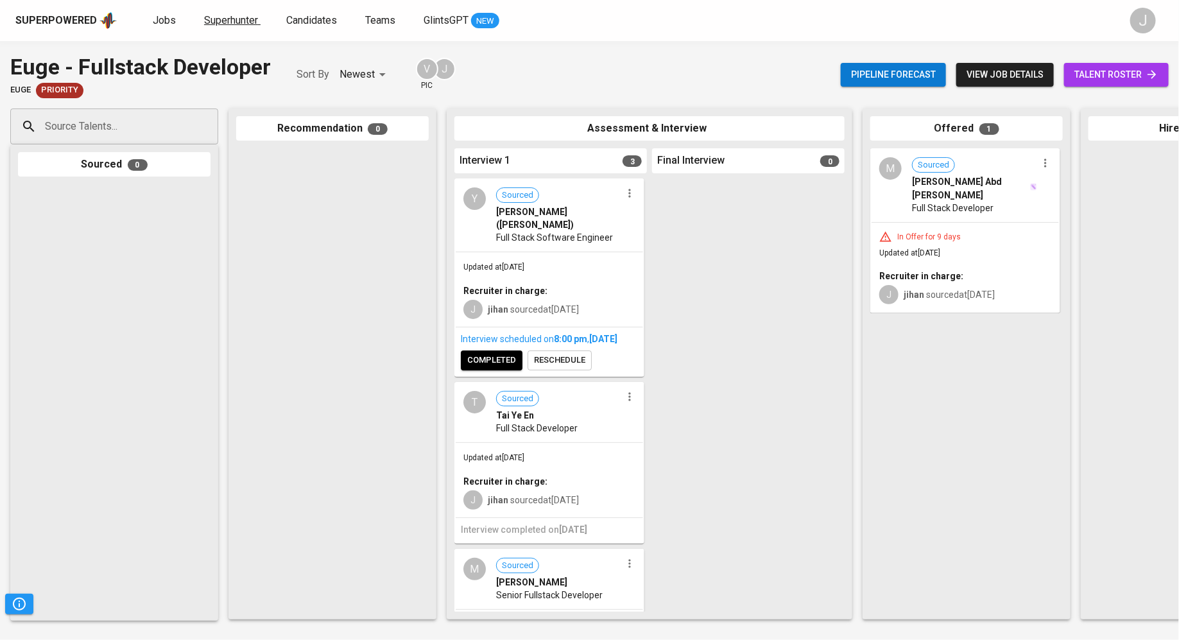
click at [209, 19] on span "Superhunter" at bounding box center [231, 20] width 54 height 12
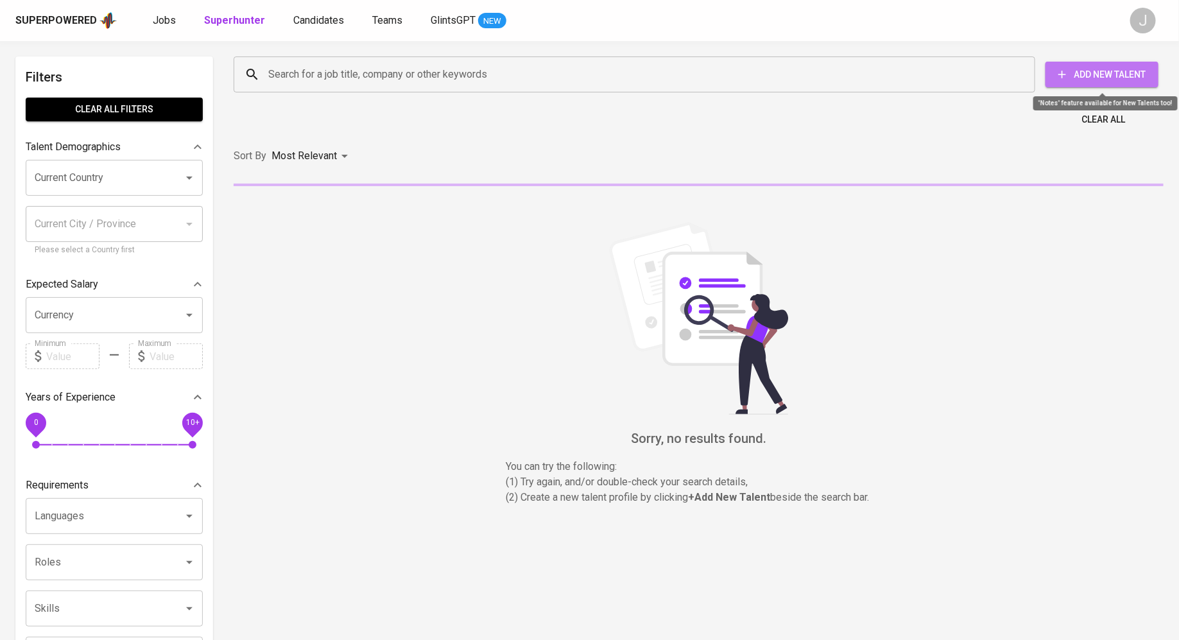
click at [1121, 71] on span "Add New Talent" at bounding box center [1102, 75] width 92 height 16
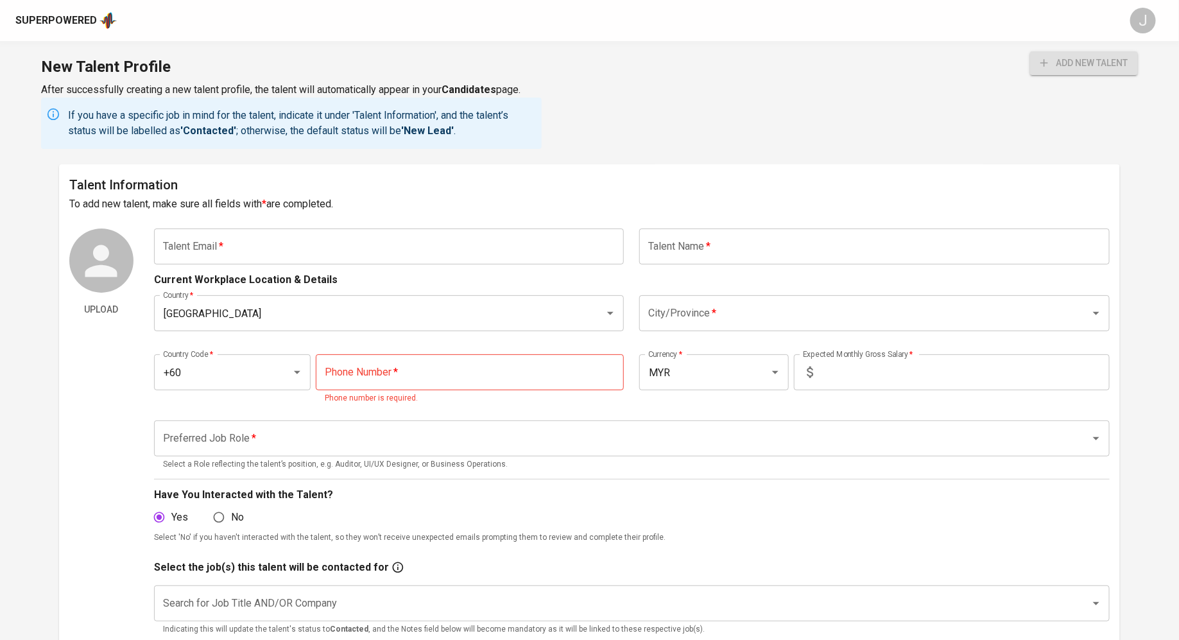
click at [381, 238] on input "text" at bounding box center [389, 246] width 470 height 36
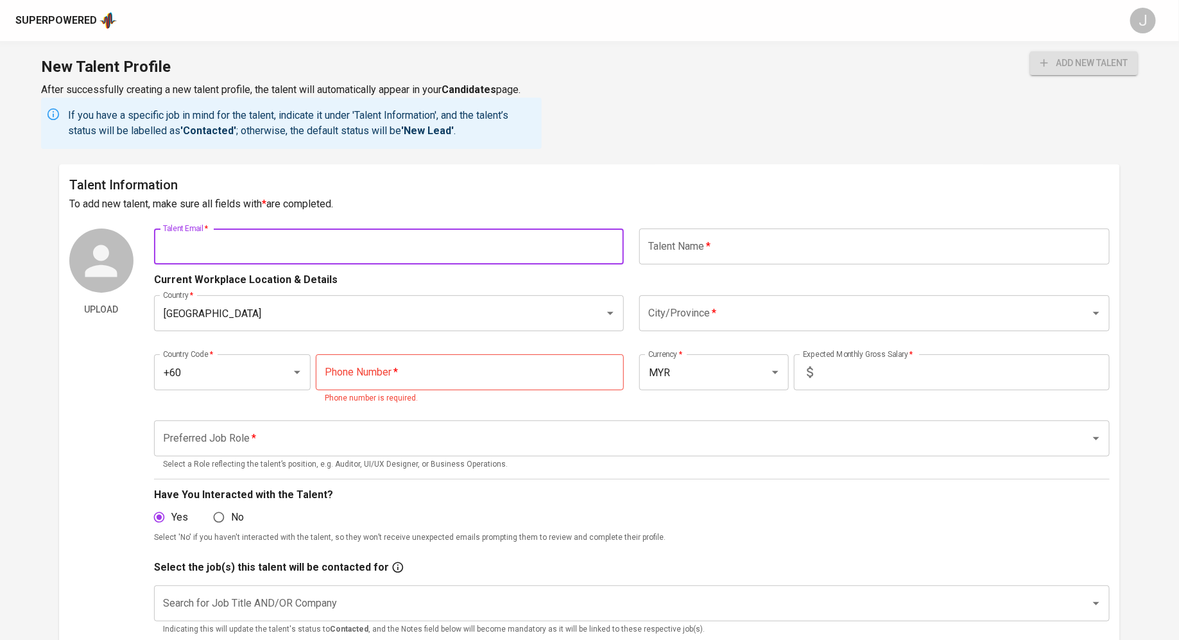
paste input "[EMAIL_ADDRESS][DOMAIN_NAME]"
type input "[EMAIL_ADDRESS][DOMAIN_NAME]"
click at [708, 251] on input "text" at bounding box center [874, 246] width 470 height 36
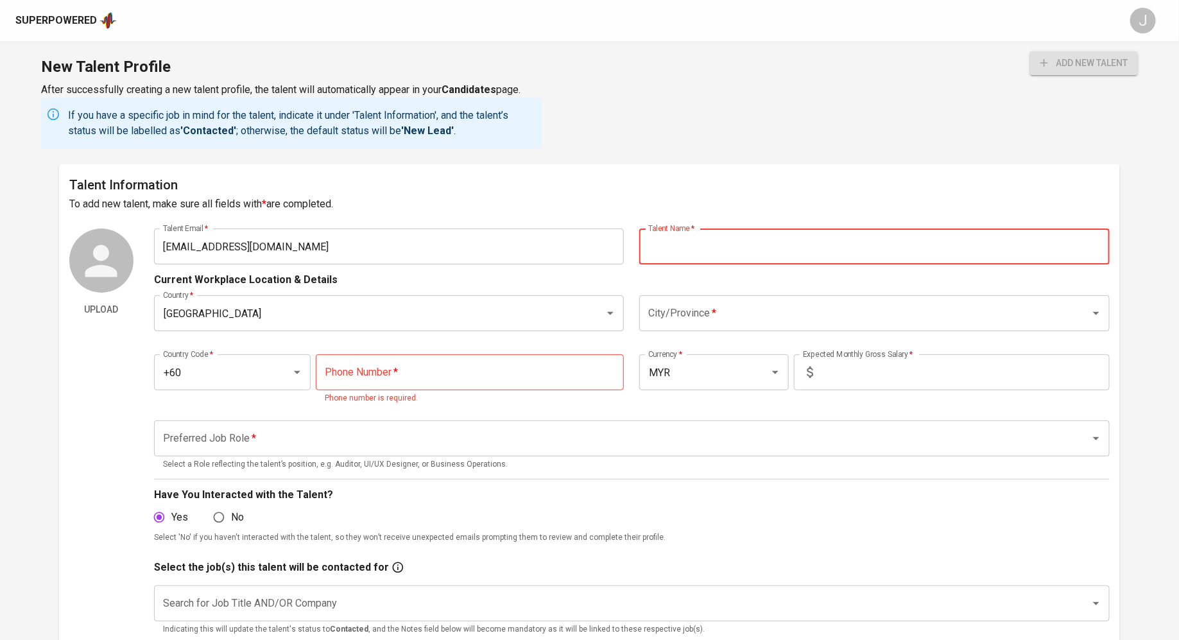
paste input "[PERSON_NAME] [PERSON_NAME]"
type input "[PERSON_NAME] [PERSON_NAME]"
click at [732, 311] on input "City/Province   *" at bounding box center [856, 313] width 423 height 24
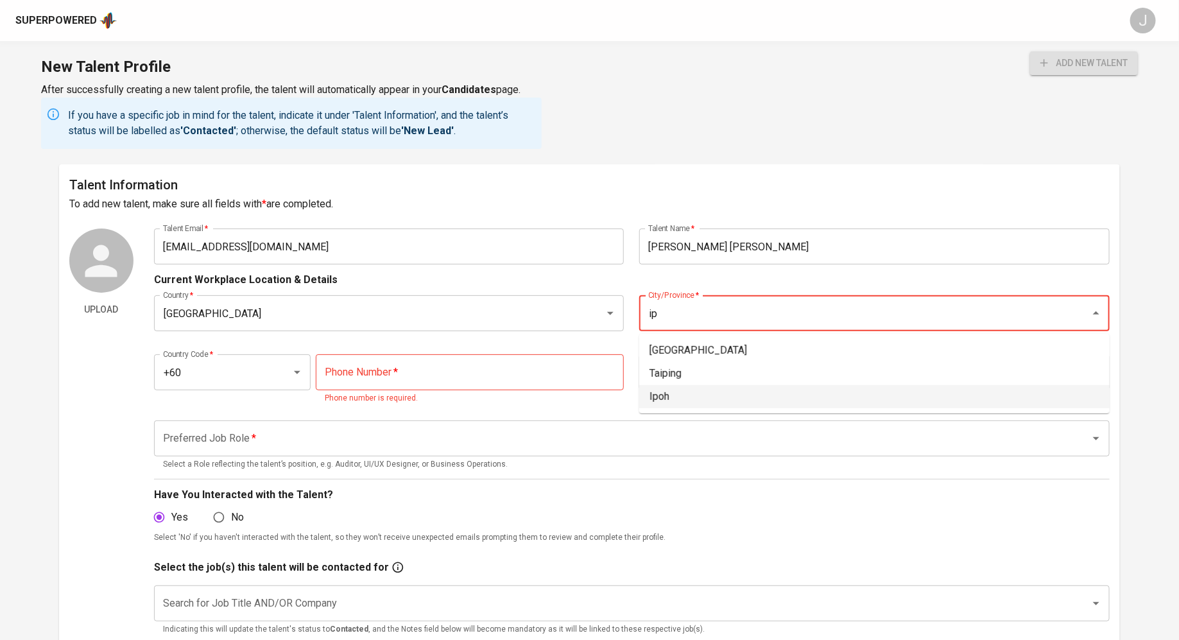
click at [678, 394] on li "Ipoh" at bounding box center [874, 396] width 470 height 23
type input "Ipoh"
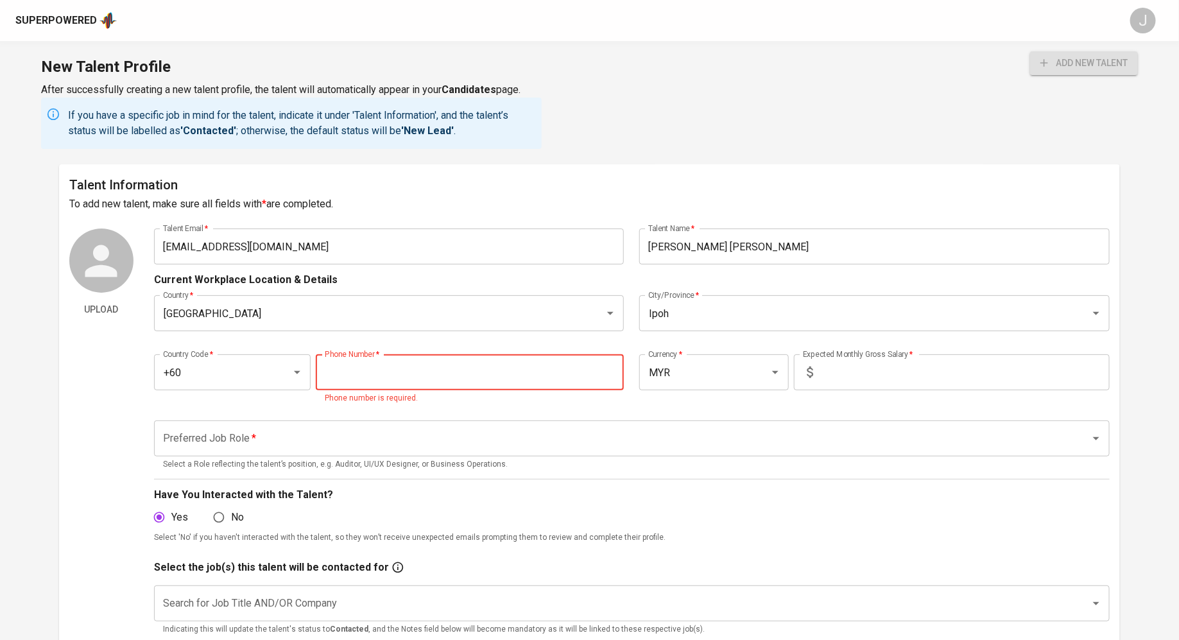
click at [501, 363] on input "tel" at bounding box center [470, 372] width 308 height 36
click at [430, 369] on input "tel" at bounding box center [470, 372] width 308 height 36
paste input "[PHONE_NUMBER]"
type input "[PHONE_NUMBER]"
click at [865, 369] on input "text" at bounding box center [963, 372] width 291 height 36
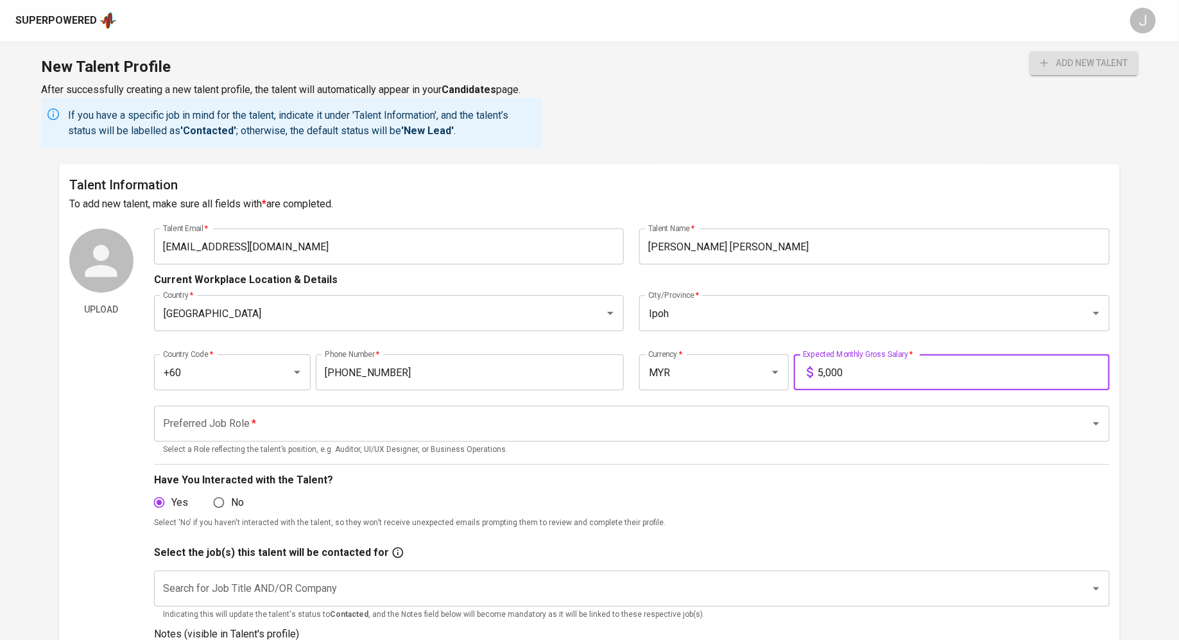
type input "5,000"
click at [427, 418] on input "Preferred Job Role   *" at bounding box center [614, 423] width 908 height 24
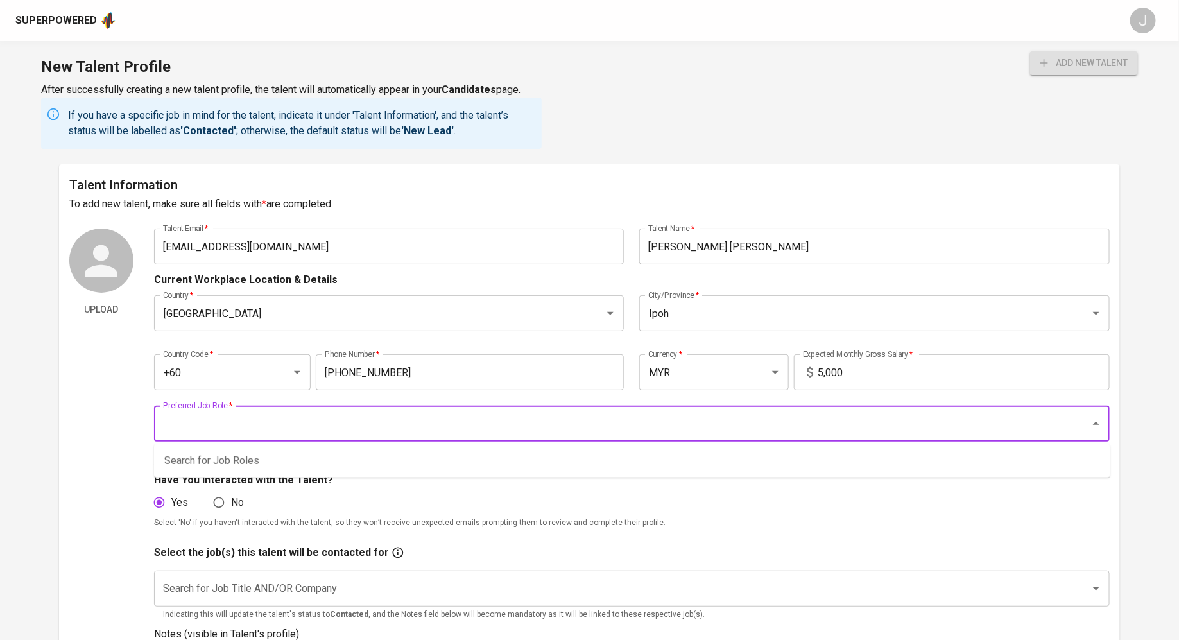
click at [427, 418] on input "Preferred Job Role   *" at bounding box center [614, 423] width 908 height 24
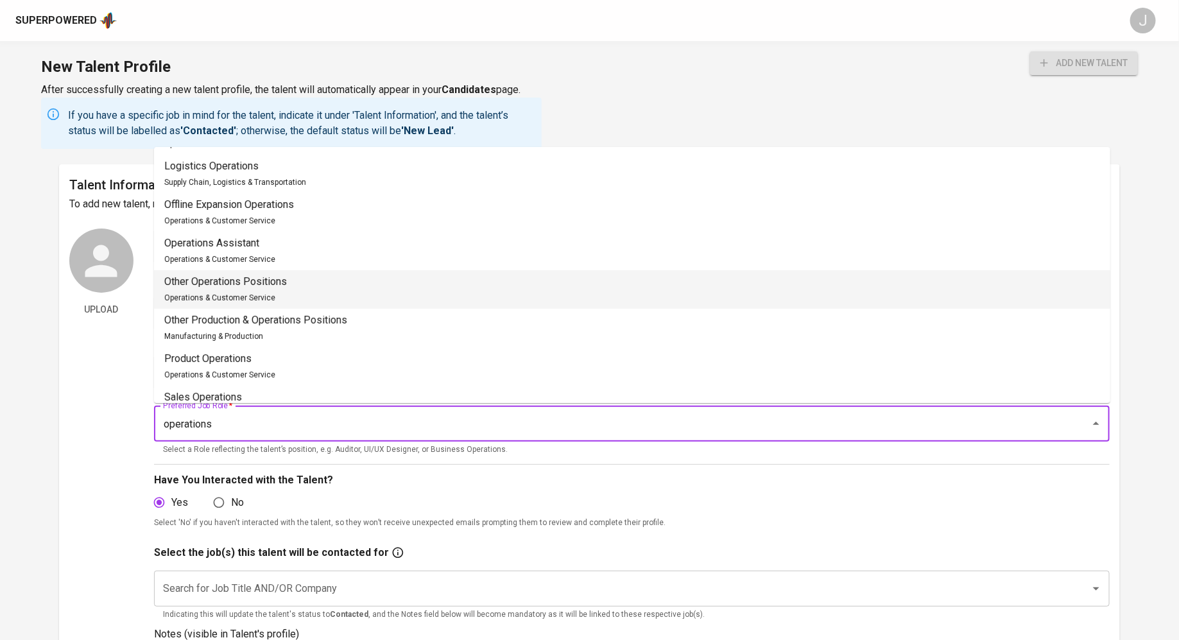
scroll to position [338, 0]
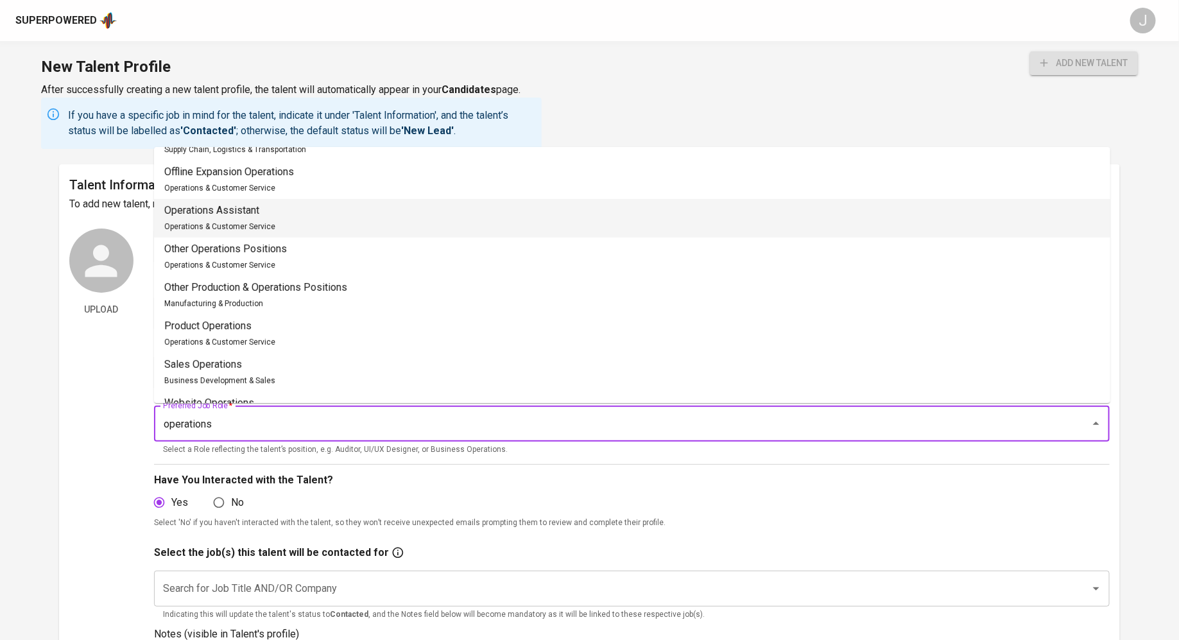
click at [339, 210] on li "Operations Assistant Operations & Customer Service" at bounding box center [632, 218] width 956 height 39
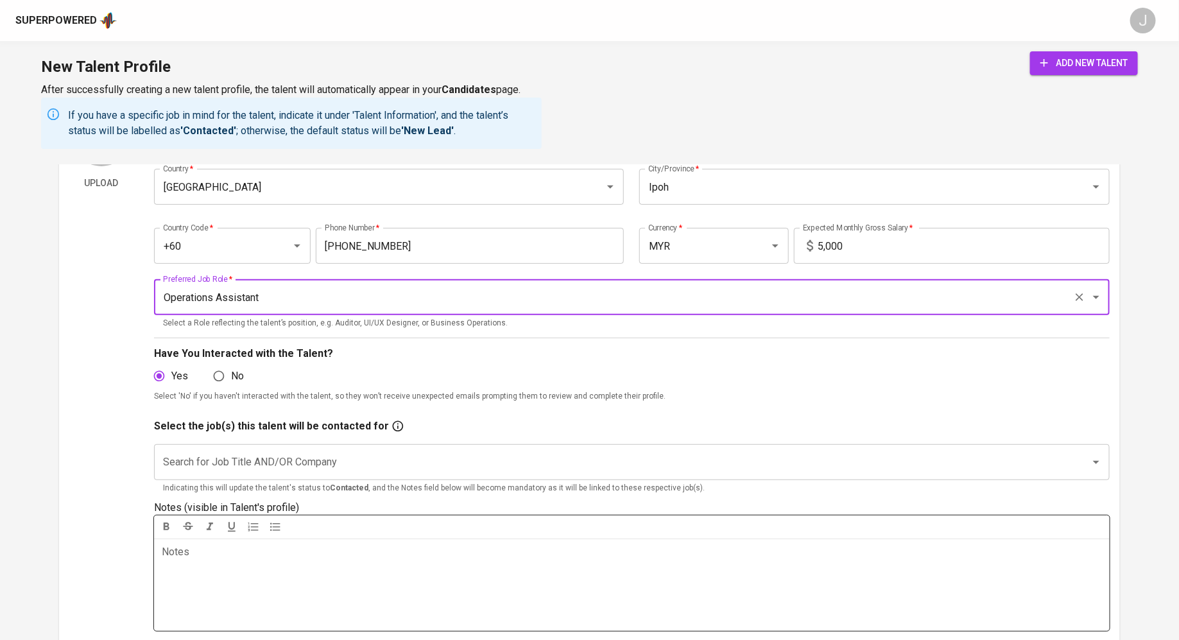
scroll to position [300, 0]
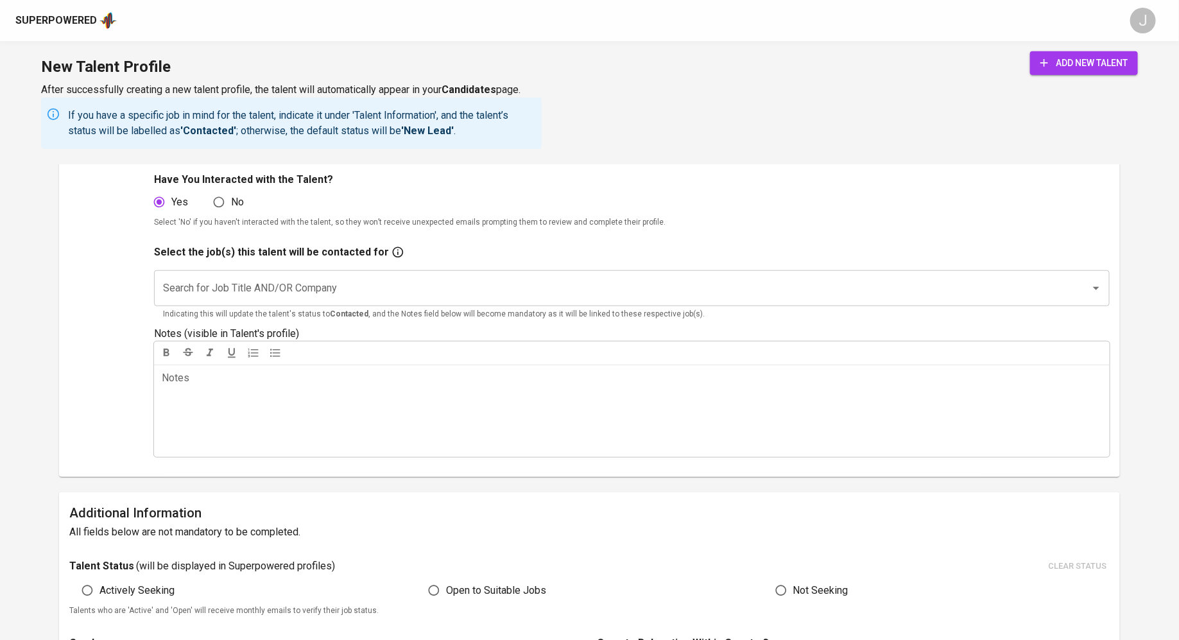
type input "Operations Assistant"
click at [323, 279] on input "Search for Job Title AND/OR Company" at bounding box center [614, 288] width 908 height 24
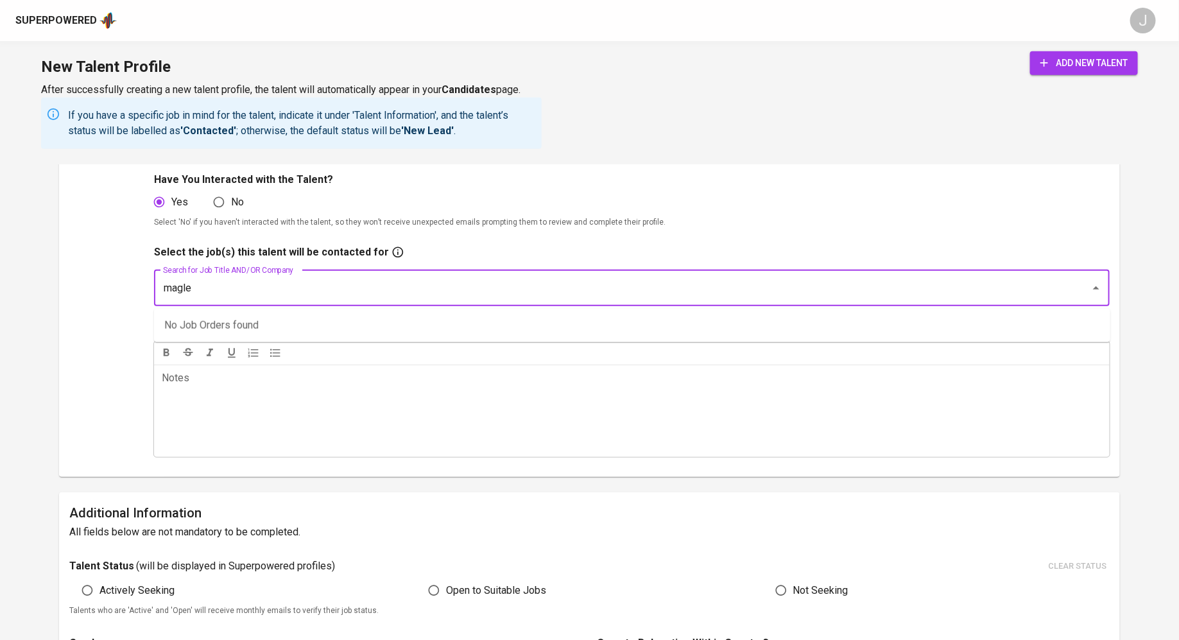
type input "maglev"
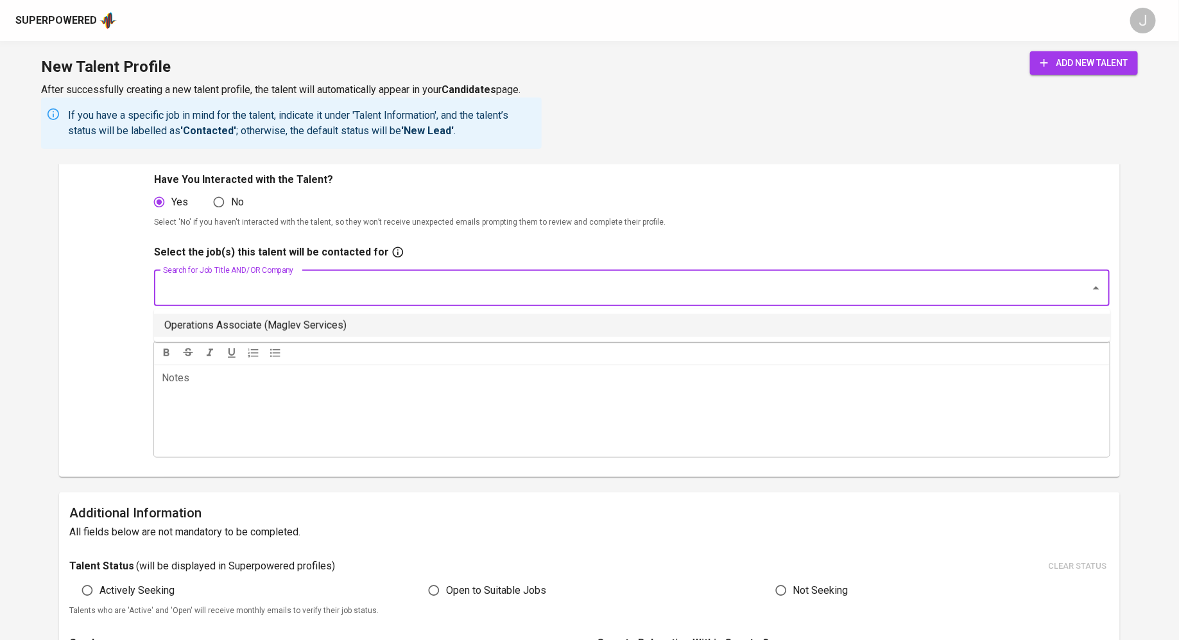
click at [196, 314] on li "Operations Associate (Maglev Services)" at bounding box center [632, 325] width 956 height 23
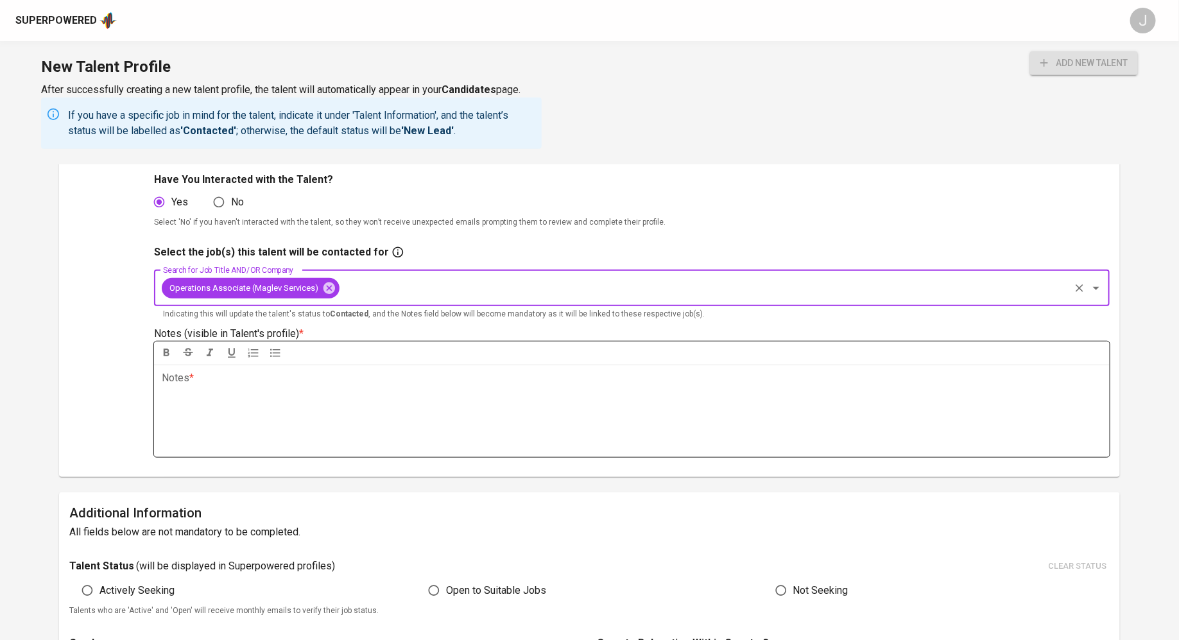
click at [257, 402] on div "Notes * ﻿" at bounding box center [632, 411] width 956 height 92
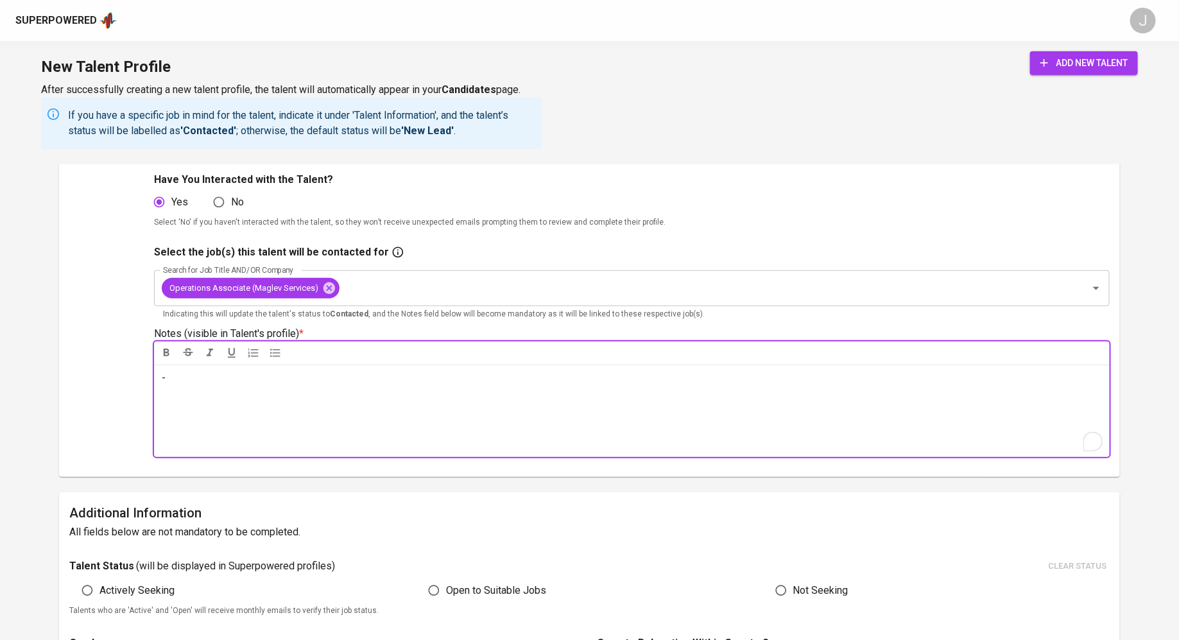
click at [1091, 59] on span "add new talent" at bounding box center [1083, 63] width 87 height 16
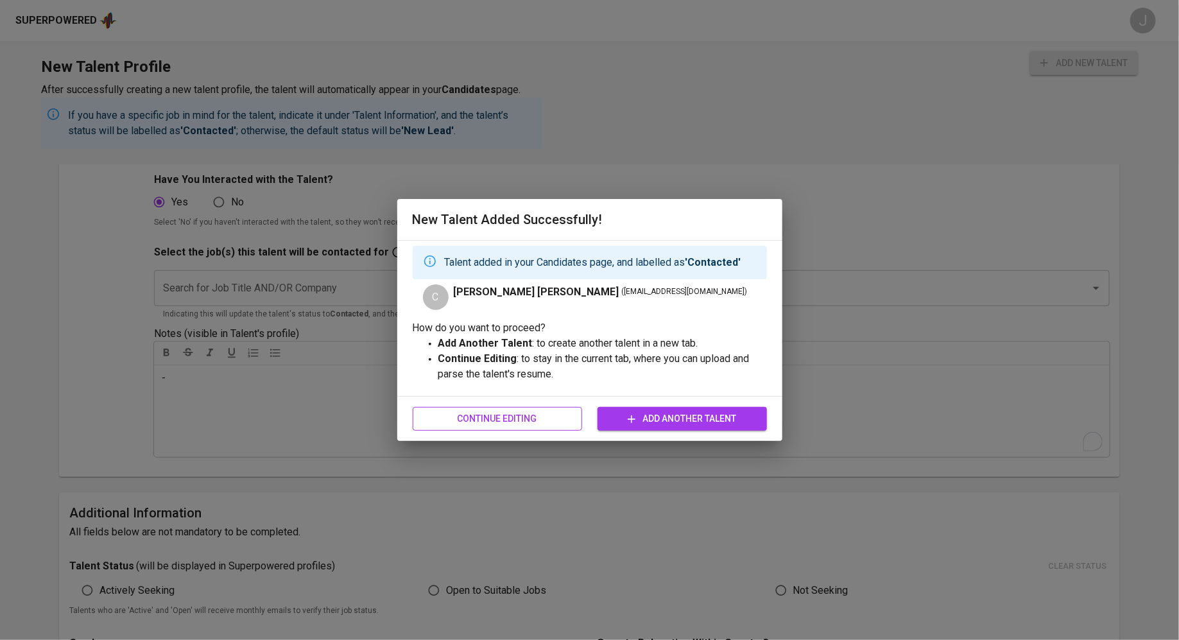
click at [483, 418] on span "Continue Editing" at bounding box center [497, 419] width 149 height 16
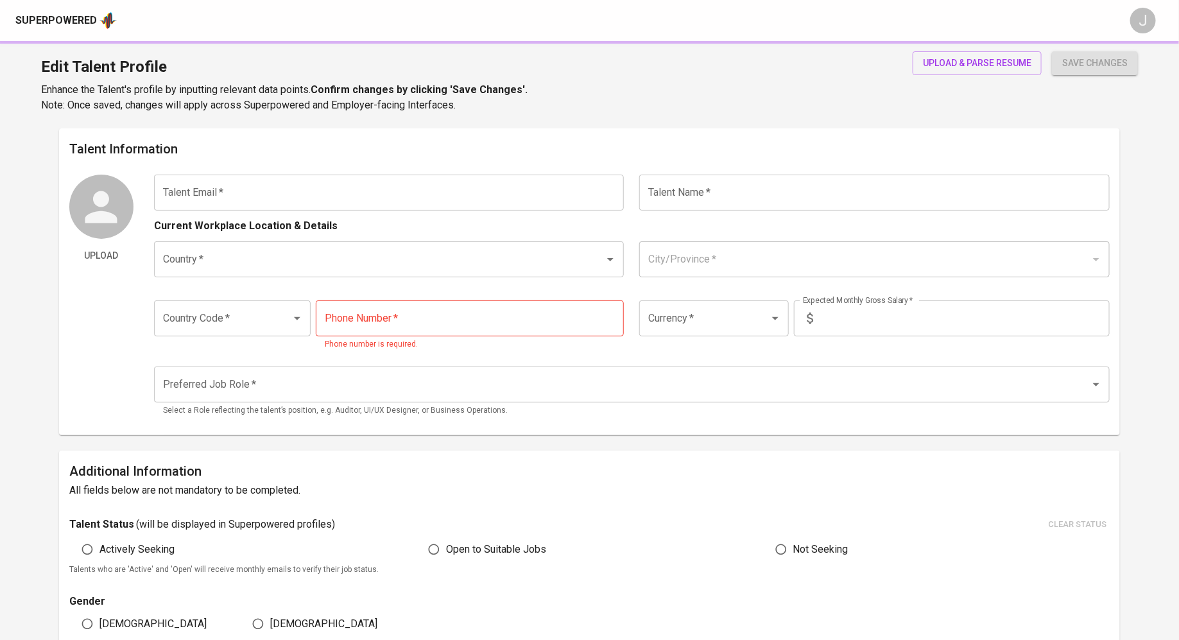
type input "[EMAIL_ADDRESS][DOMAIN_NAME]"
type input "[PERSON_NAME] [PERSON_NAME]"
type input "[GEOGRAPHIC_DATA]"
type input "Ipoh"
type input "+60"
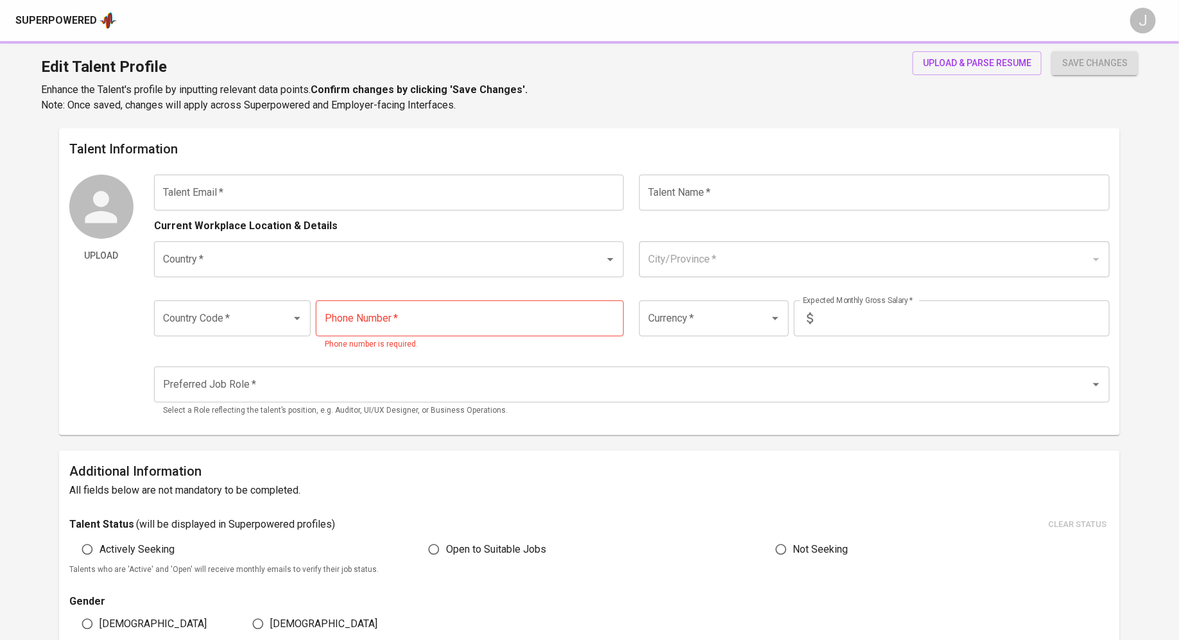
type input "[PHONE_NUMBER]"
type input "MYR"
type input "5,000"
type input "Operations Assistant"
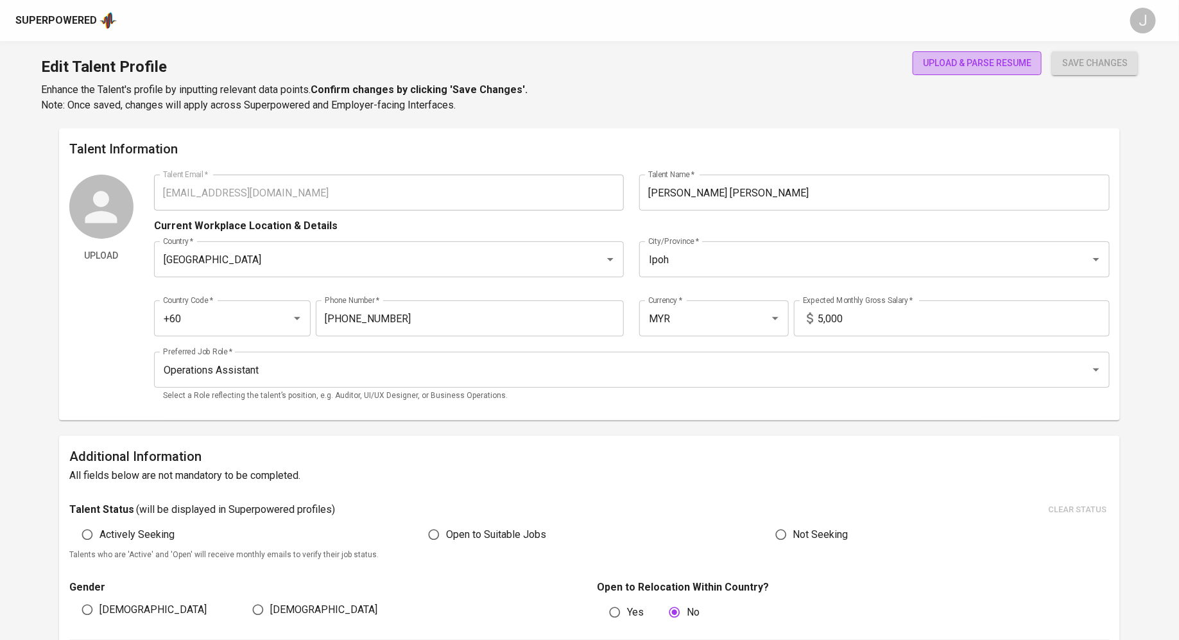
click at [944, 55] on span "upload & parse resume" at bounding box center [977, 63] width 108 height 16
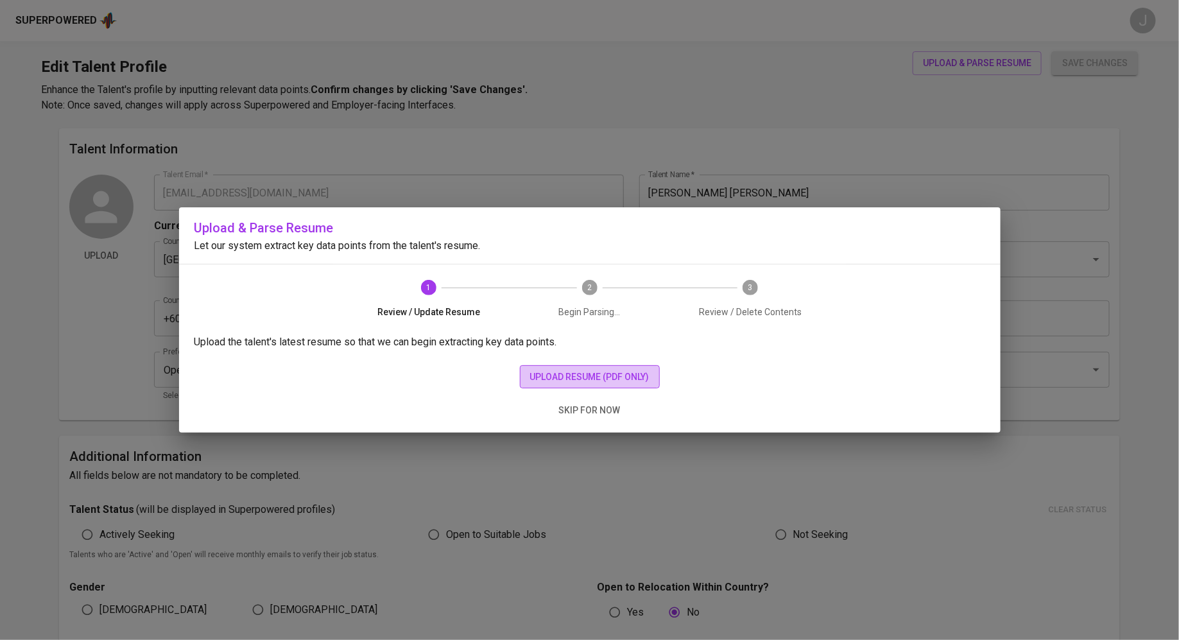
click at [542, 375] on span "upload resume (pdf only)" at bounding box center [589, 377] width 119 height 16
click at [566, 371] on span "upload resume (pdf only)" at bounding box center [589, 377] width 119 height 16
click at [558, 373] on span "upload resume (pdf only)" at bounding box center [589, 377] width 119 height 16
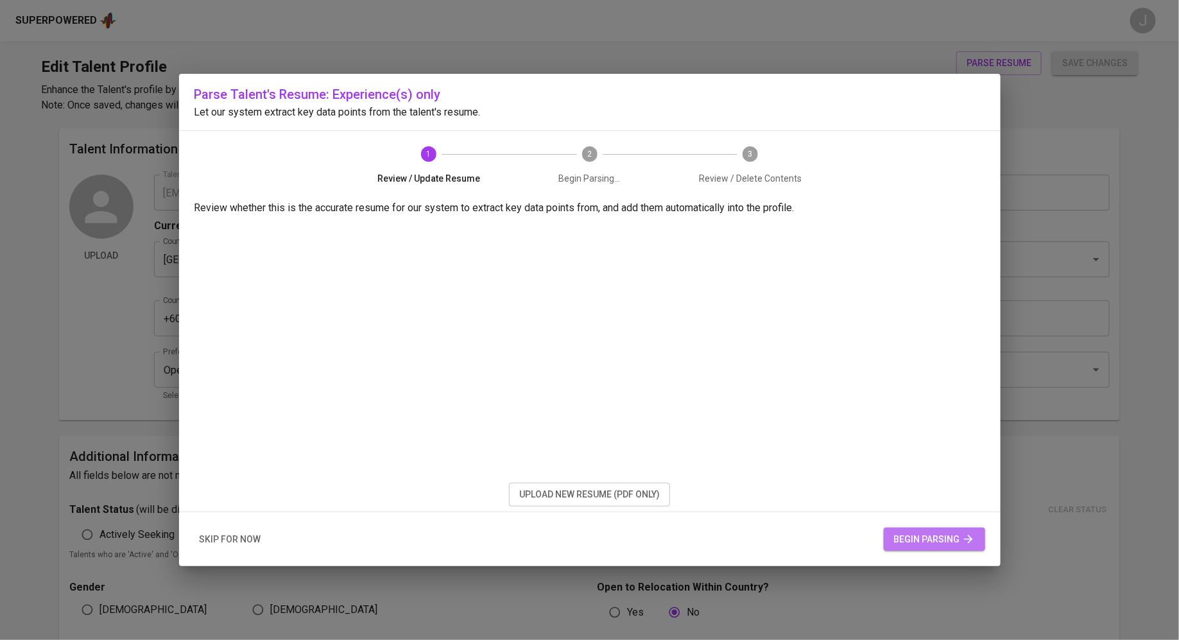
click at [918, 538] on span "begin parsing" at bounding box center [934, 539] width 81 height 16
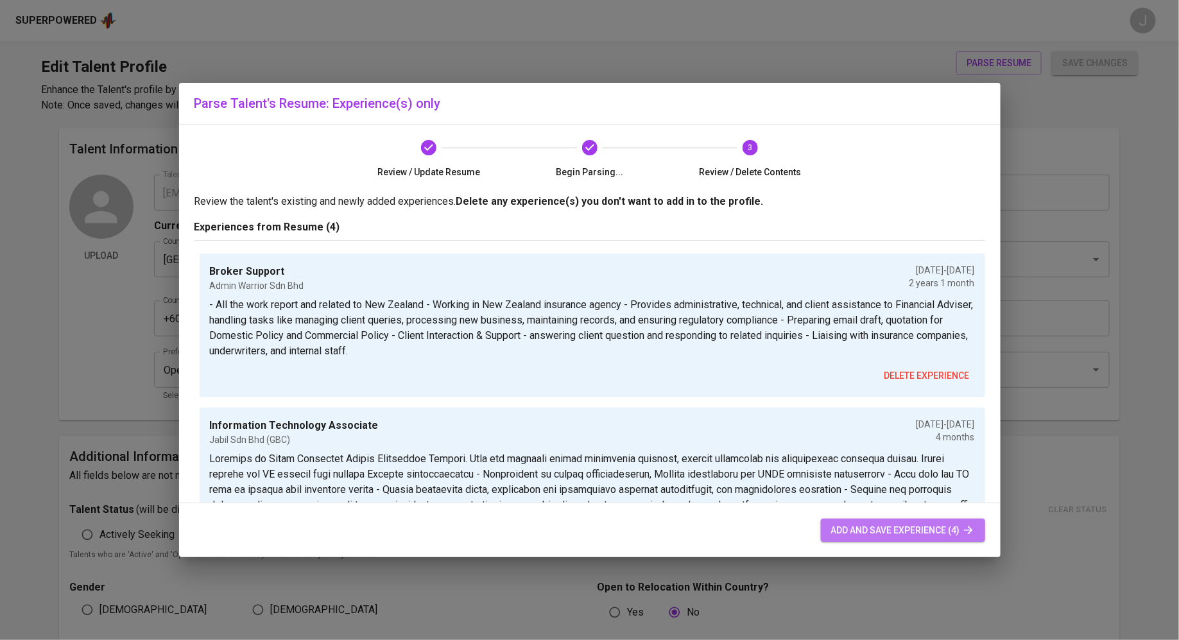
click at [897, 531] on span "add and save experience (4)" at bounding box center [903, 530] width 144 height 16
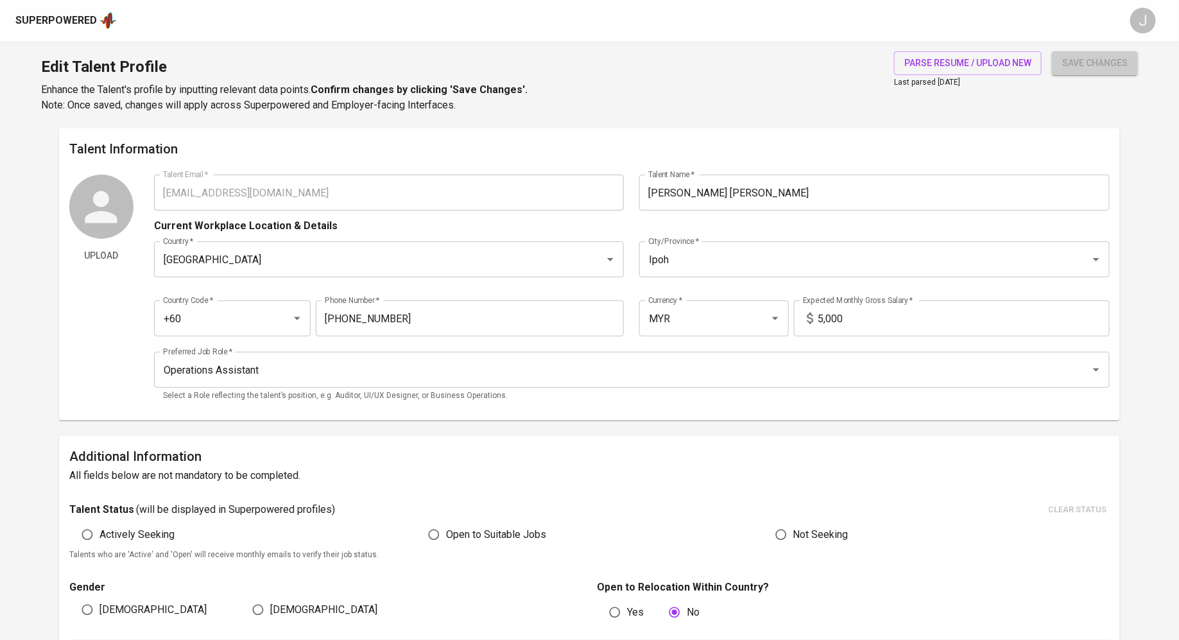
click at [1074, 72] on button "save changes" at bounding box center [1095, 63] width 86 height 24
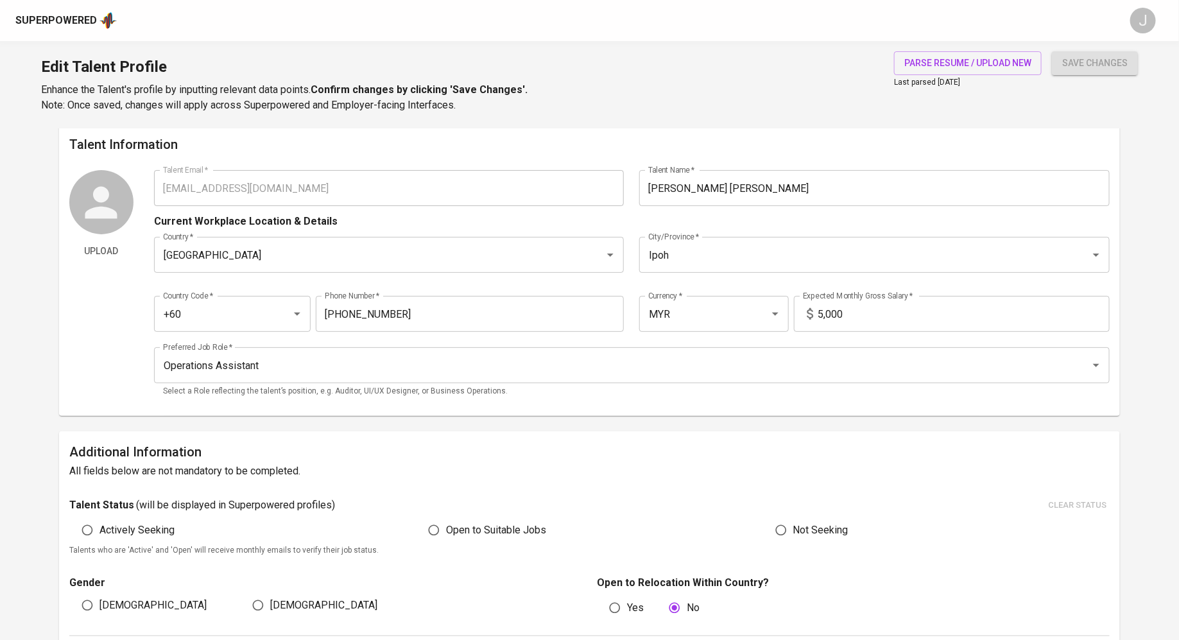
scroll to position [7, 0]
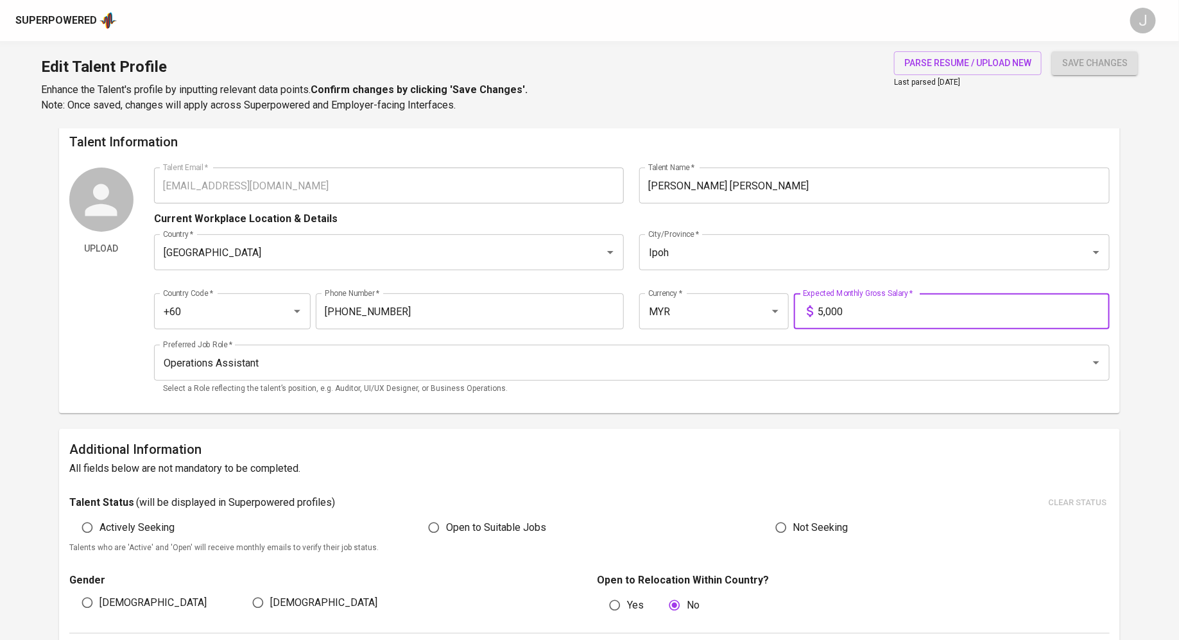
click at [864, 307] on input "5,000" at bounding box center [963, 311] width 291 height 36
click at [884, 311] on input "5,000" at bounding box center [963, 311] width 291 height 36
type input "4,500"
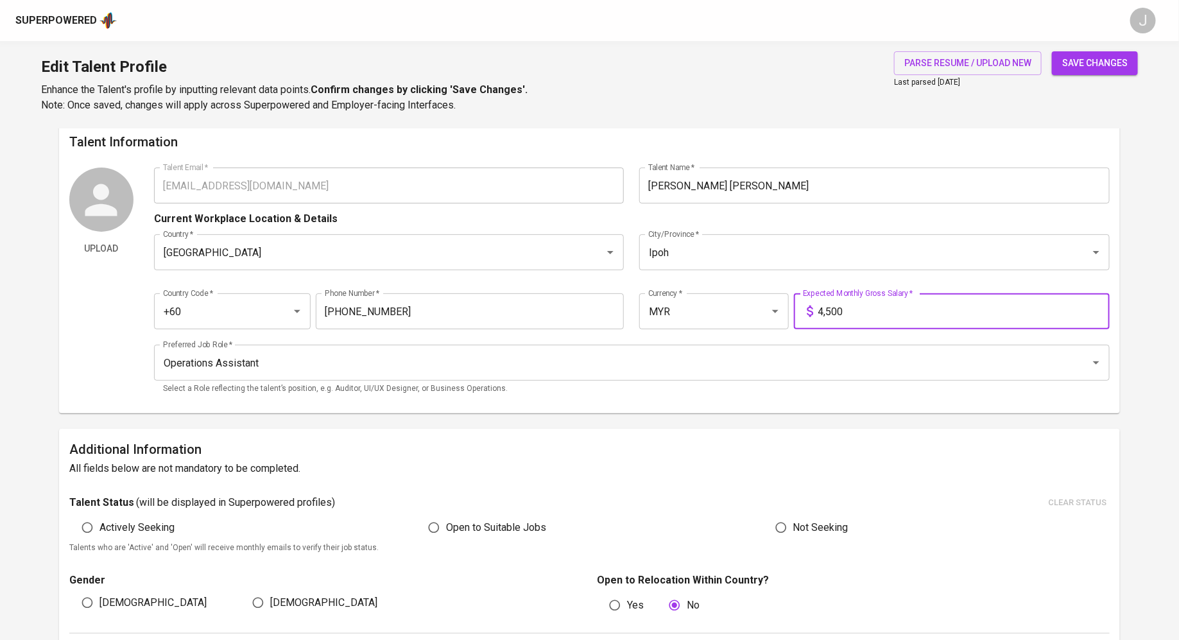
click at [1080, 68] on span "save changes" at bounding box center [1094, 63] width 65 height 16
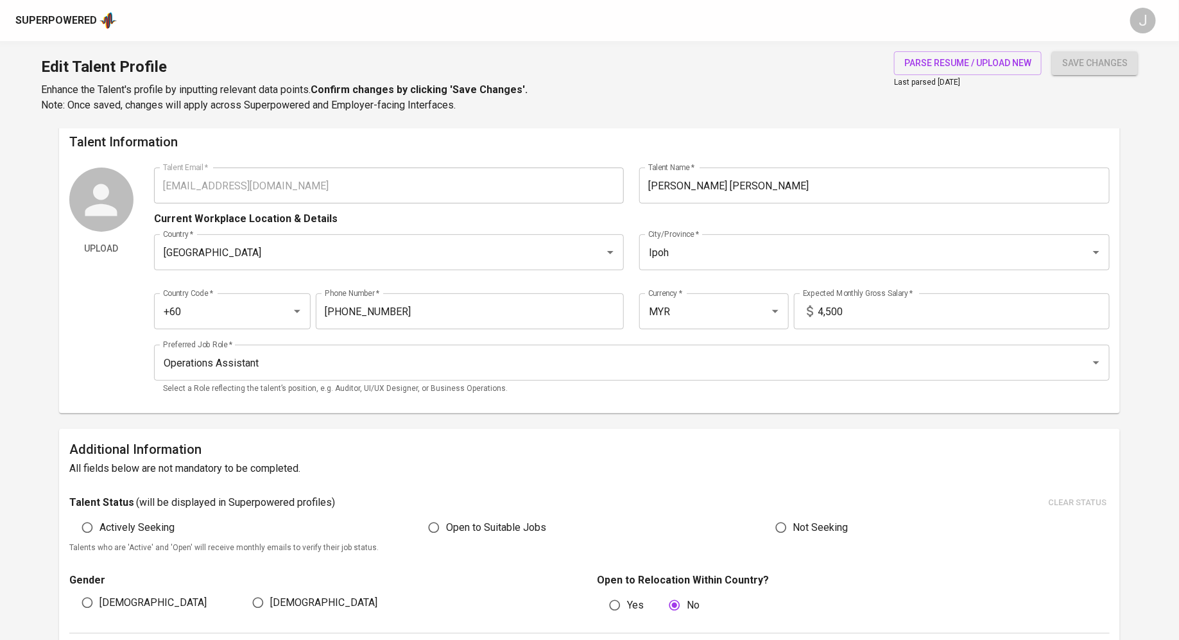
scroll to position [0, 0]
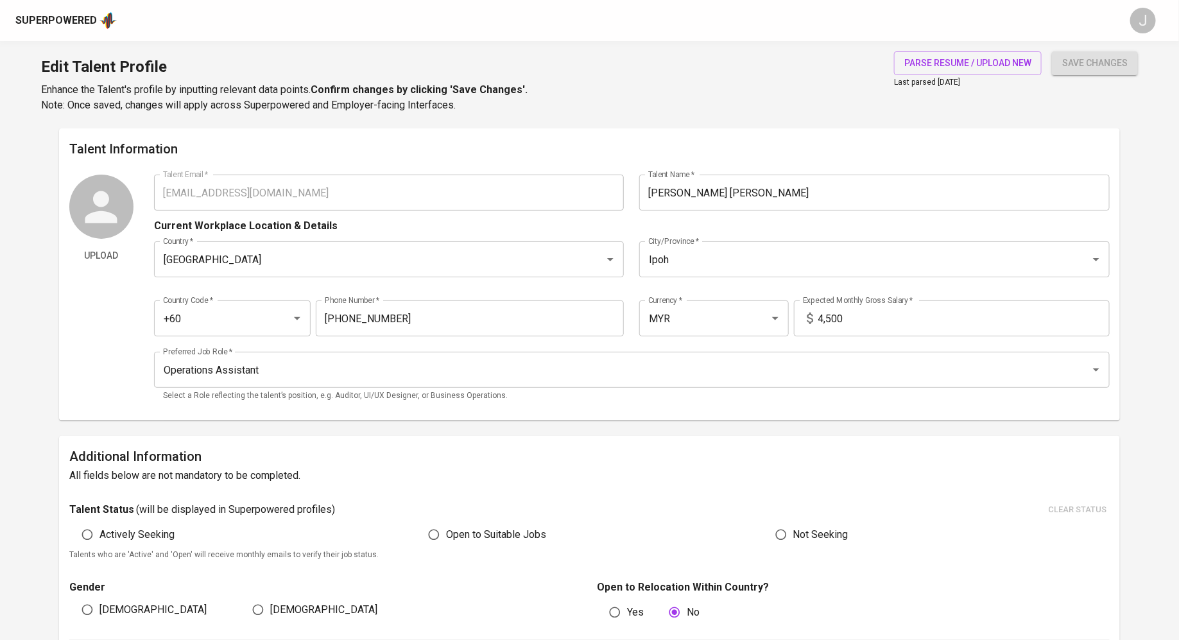
click at [46, 22] on div "Superpowered" at bounding box center [56, 20] width 82 height 15
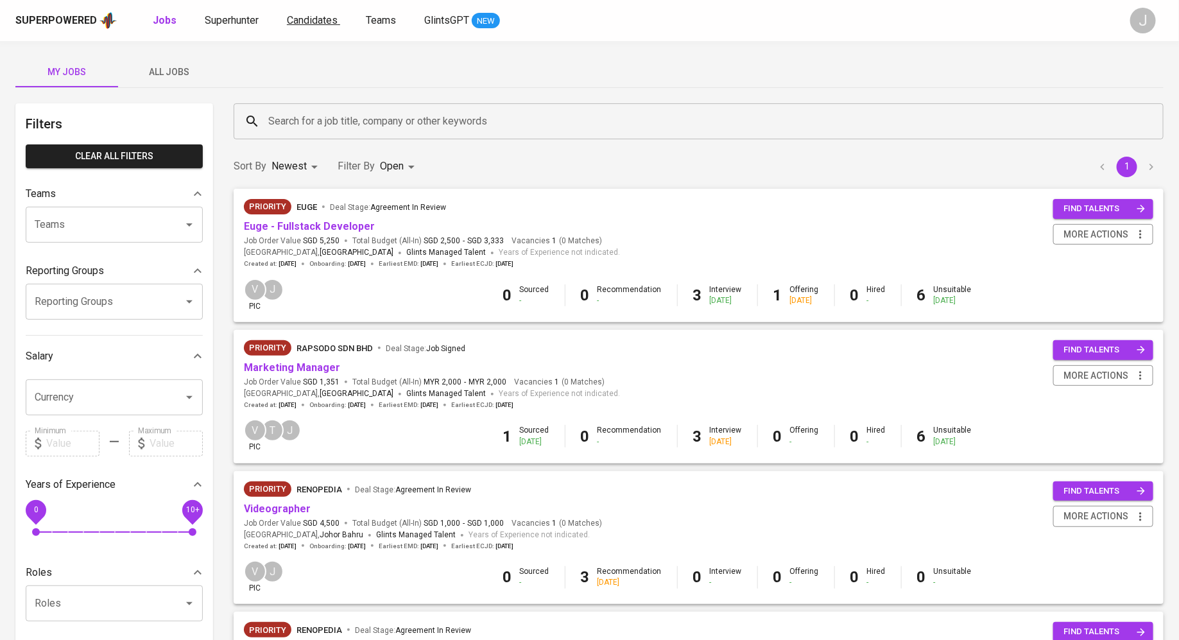
click at [303, 22] on span "Candidates" at bounding box center [312, 20] width 51 height 12
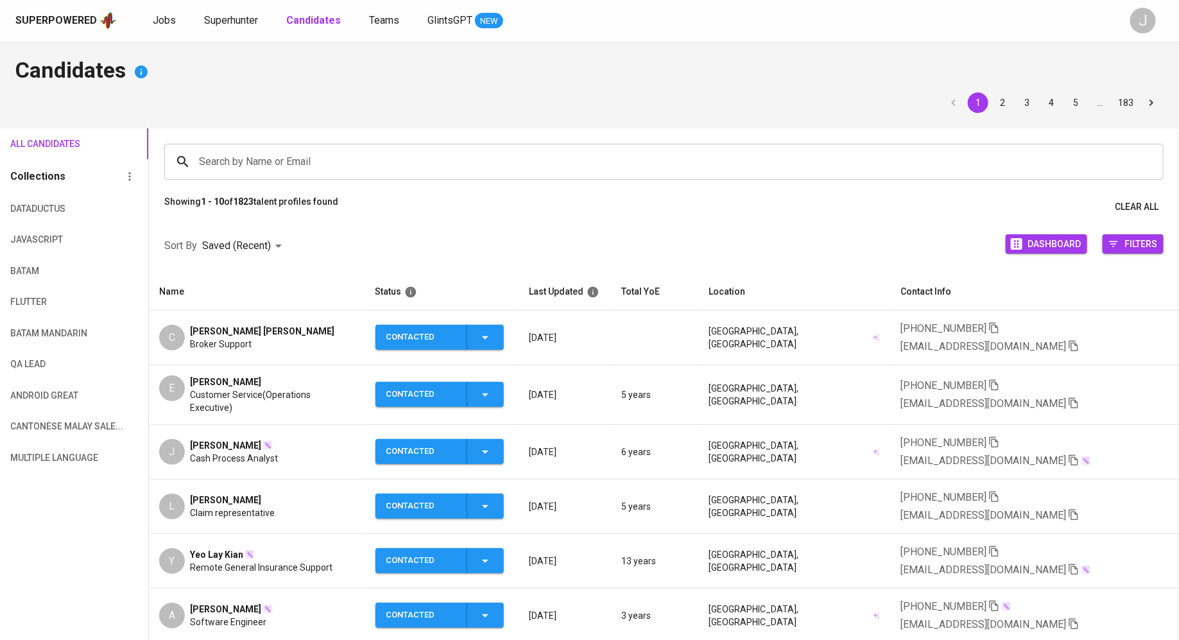
click at [1114, 336] on td "+60 19-622-1031 xinyuchong1031@gmail.com" at bounding box center [1034, 338] width 289 height 55
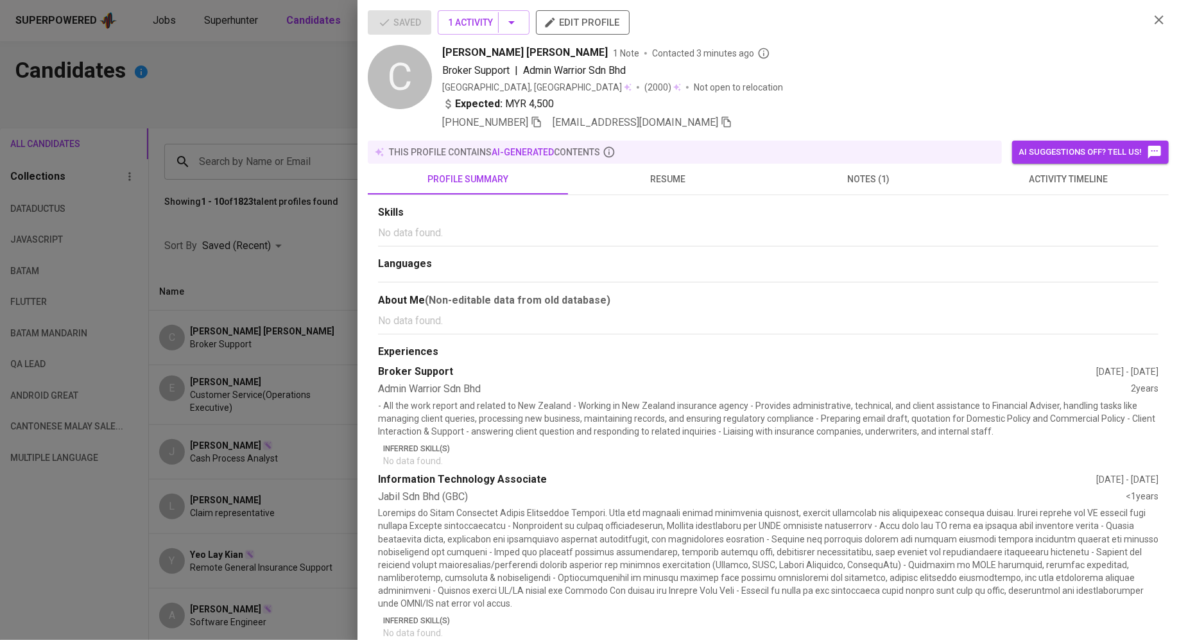
click at [721, 119] on icon "button" at bounding box center [727, 122] width 12 height 12
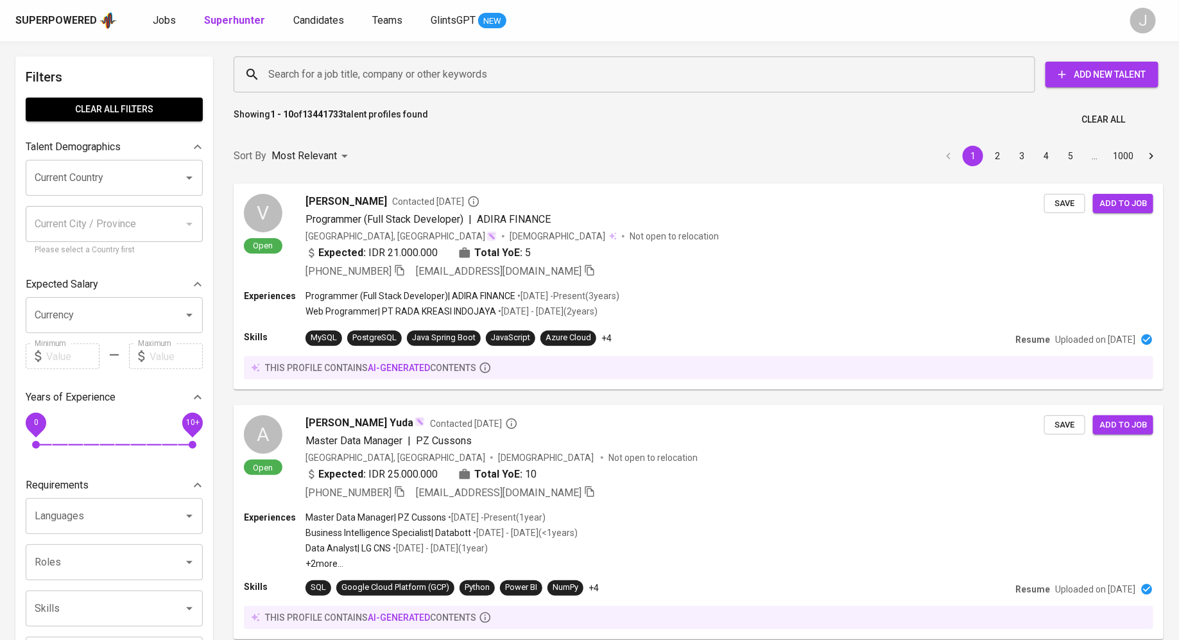
click at [327, 75] on input "Search for a job title, company or other keywords" at bounding box center [637, 74] width 745 height 24
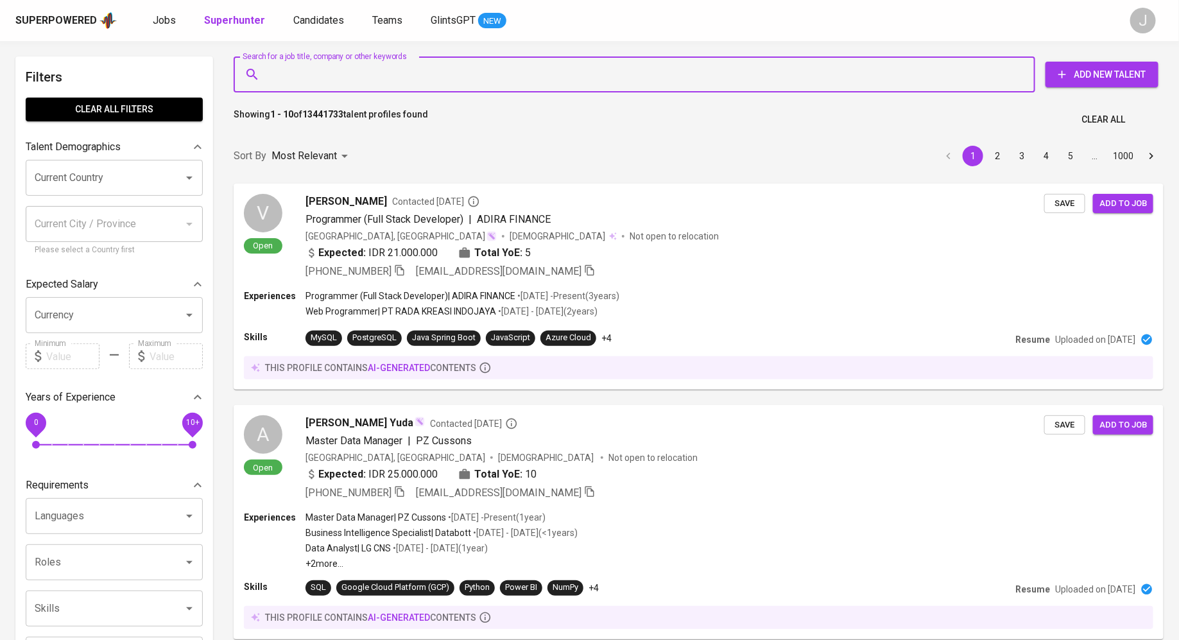
paste input "[EMAIL_ADDRESS][DOMAIN_NAME]"
type input "[EMAIL_ADDRESS][DOMAIN_NAME]"
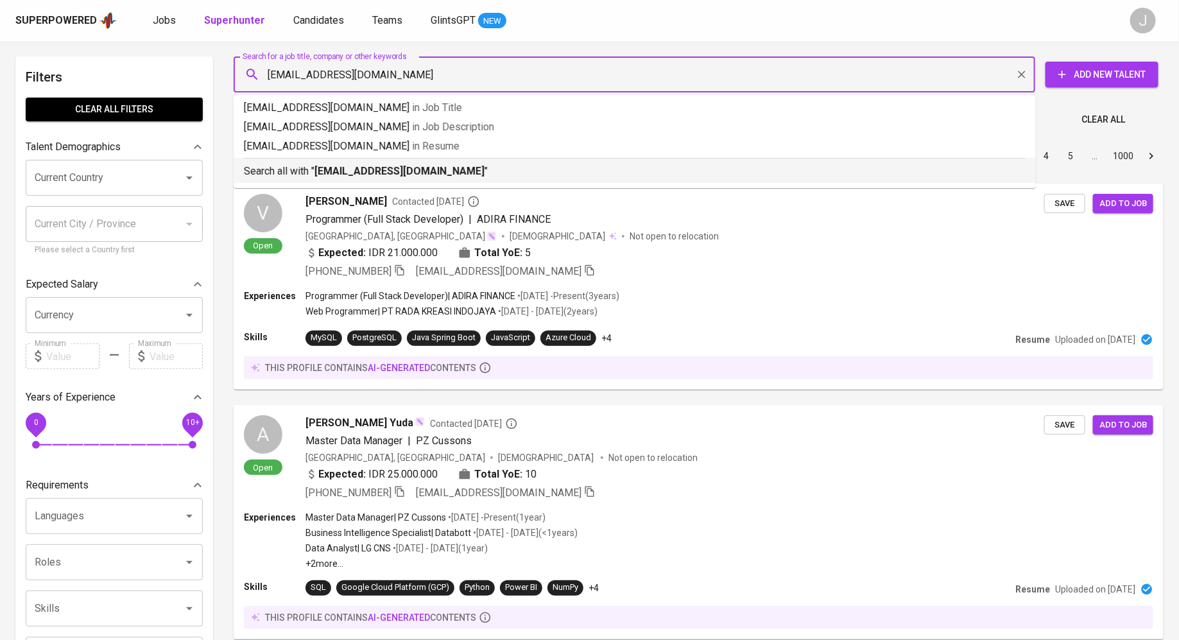
click at [391, 169] on b "[EMAIL_ADDRESS][DOMAIN_NAME]" at bounding box center [399, 171] width 170 height 12
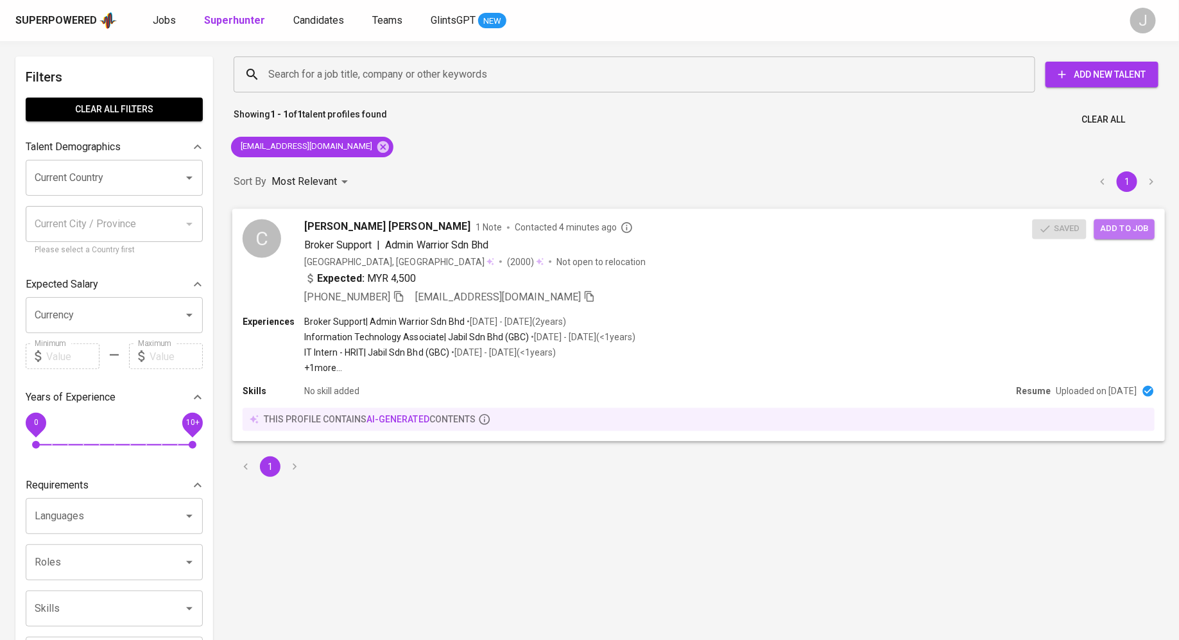
click at [1120, 227] on span "Add to job" at bounding box center [1124, 228] width 47 height 15
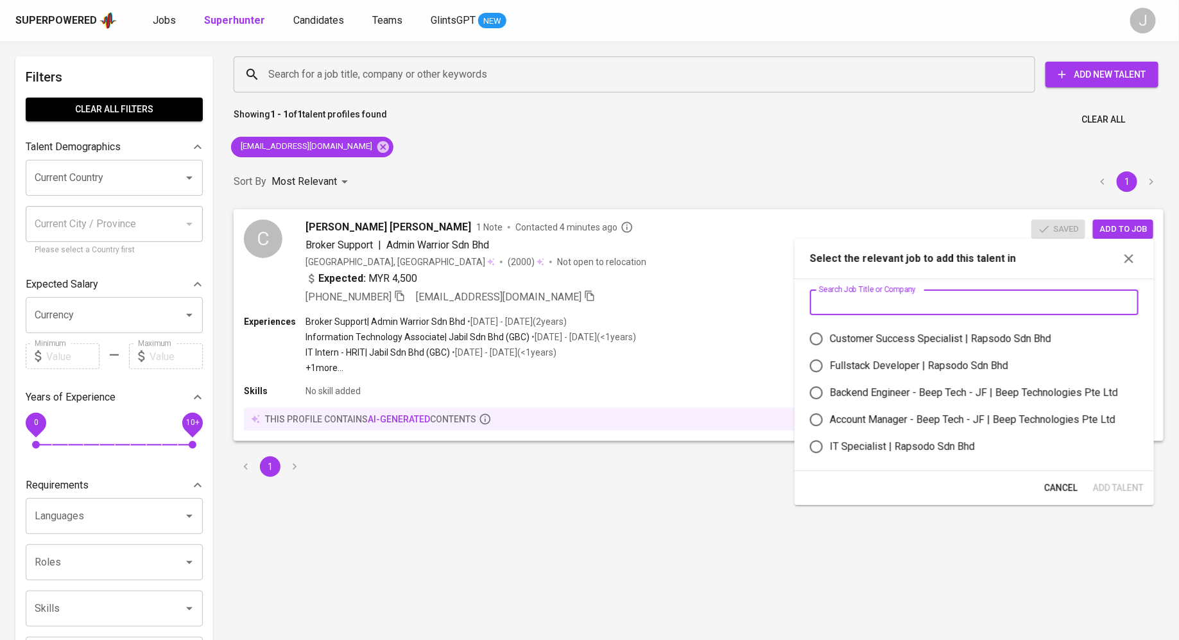
click at [936, 299] on input "text" at bounding box center [974, 302] width 329 height 26
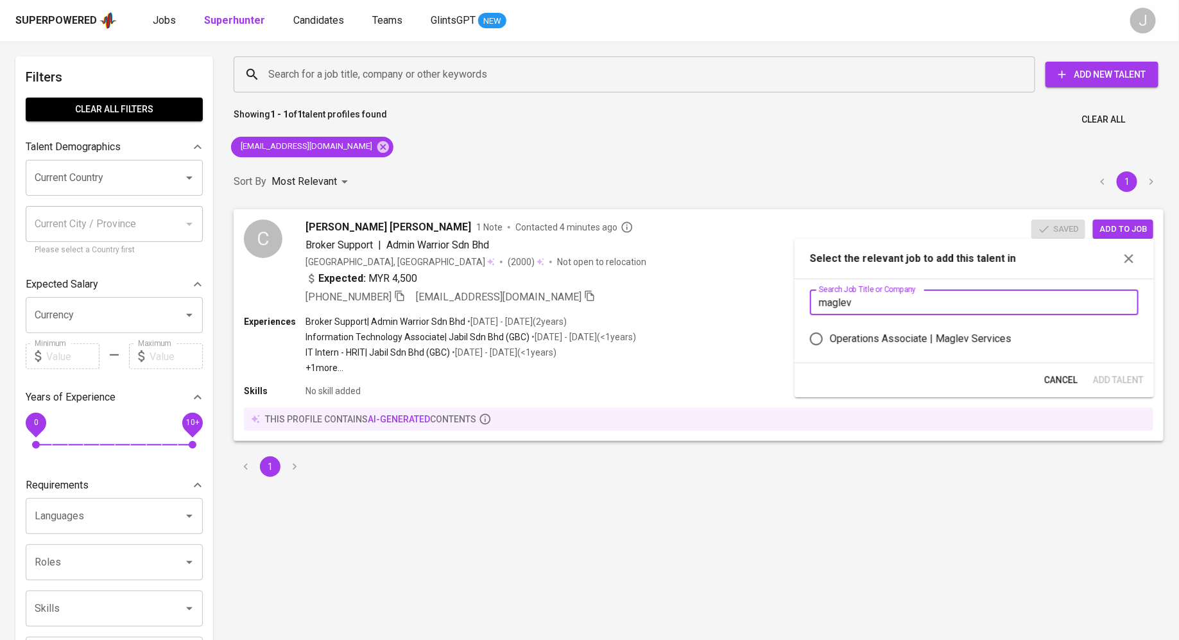
type input "maglev"
click at [941, 337] on div "Operations Associate | Maglev Services" at bounding box center [921, 338] width 182 height 15
click at [830, 337] on input "Operations Associate | Maglev Services" at bounding box center [816, 338] width 27 height 27
radio input "true"
click at [1108, 377] on span "Add Talent" at bounding box center [1118, 380] width 51 height 16
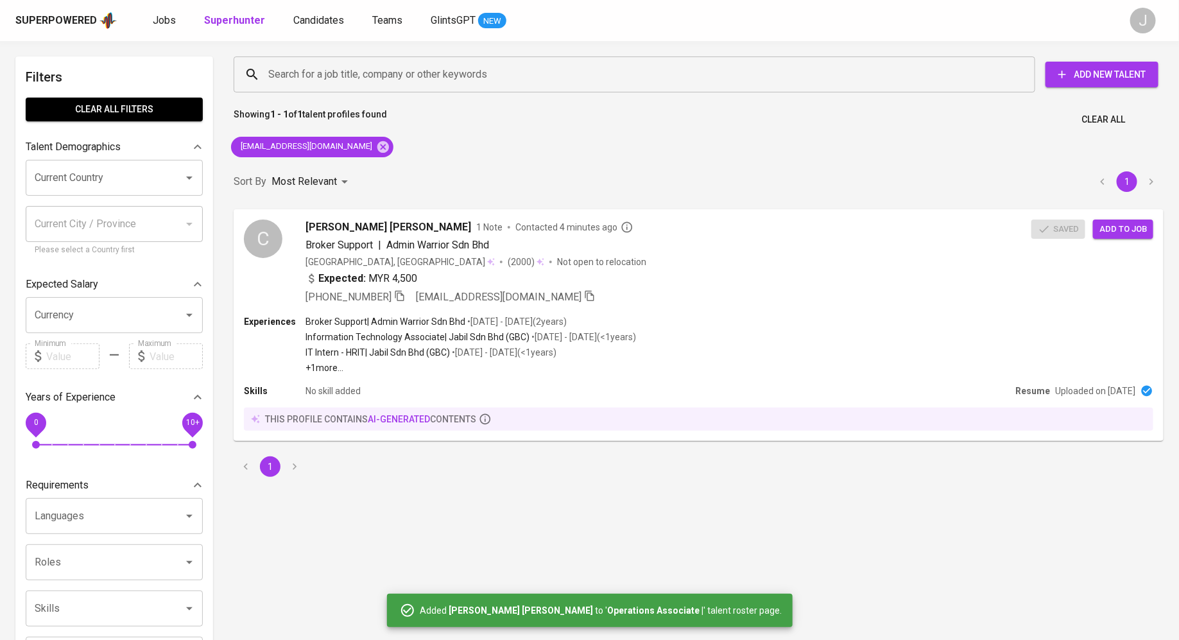
click at [609, 142] on div "Search for a job title, company or other keywords Search for a job title, compa…" at bounding box center [698, 267] width 945 height 436
click at [164, 22] on span "Jobs" at bounding box center [164, 20] width 23 height 12
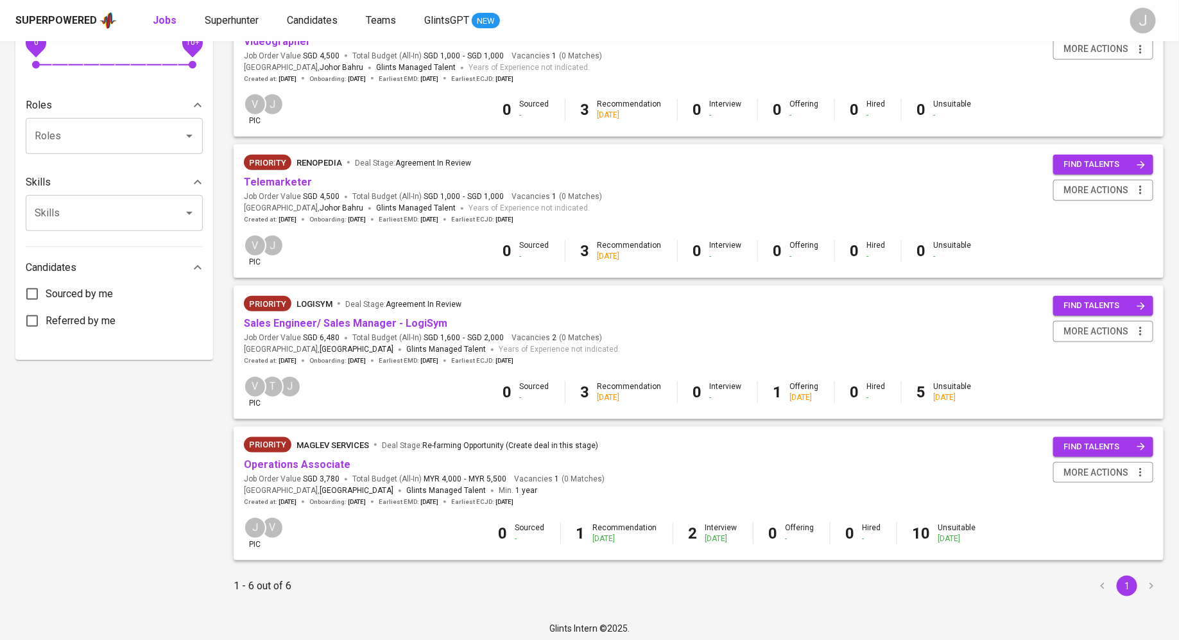
scroll to position [472, 0]
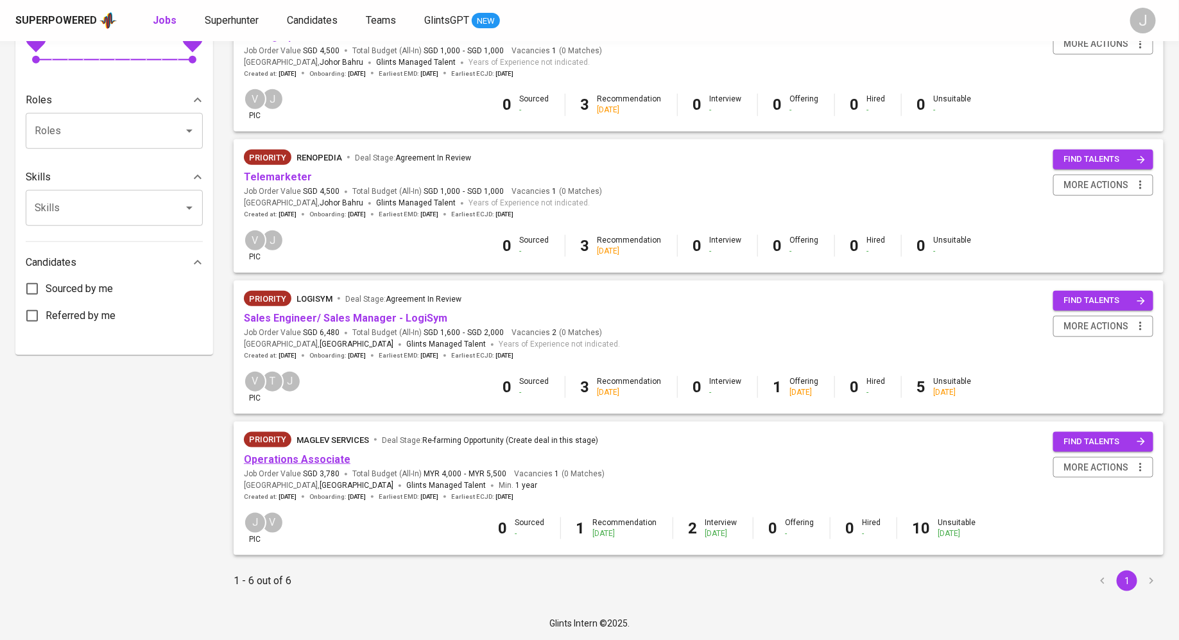
click at [315, 460] on link "Operations Associate" at bounding box center [297, 459] width 107 height 12
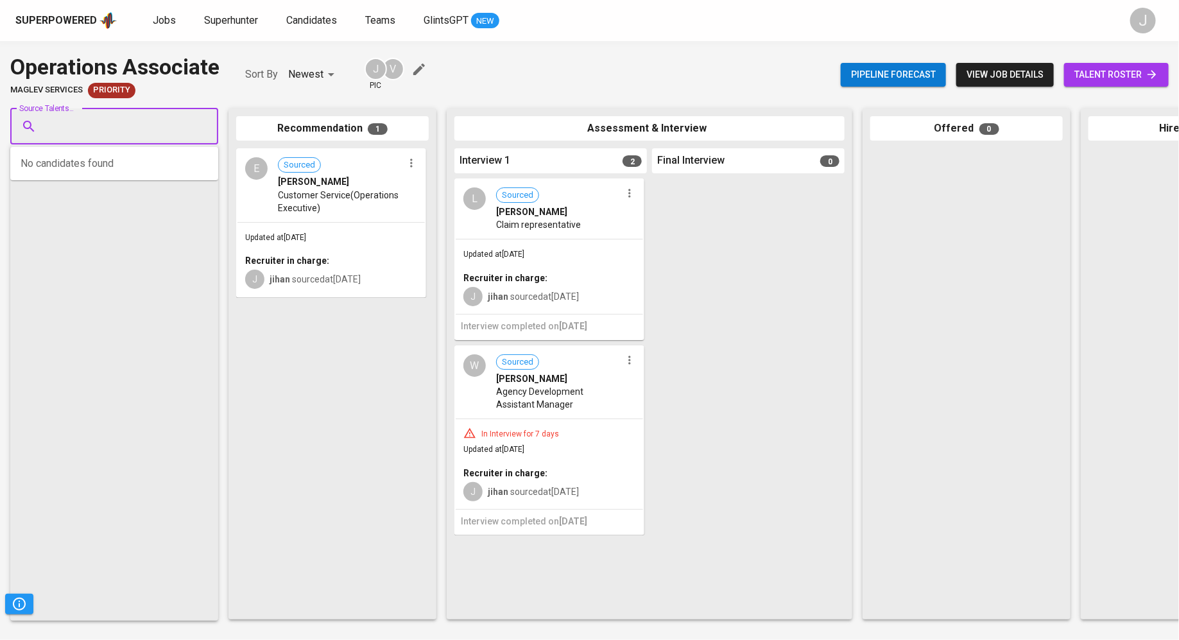
click at [123, 131] on input "Source Talents..." at bounding box center [109, 126] width 135 height 24
paste input "[EMAIL_ADDRESS][DOMAIN_NAME]"
type input "[EMAIL_ADDRESS][DOMAIN_NAME]"
click at [145, 160] on div "[PERSON_NAME] [PERSON_NAME]" at bounding box center [124, 162] width 142 height 13
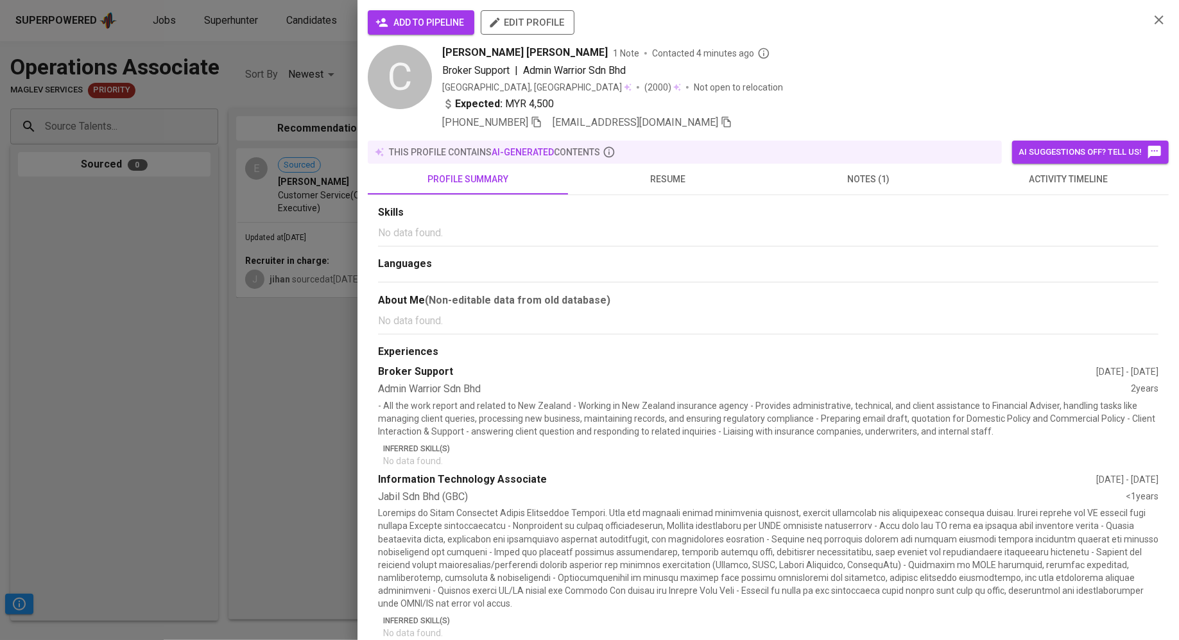
scroll to position [0, 0]
click at [415, 24] on span "add to pipeline" at bounding box center [421, 23] width 86 height 16
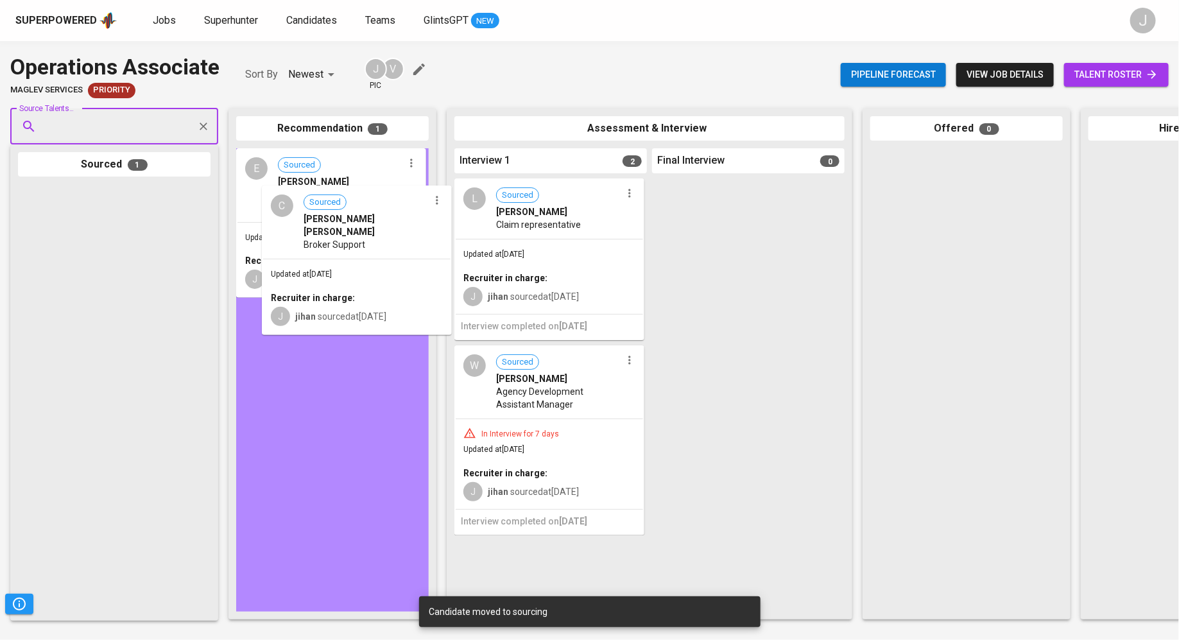
drag, startPoint x: 103, startPoint y: 270, endPoint x: 354, endPoint y: 270, distance: 250.9
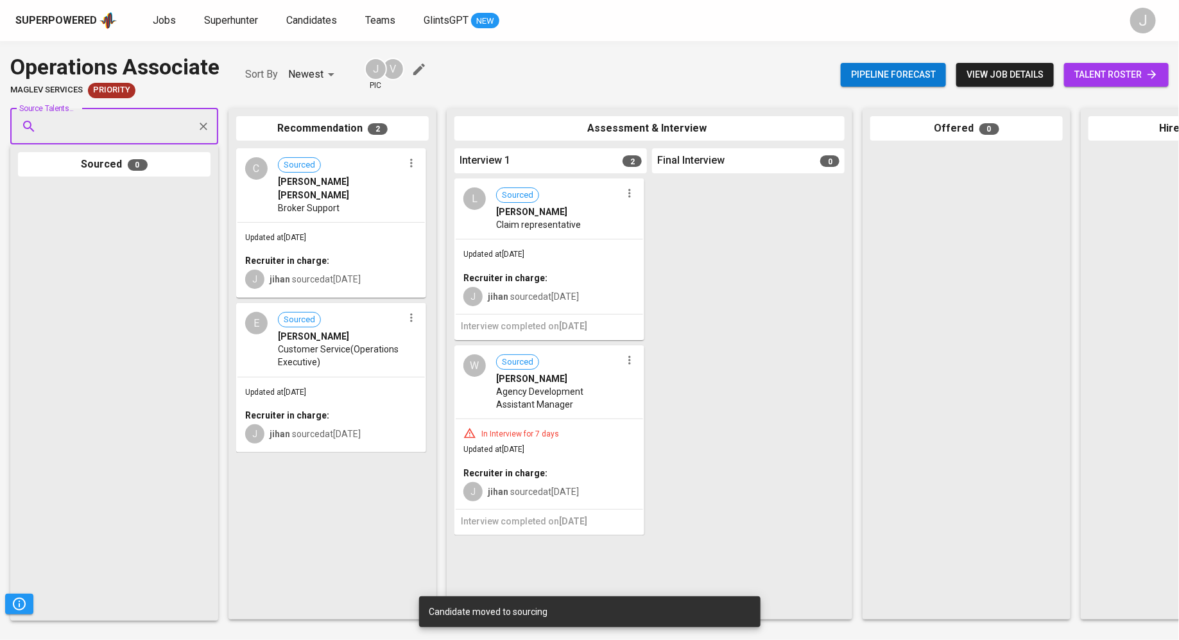
click at [1133, 78] on span "talent roster" at bounding box center [1116, 75] width 84 height 16
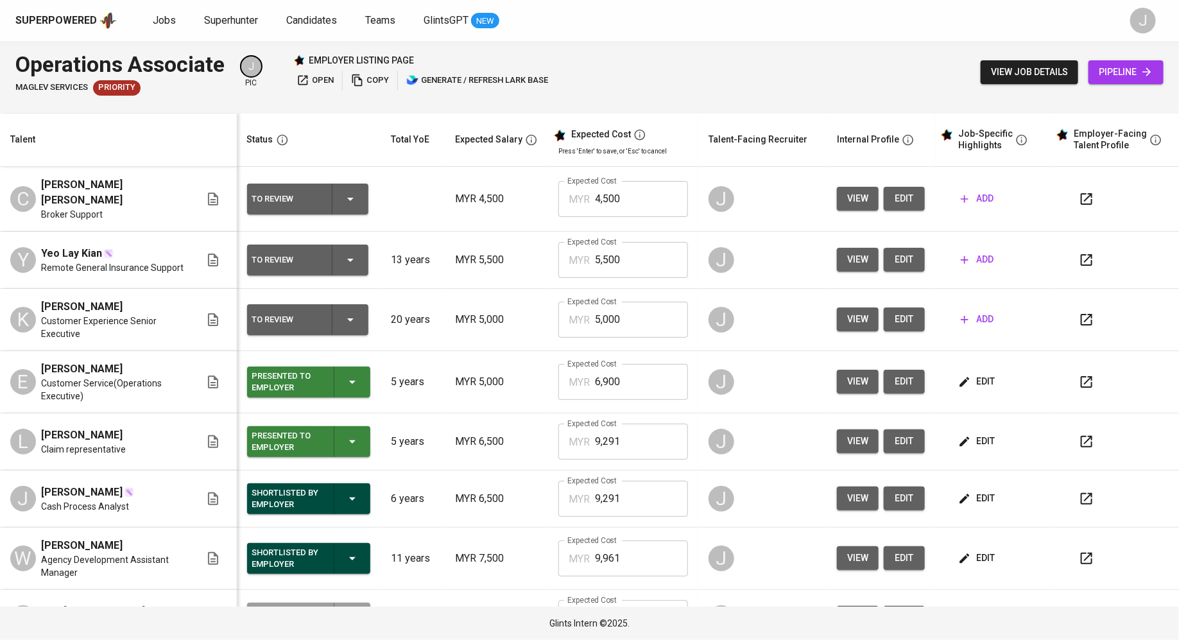
click at [299, 184] on div "To Review" at bounding box center [307, 199] width 111 height 31
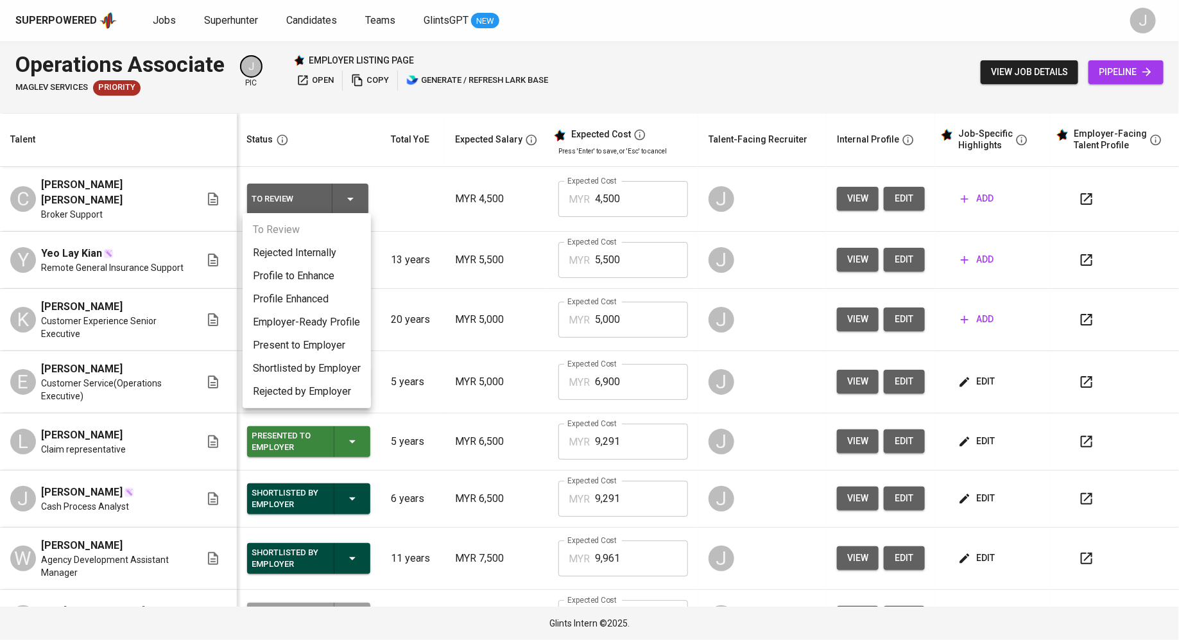
click at [295, 350] on li "Present to Employer" at bounding box center [307, 345] width 128 height 23
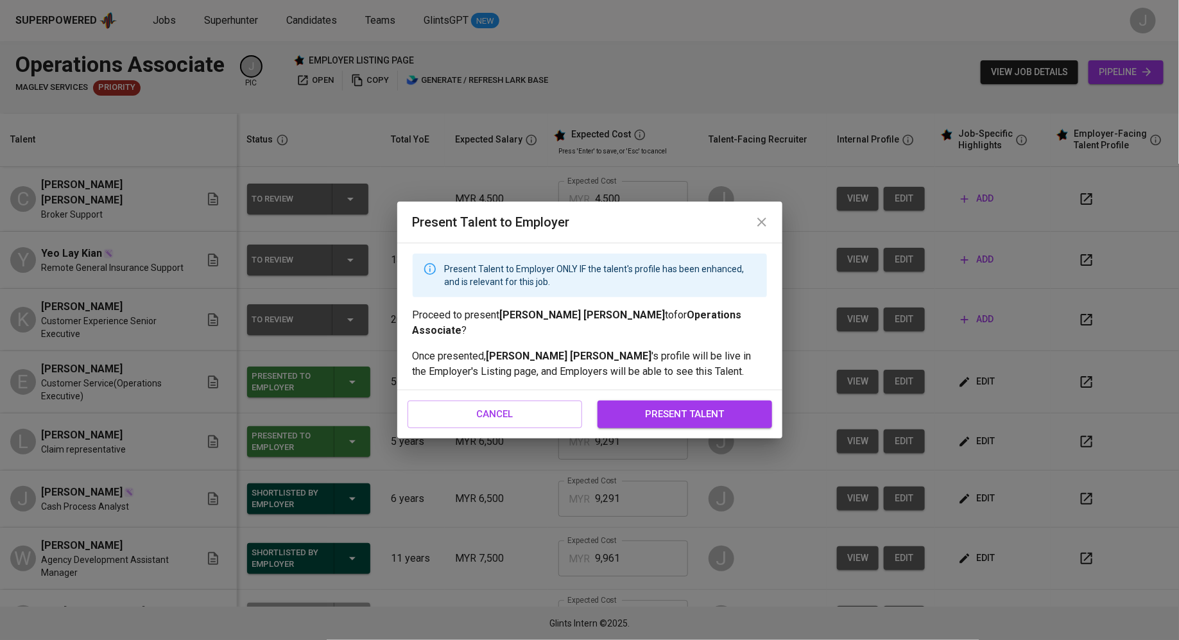
click at [644, 406] on span "present talent" at bounding box center [685, 414] width 146 height 17
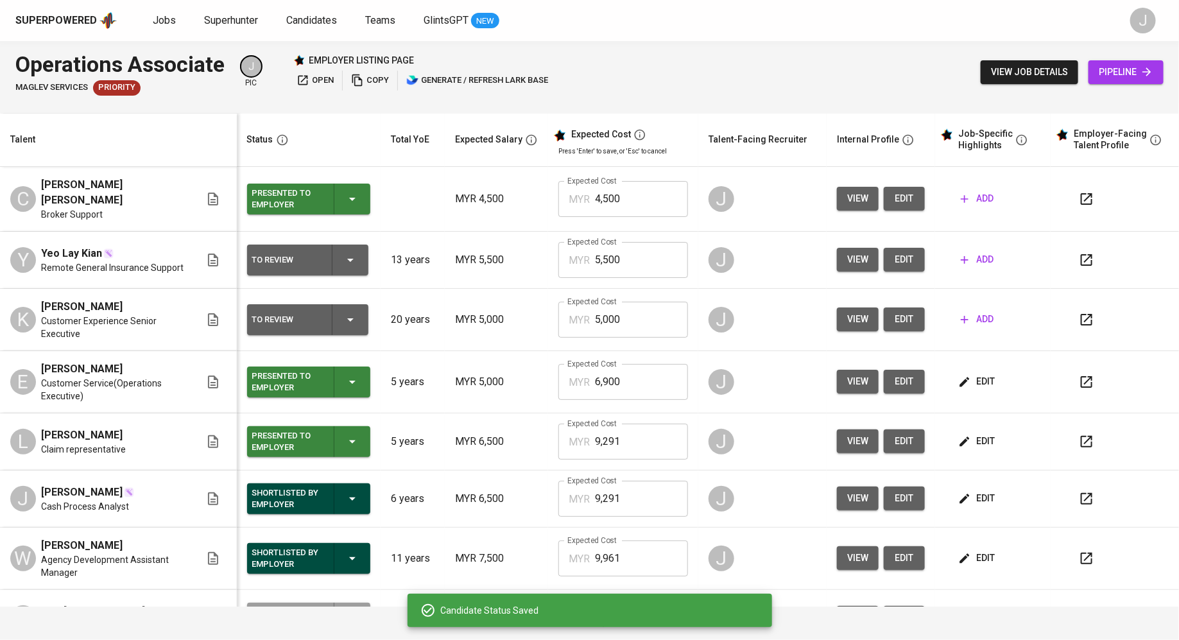
click at [965, 196] on span "add" at bounding box center [977, 199] width 33 height 16
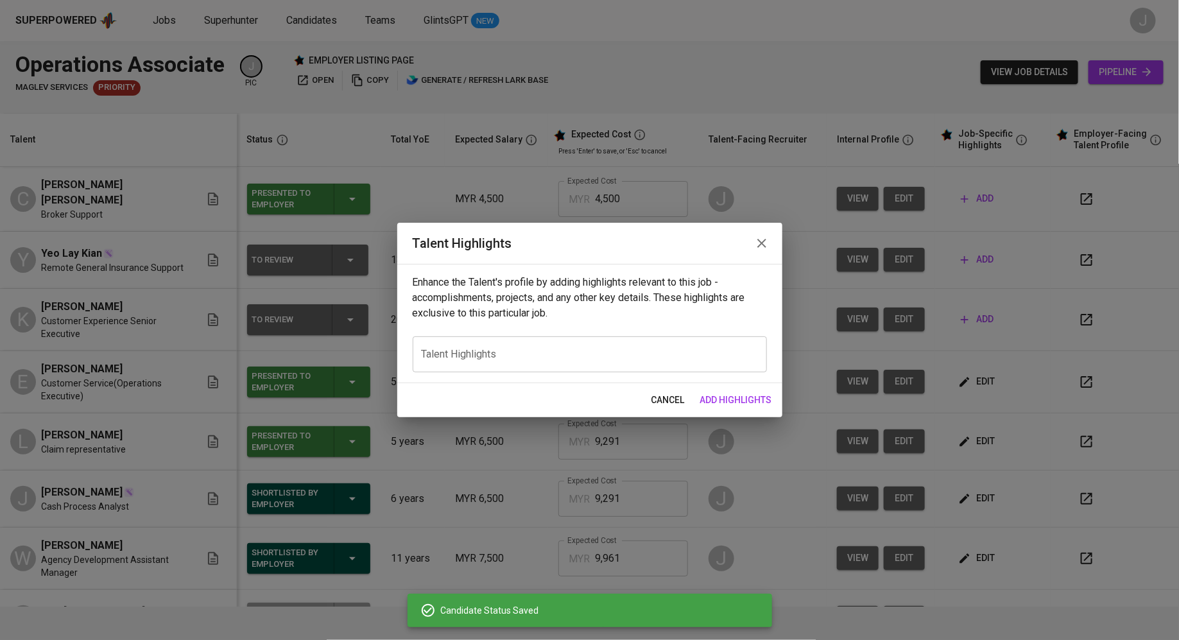
click at [471, 335] on div "Enhance the Talent's profile by adding highlights relevant to this job - accomp…" at bounding box center [589, 323] width 385 height 119
click at [481, 351] on textarea at bounding box center [590, 354] width 336 height 12
paste textarea "A detail-oriented and dependable Information Systems graduate with professional…"
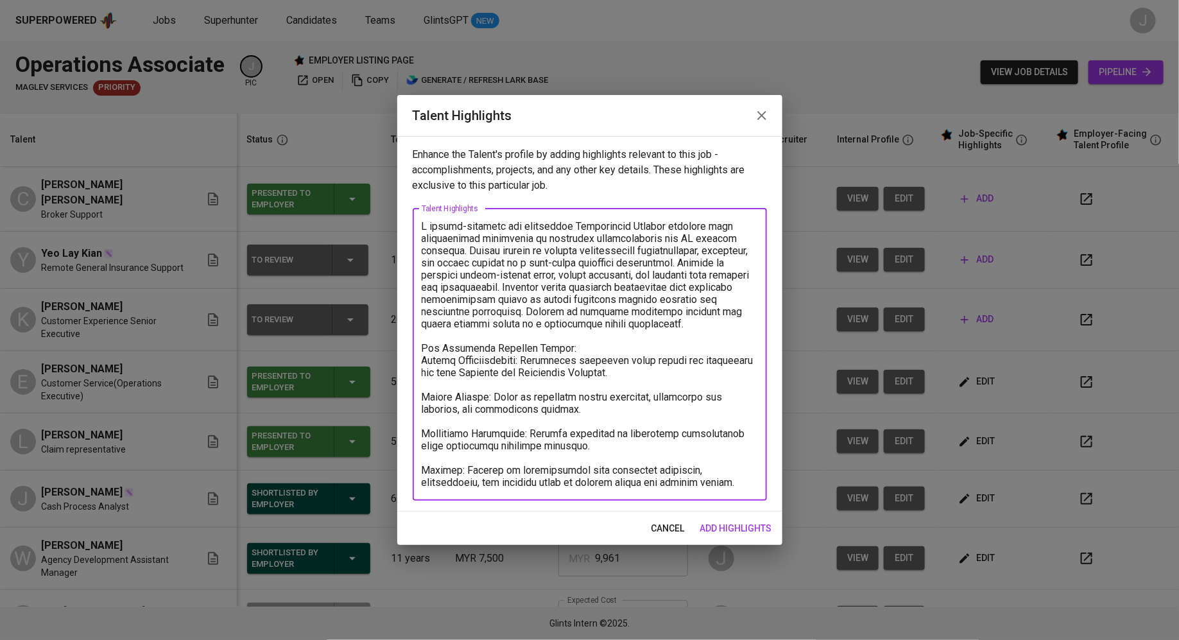
click at [423, 228] on textarea at bounding box center [590, 354] width 336 height 268
click at [422, 228] on textarea at bounding box center [590, 354] width 336 height 268
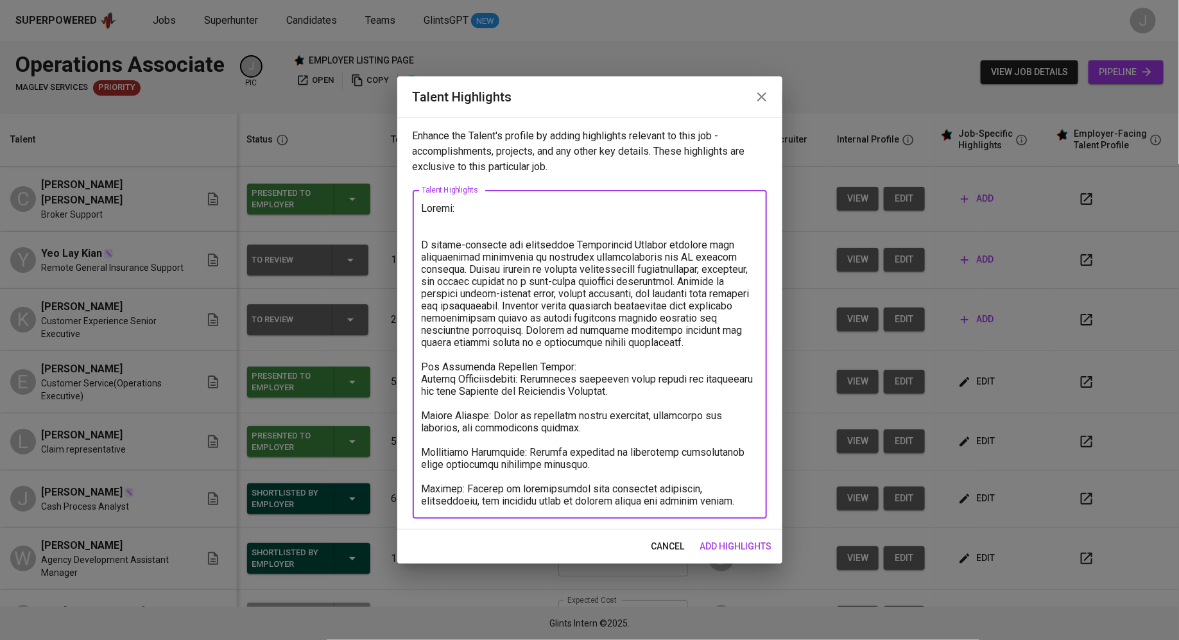
click at [525, 206] on textarea at bounding box center [590, 354] width 336 height 305
paste textarea "https://glints.sg.larksuite.com/wiki/PkRbwzXfxihib8k1SuYl52UUgpt"
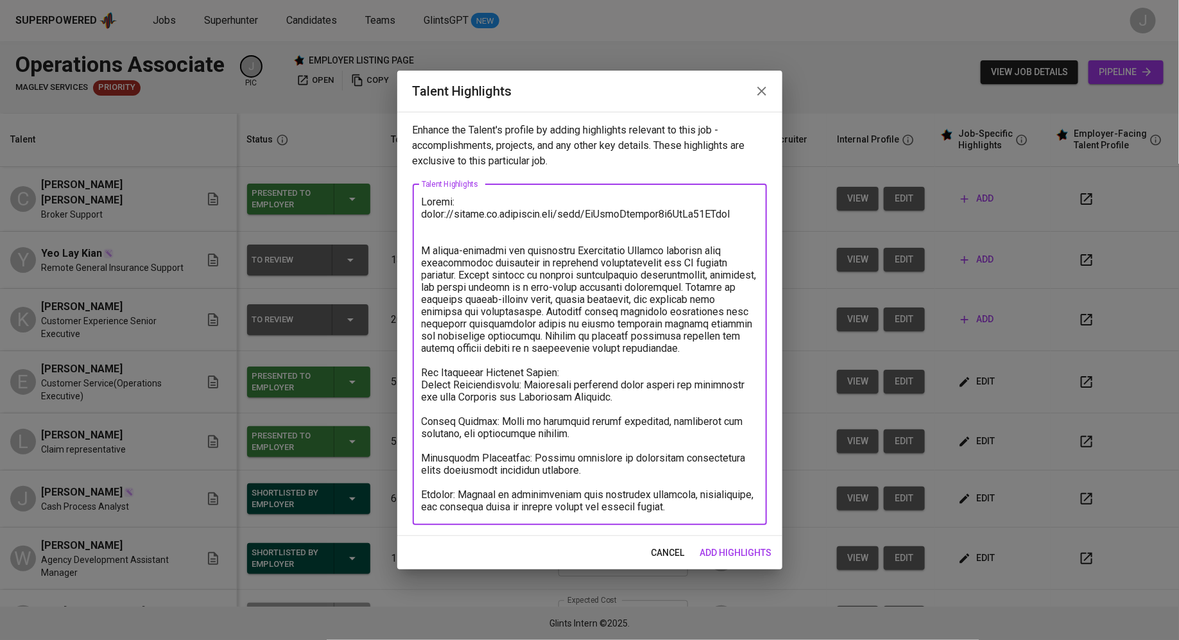
click at [748, 504] on textarea at bounding box center [590, 354] width 336 height 317
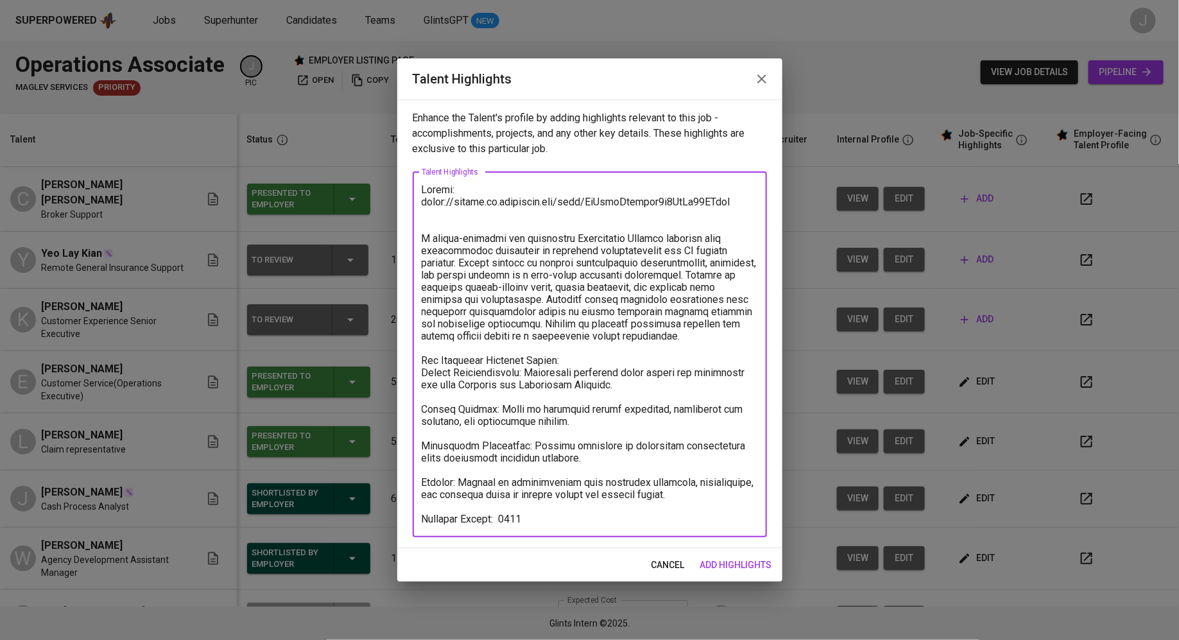
click at [503, 522] on textarea at bounding box center [590, 354] width 336 height 341
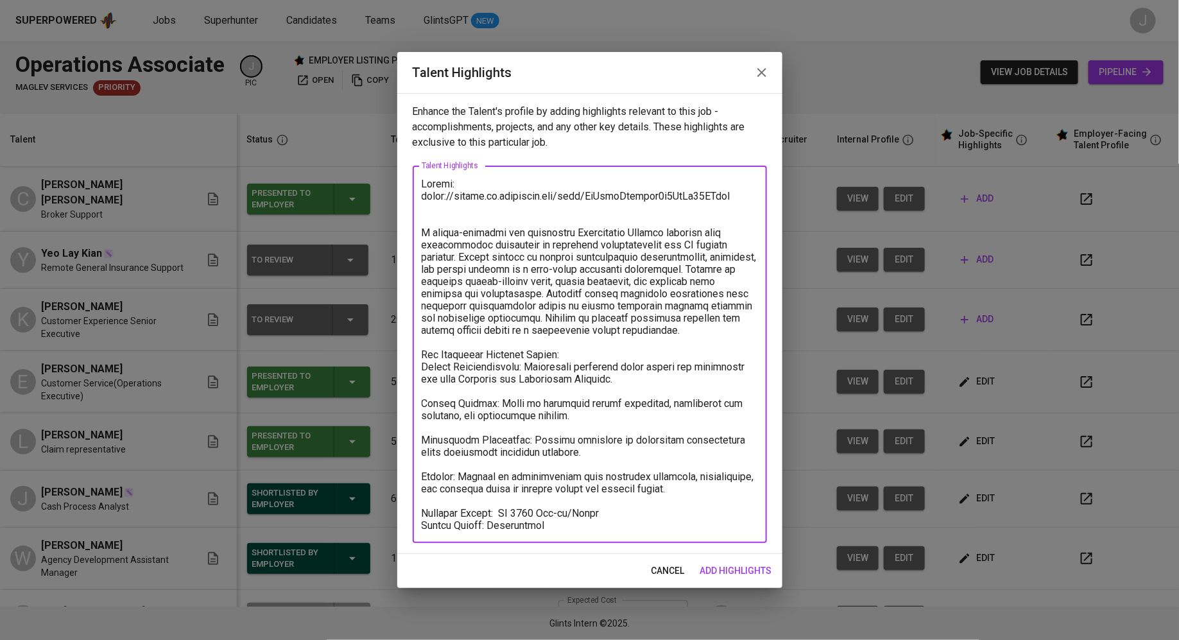
click at [422, 233] on textarea at bounding box center [590, 355] width 336 height 354
type textarea "Resume: https://glints.sg.larksuite.com/wiki/PkRbwzXfxihib8k1SuYl52UUgpt Xin Yu…"
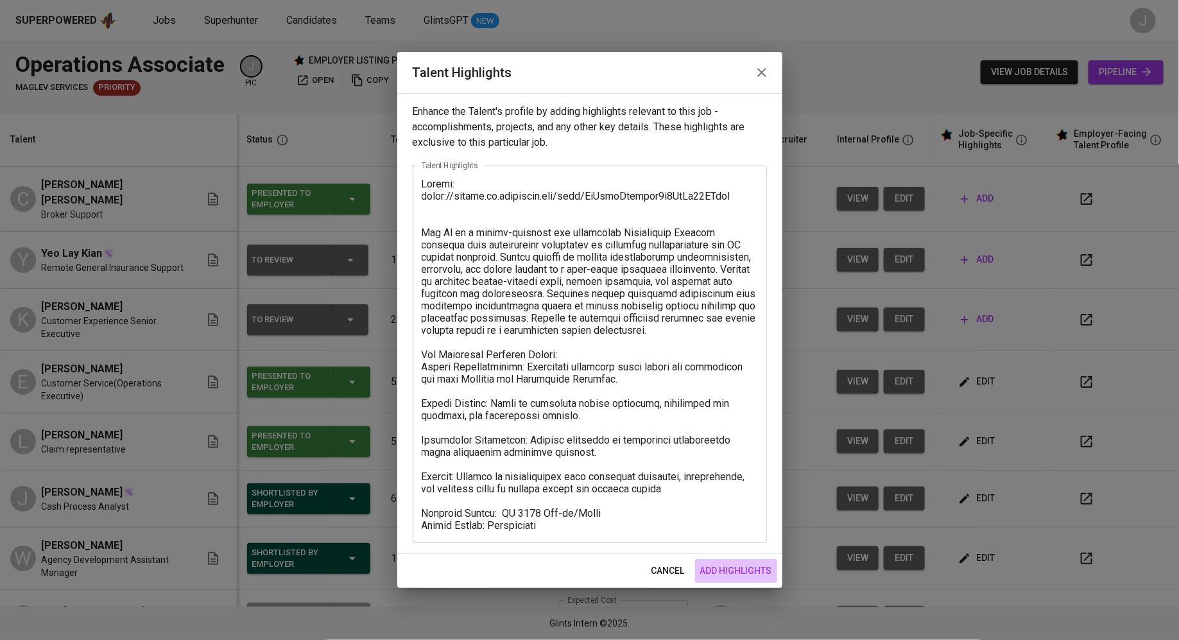
click at [745, 571] on span "add highlights" at bounding box center [736, 571] width 72 height 16
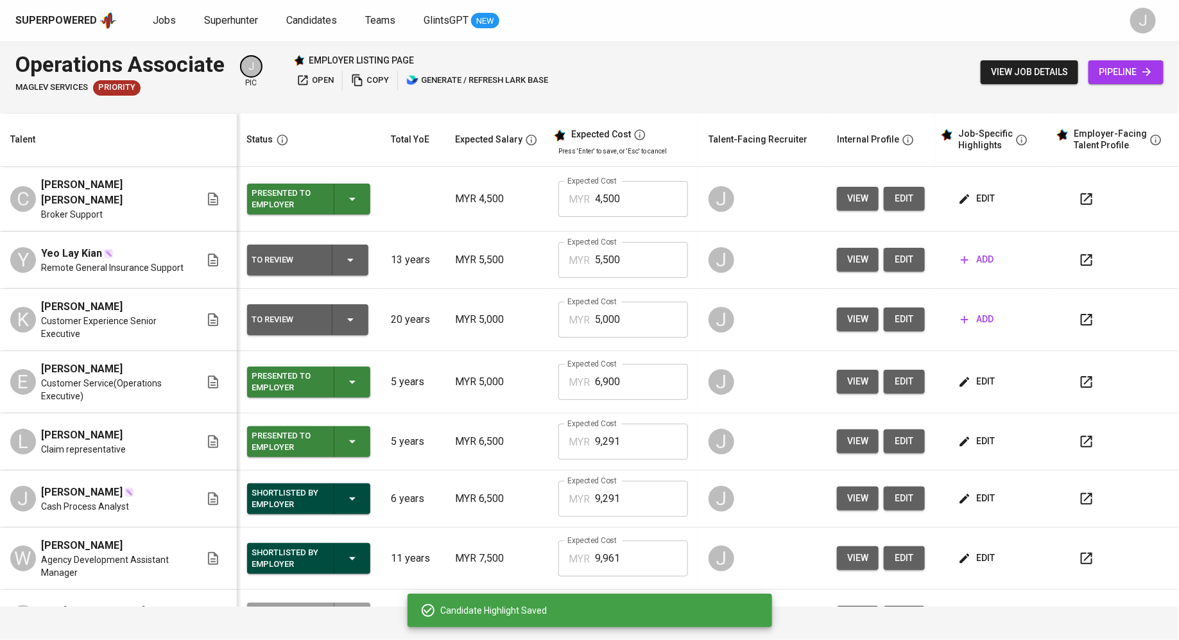
click at [320, 80] on span "open" at bounding box center [314, 80] width 37 height 15
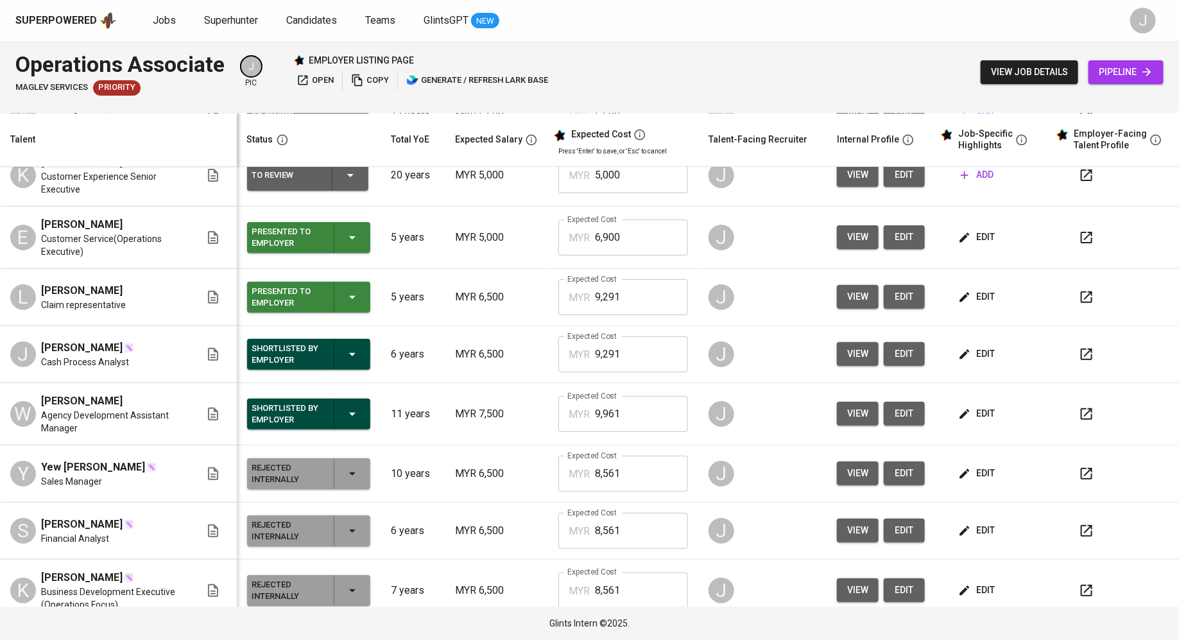
scroll to position [146, 0]
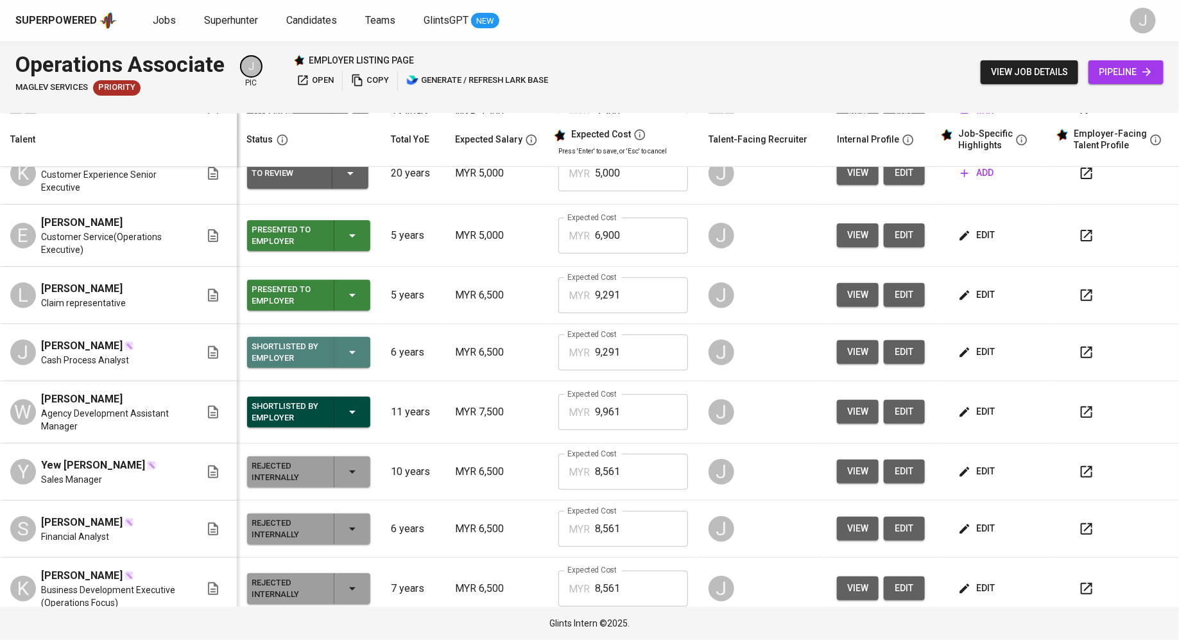
click at [345, 345] on icon "button" at bounding box center [352, 352] width 15 height 15
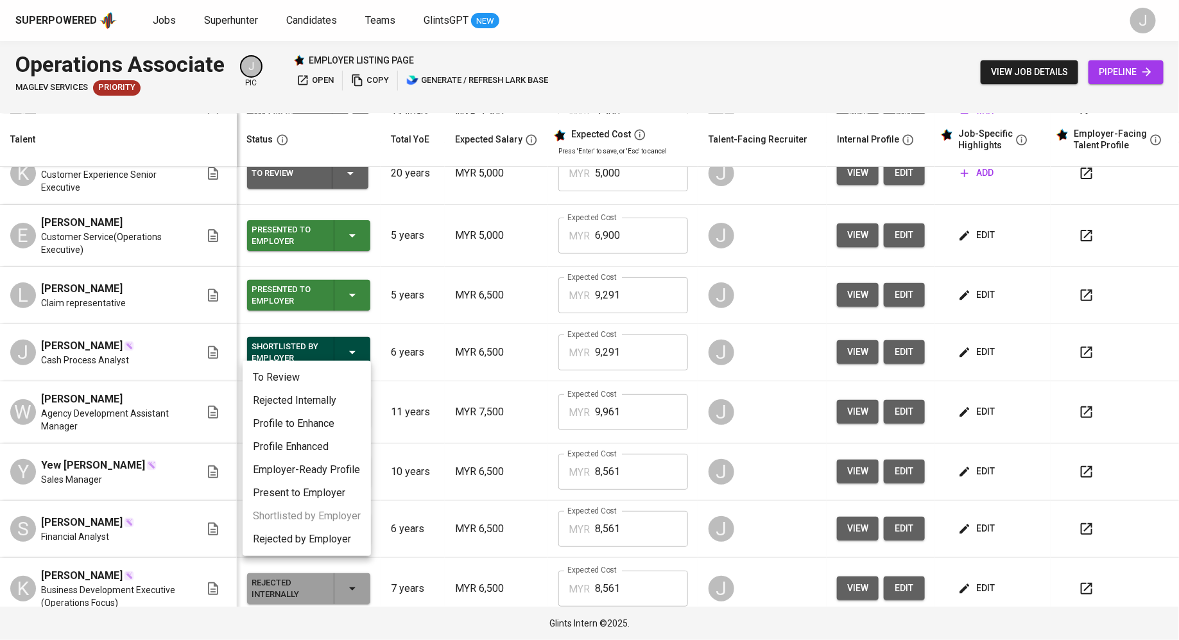
click at [311, 404] on li "Rejected Internally" at bounding box center [307, 400] width 128 height 23
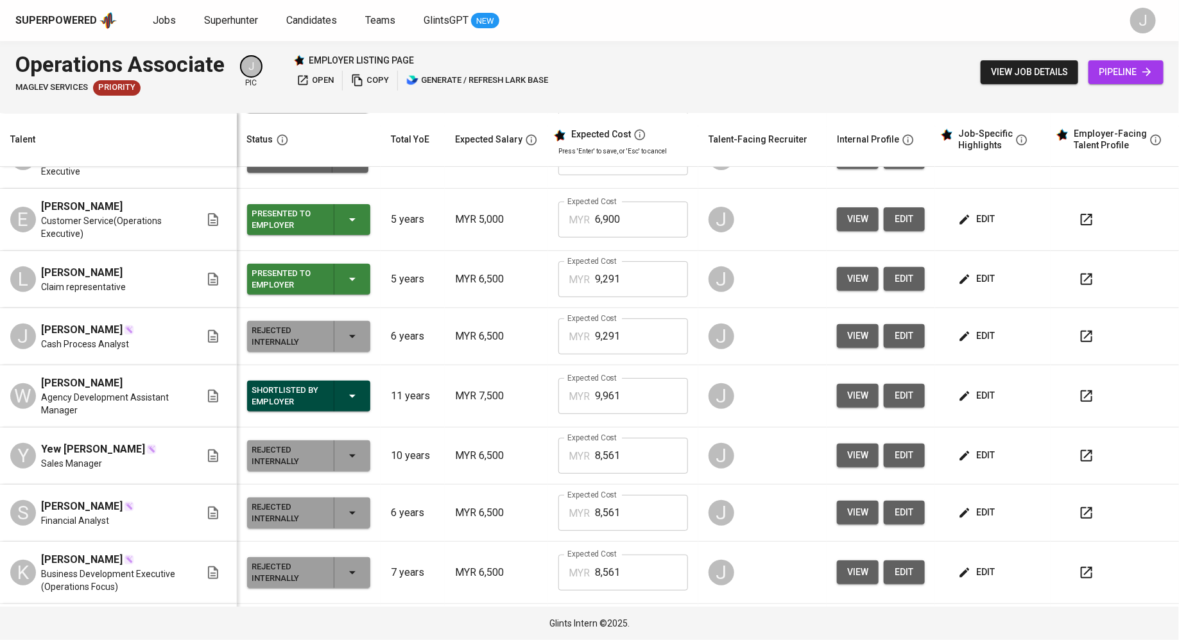
scroll to position [123, 0]
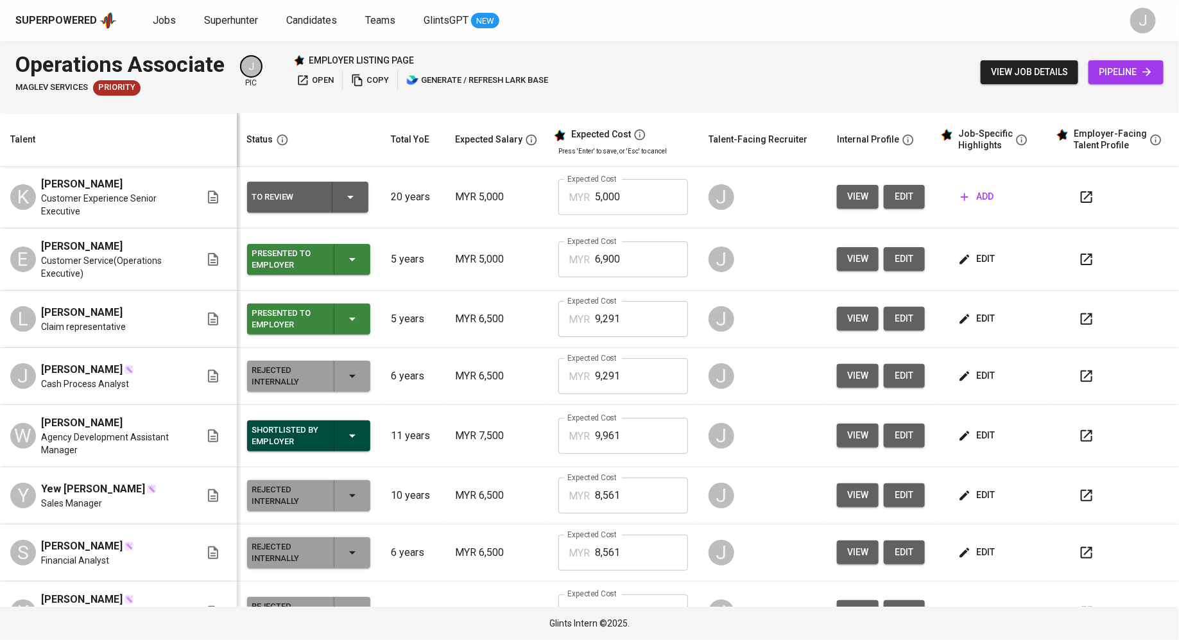
click at [281, 429] on div "Shortlisted by Employer" at bounding box center [287, 436] width 71 height 28
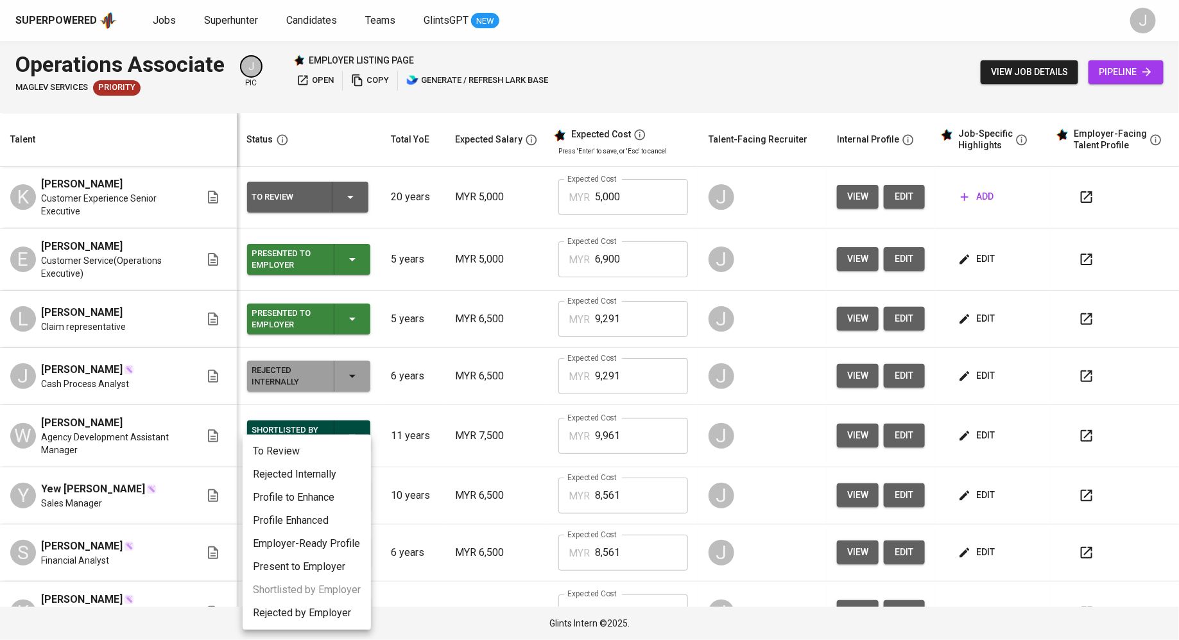
click at [297, 477] on li "Rejected Internally" at bounding box center [307, 474] width 128 height 23
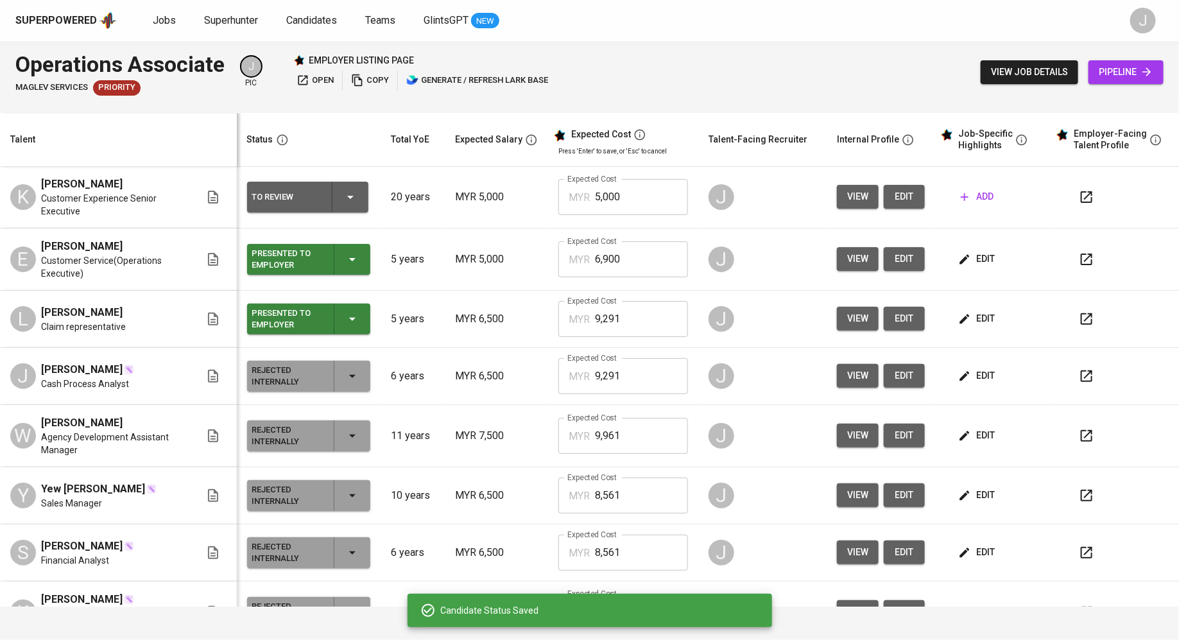
scroll to position [0, 0]
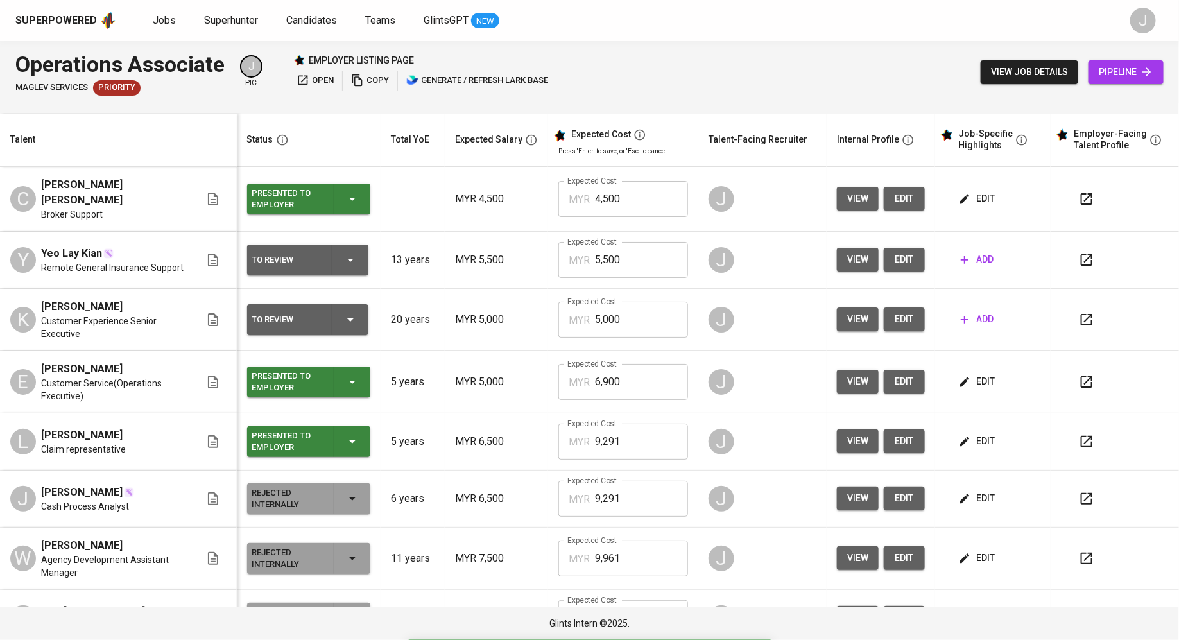
click at [653, 198] on input "4,500" at bounding box center [641, 199] width 93 height 36
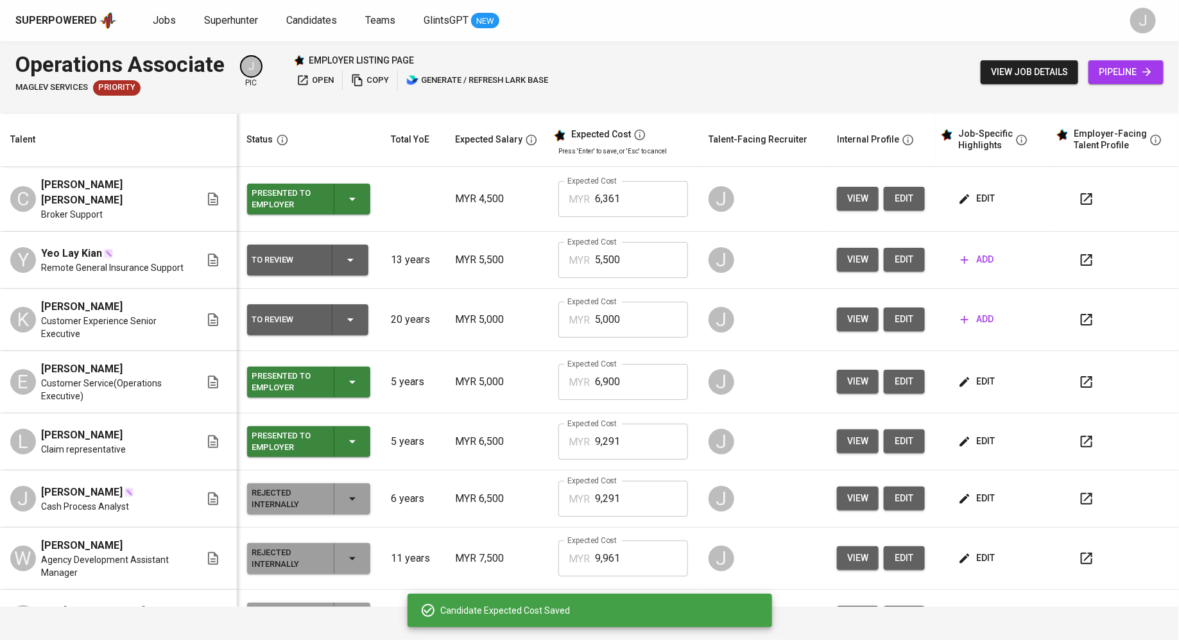
click at [847, 195] on span "view" at bounding box center [857, 199] width 21 height 16
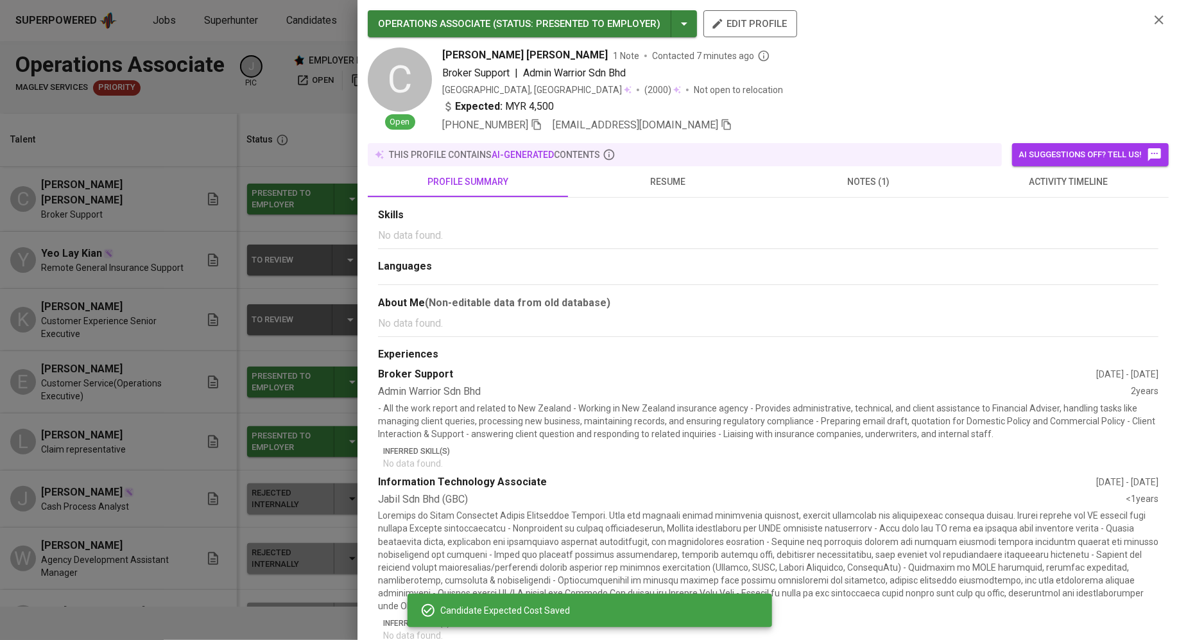
click at [169, 264] on div at bounding box center [589, 320] width 1179 height 640
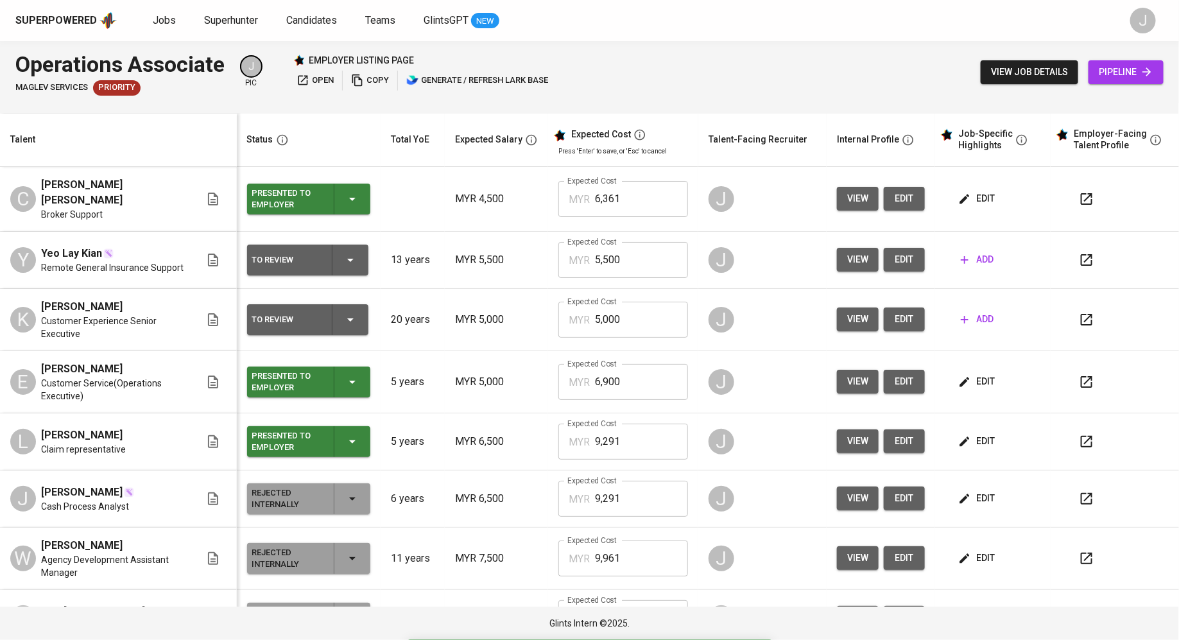
click at [963, 191] on span "edit" at bounding box center [978, 199] width 34 height 16
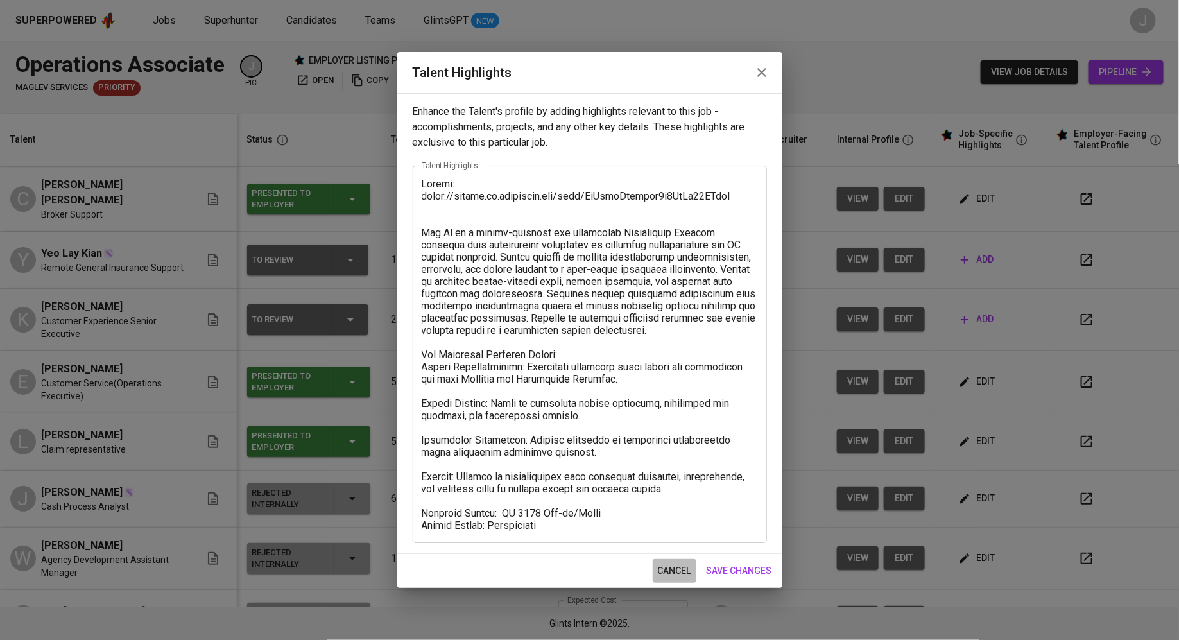
click at [676, 568] on span "cancel" at bounding box center [674, 571] width 33 height 16
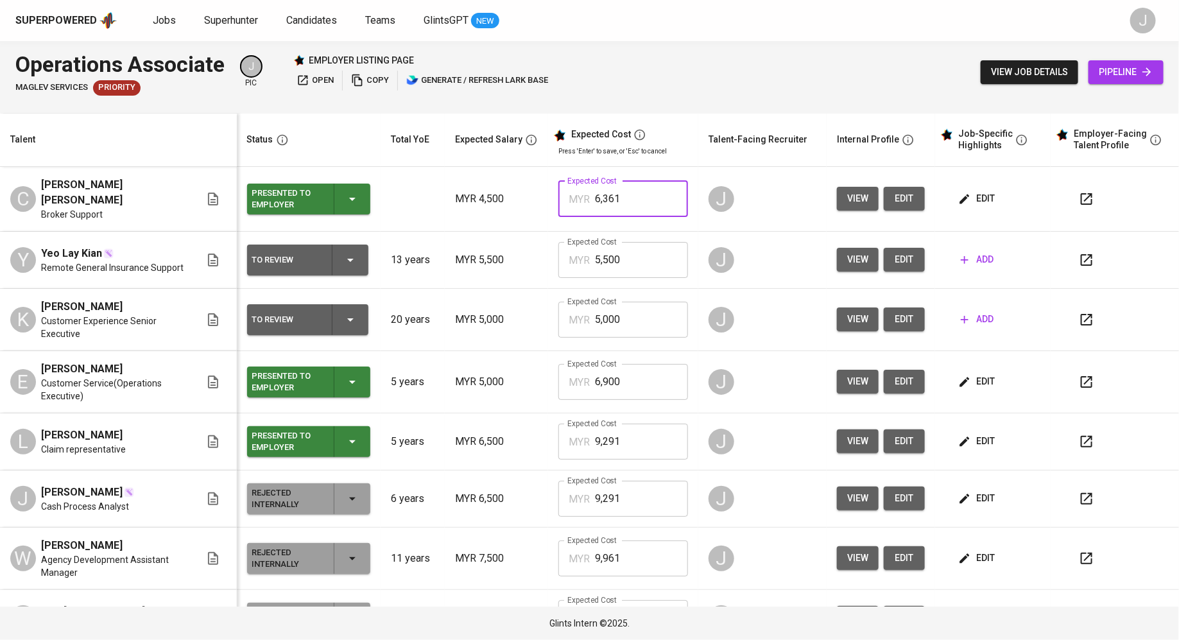
click at [636, 199] on input "6,361" at bounding box center [641, 199] width 93 height 36
type input "6,316"
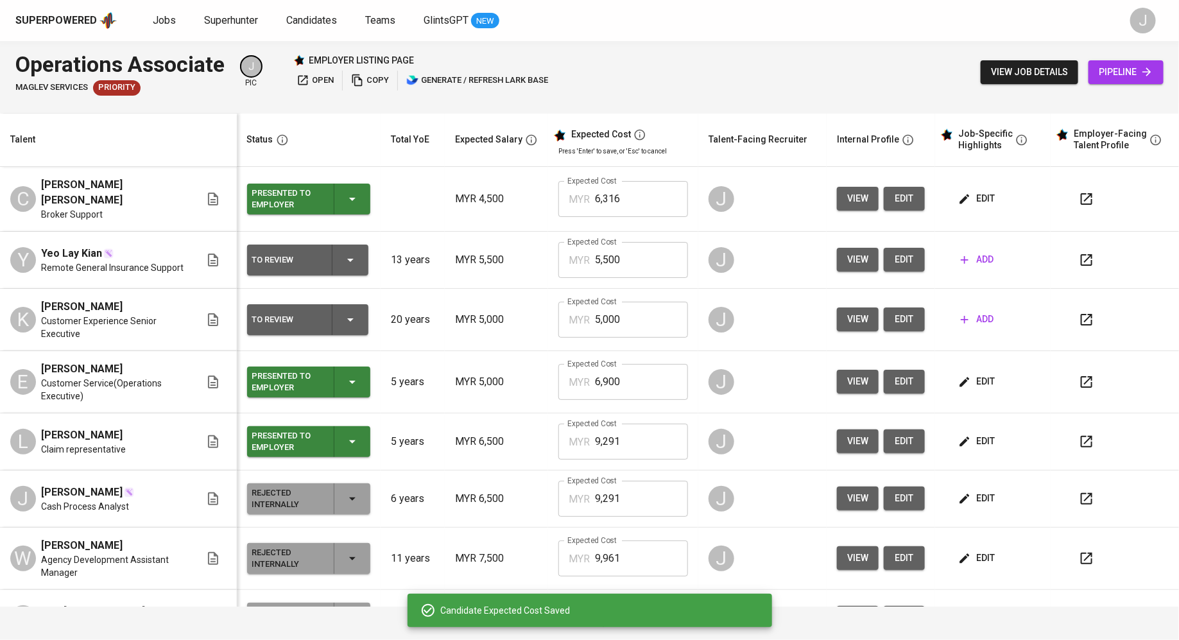
click at [903, 201] on button "edit" at bounding box center [904, 199] width 41 height 24
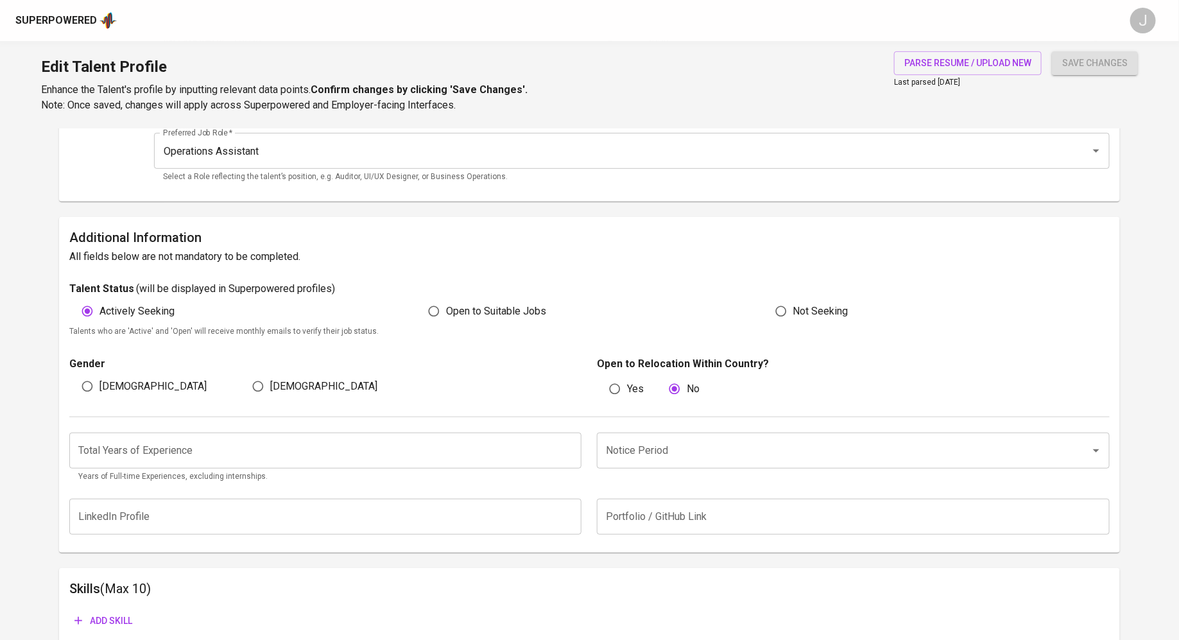
scroll to position [232, 0]
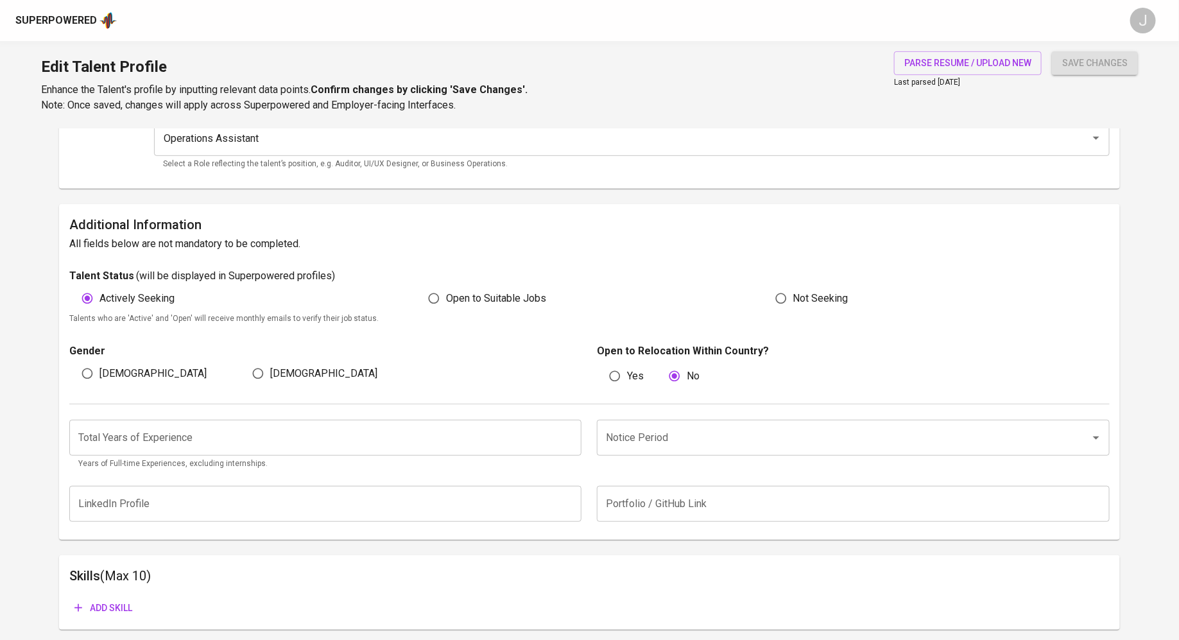
click at [376, 434] on input "number" at bounding box center [325, 438] width 513 height 36
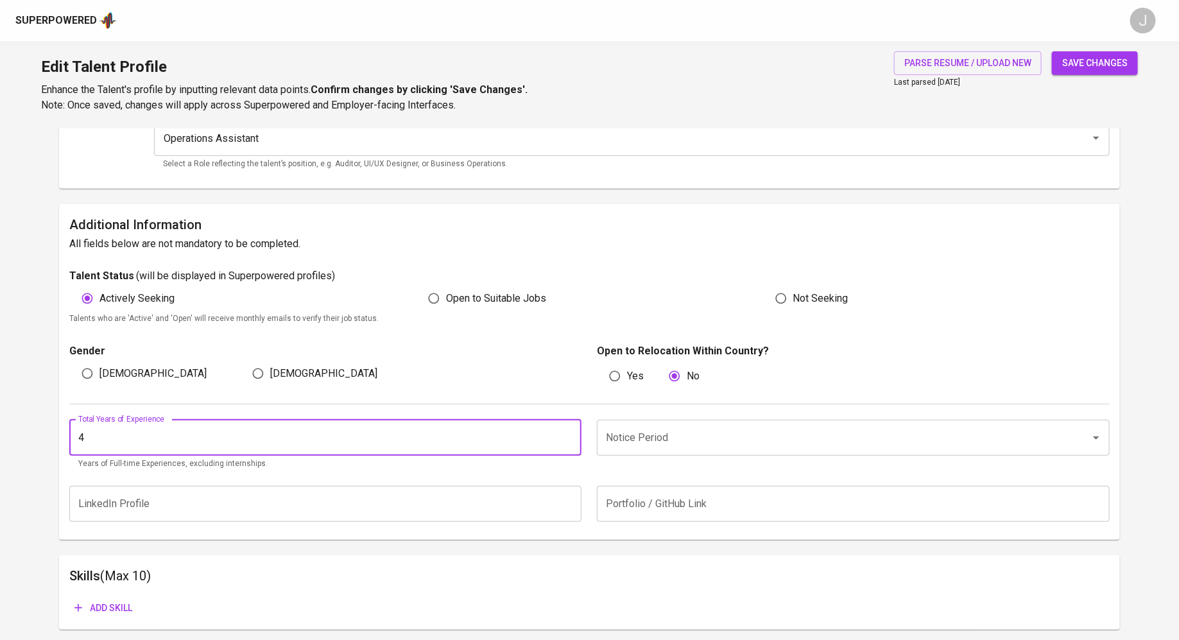
type input "4"
click at [621, 442] on input "Notice Period" at bounding box center [835, 437] width 465 height 24
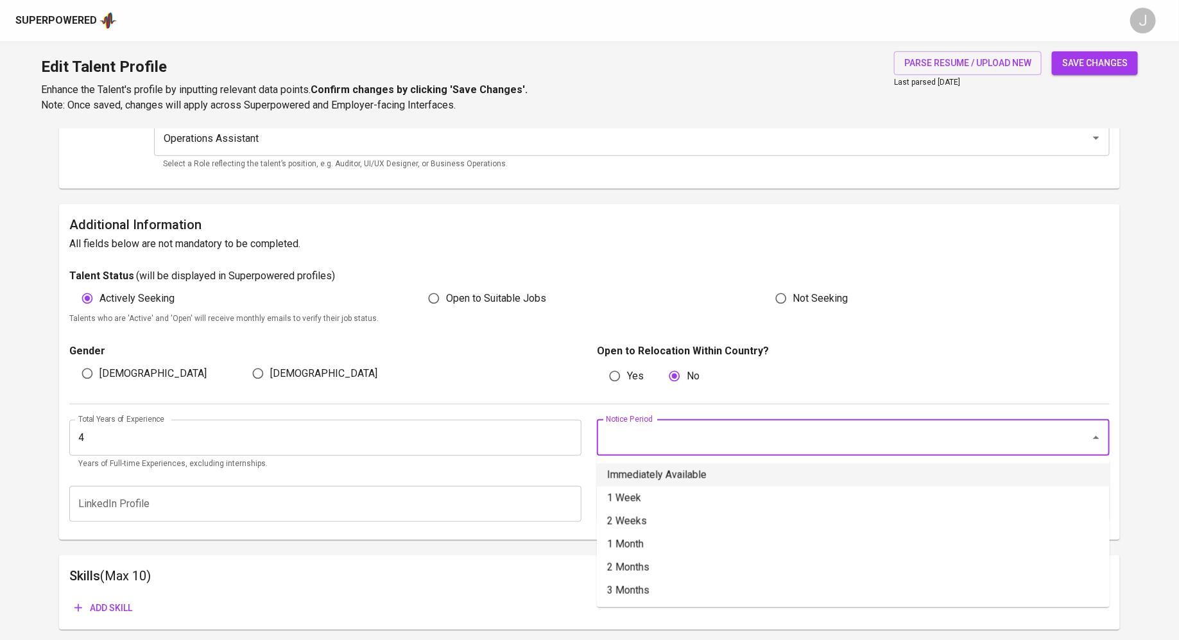
click at [661, 474] on li "Immediately Available" at bounding box center [853, 474] width 513 height 23
type input "Immediately Available"
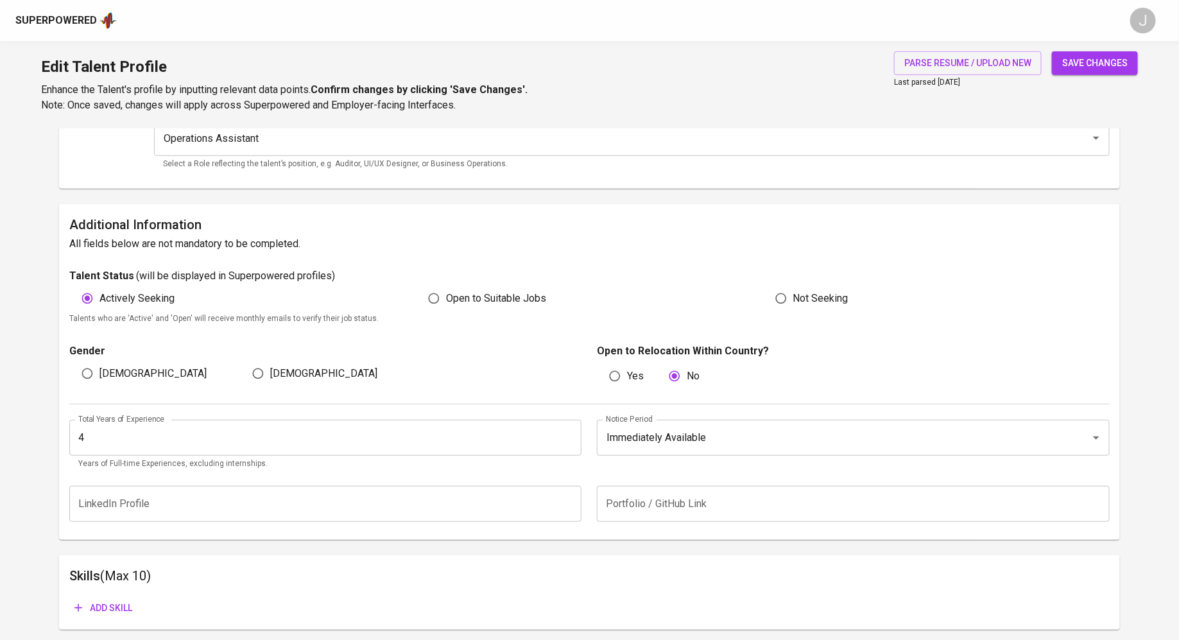
click at [1099, 63] on span "save changes" at bounding box center [1094, 63] width 65 height 16
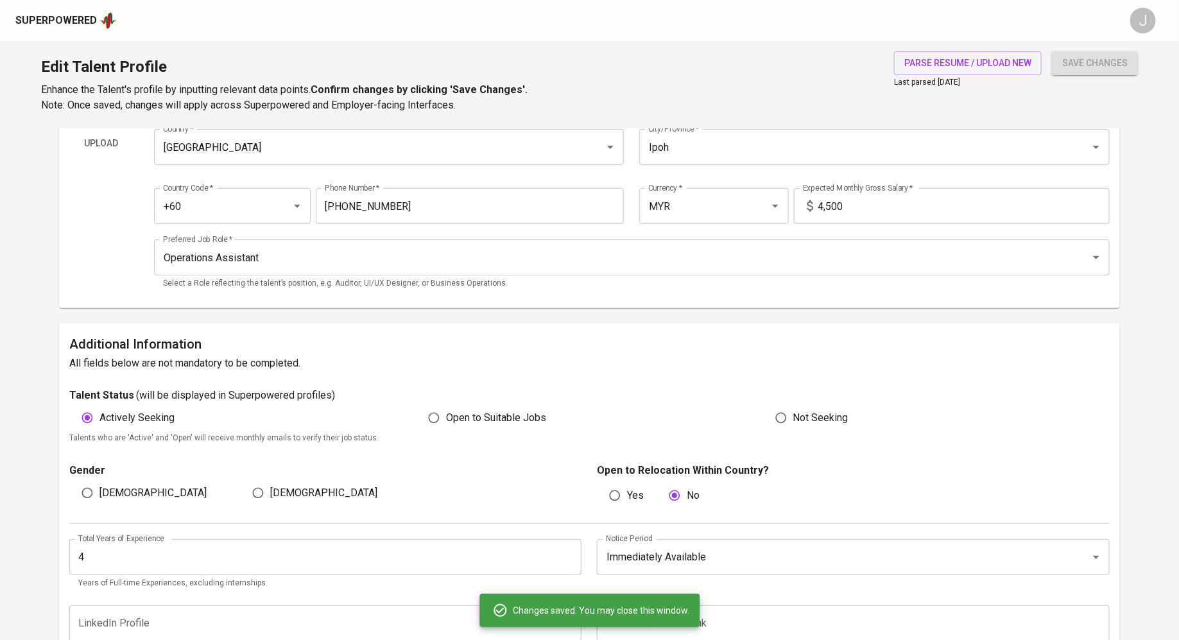
scroll to position [90, 0]
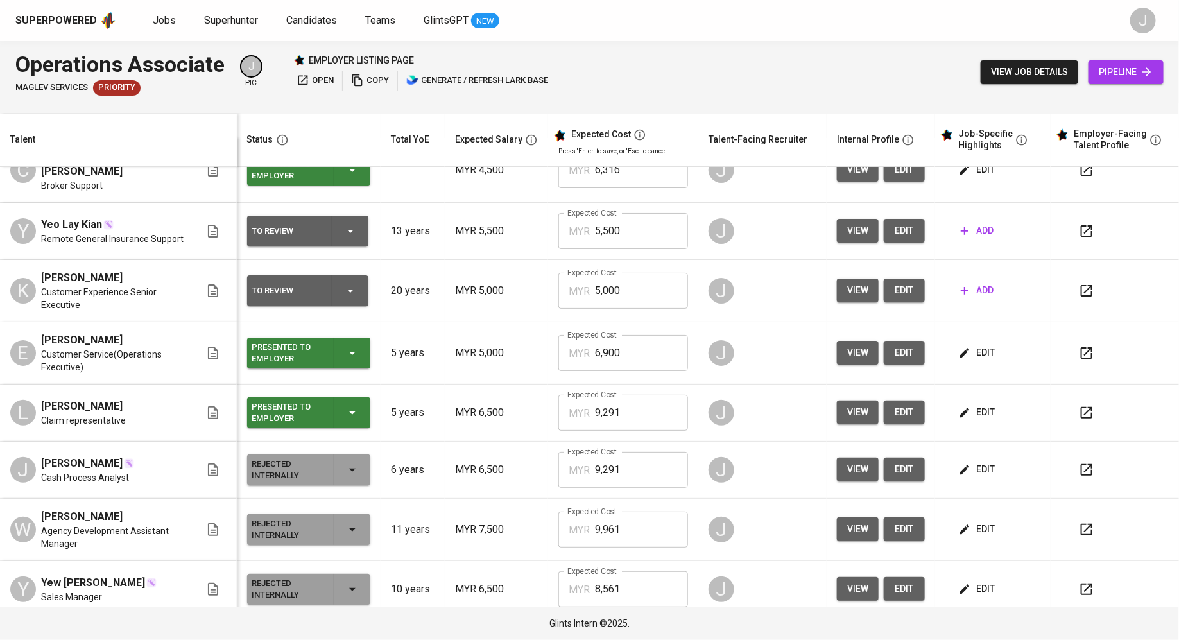
scroll to position [30, 0]
click at [850, 404] on span "view" at bounding box center [857, 412] width 21 height 16
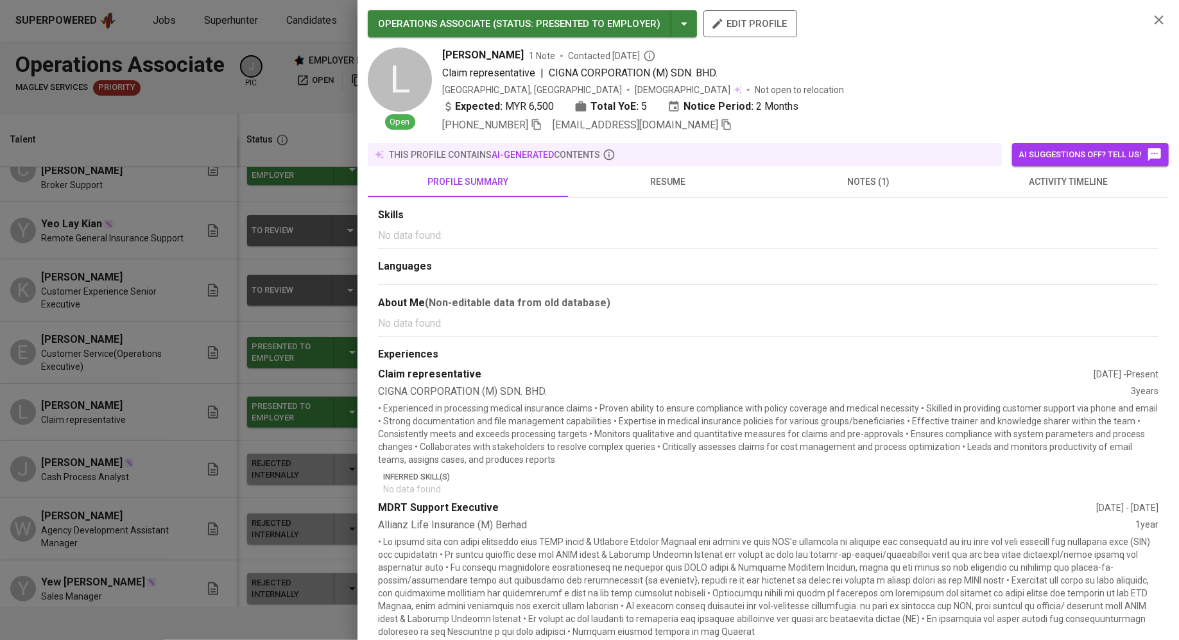
click at [674, 186] on span "resume" at bounding box center [668, 182] width 185 height 16
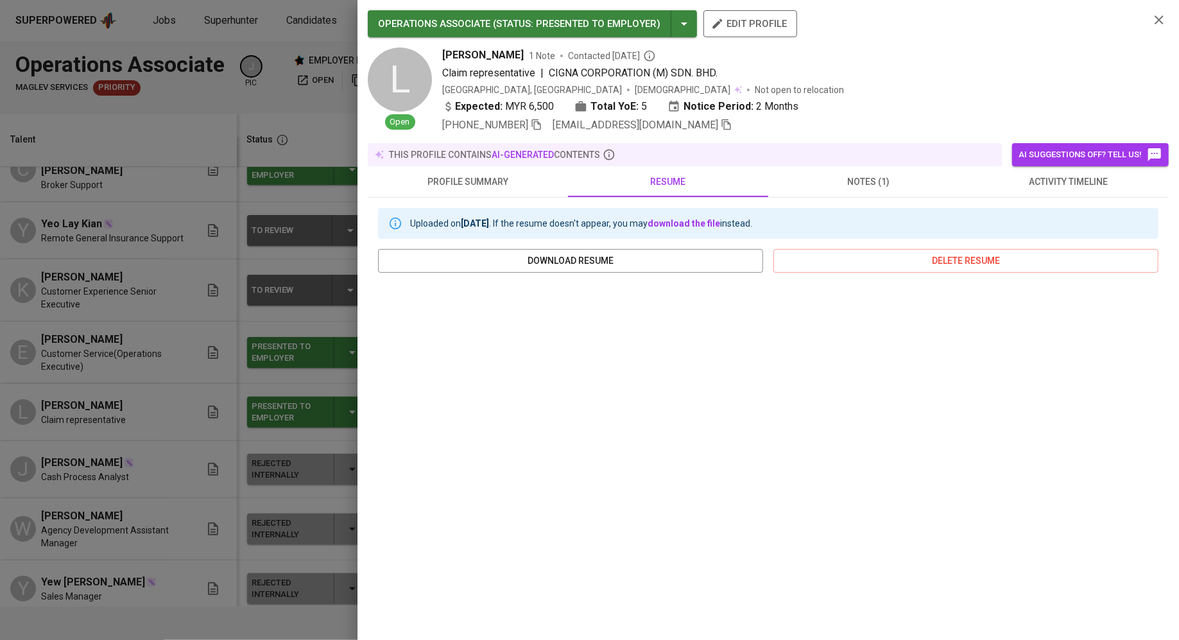
click at [197, 377] on div at bounding box center [589, 320] width 1179 height 640
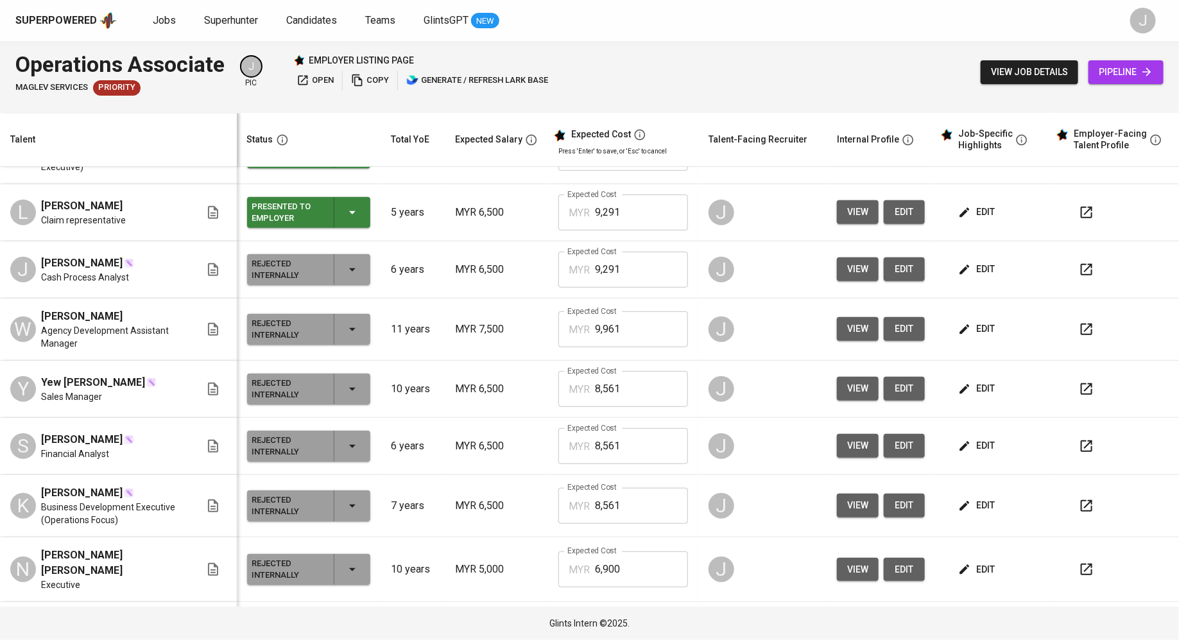
scroll to position [0, 0]
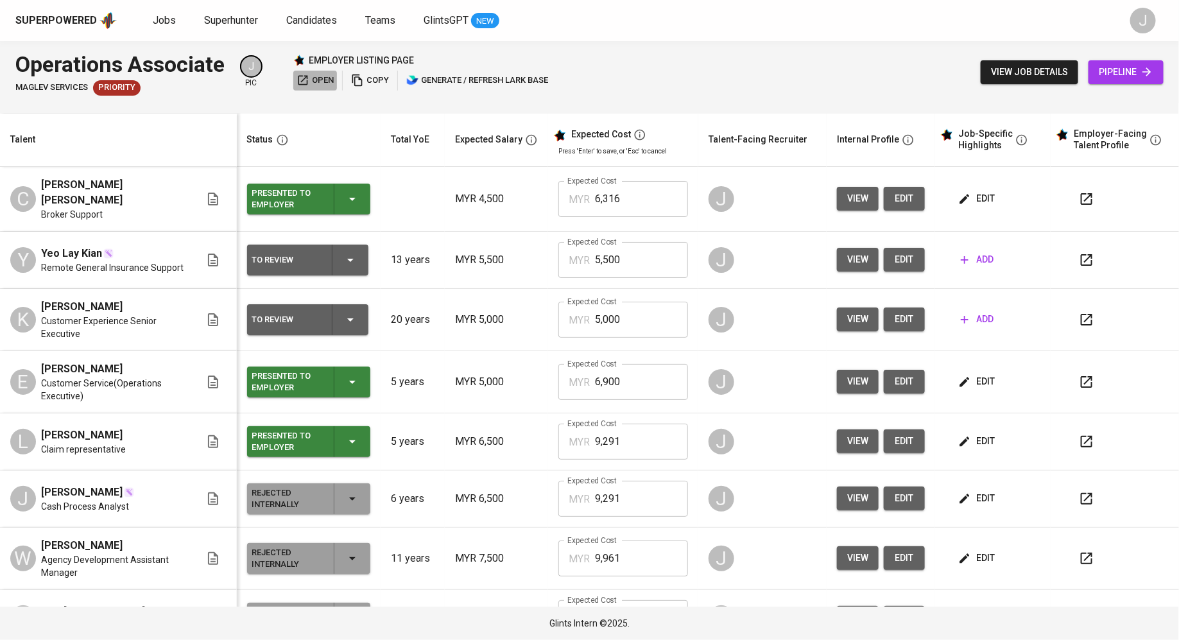
click at [307, 75] on icon "button" at bounding box center [302, 80] width 13 height 13
click at [630, 433] on input "9,291" at bounding box center [641, 442] width 93 height 36
click at [621, 433] on input "9,291" at bounding box center [641, 442] width 93 height 36
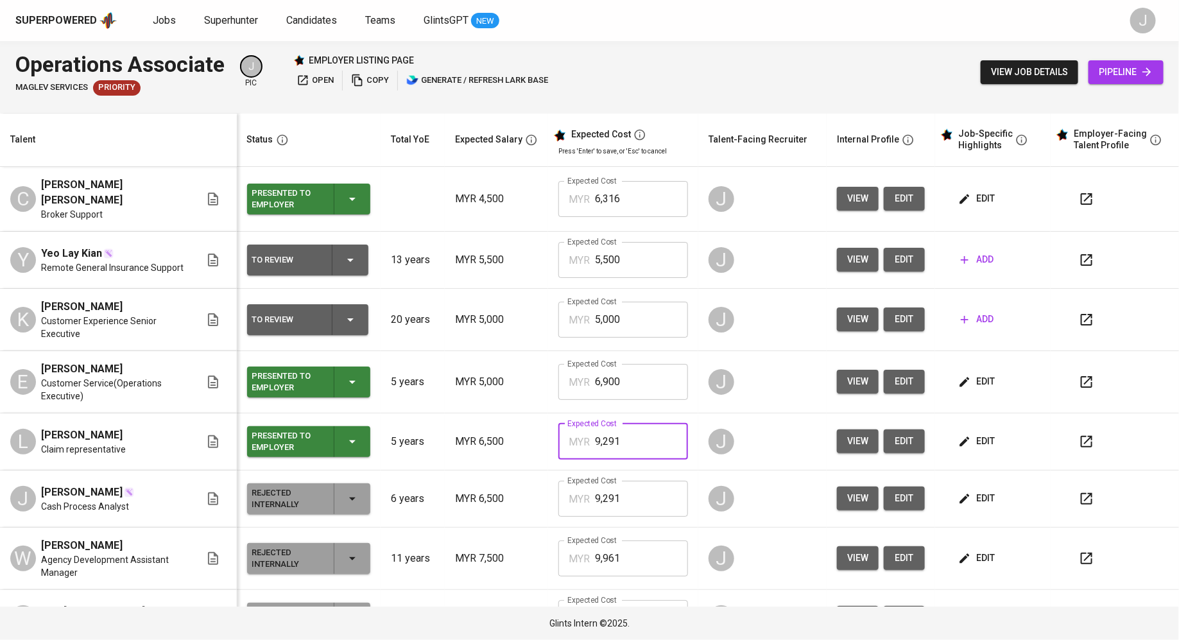
click at [621, 433] on input "9,291" at bounding box center [641, 442] width 93 height 36
type input "8,200"
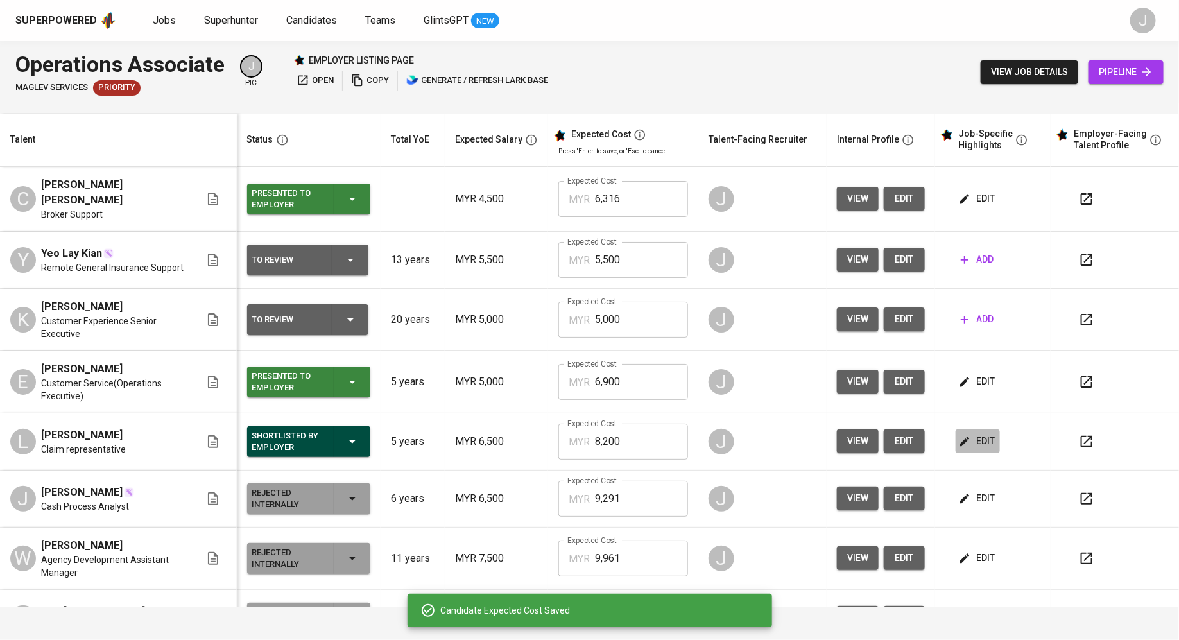
click at [966, 437] on span "edit" at bounding box center [978, 441] width 34 height 16
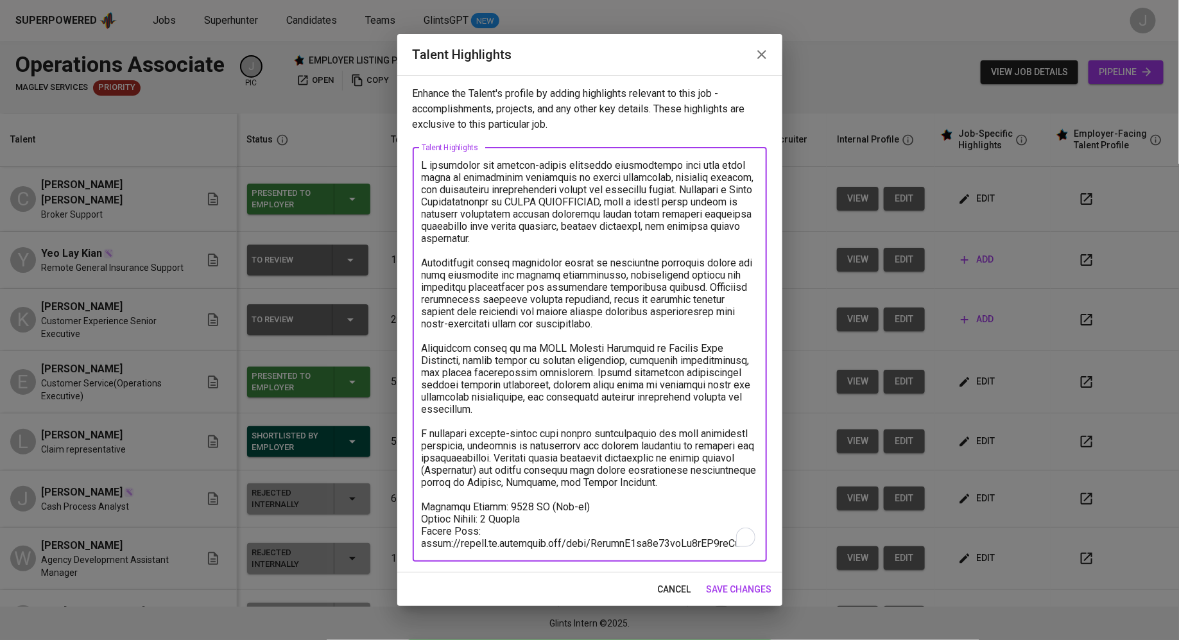
click at [513, 509] on textarea "To enrich screen reader interactions, please activate Accessibility in Grammarl…" at bounding box center [590, 354] width 336 height 390
type textarea "A meticulous and results-driven insurance professional with over three years of…"
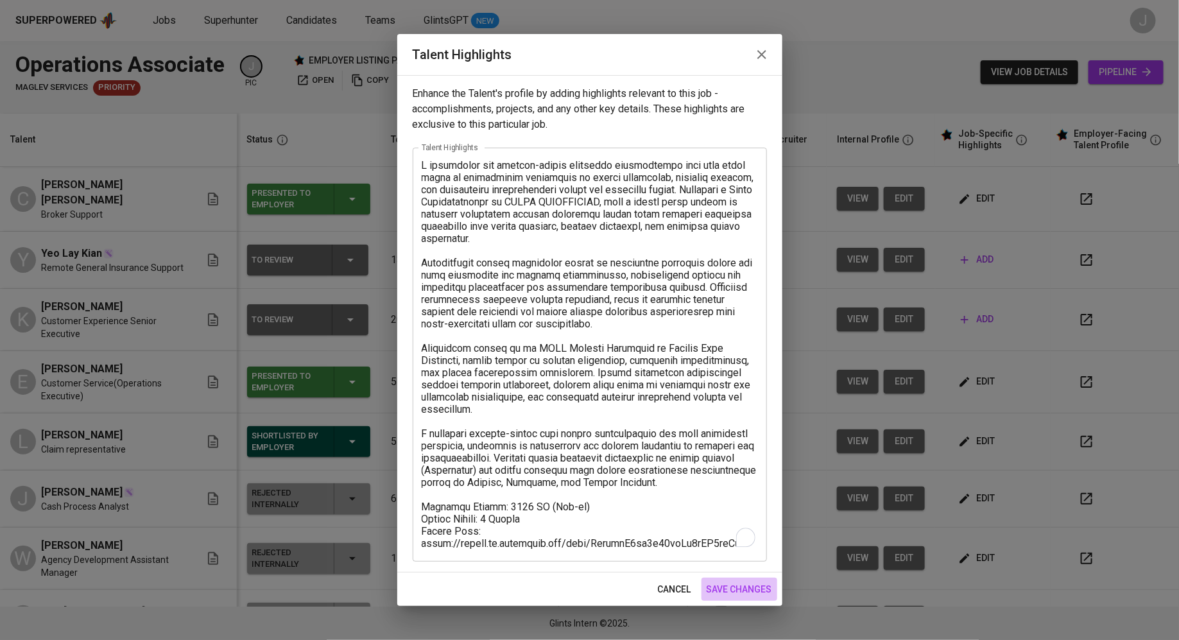
click at [732, 586] on span "save changes" at bounding box center [739, 589] width 65 height 16
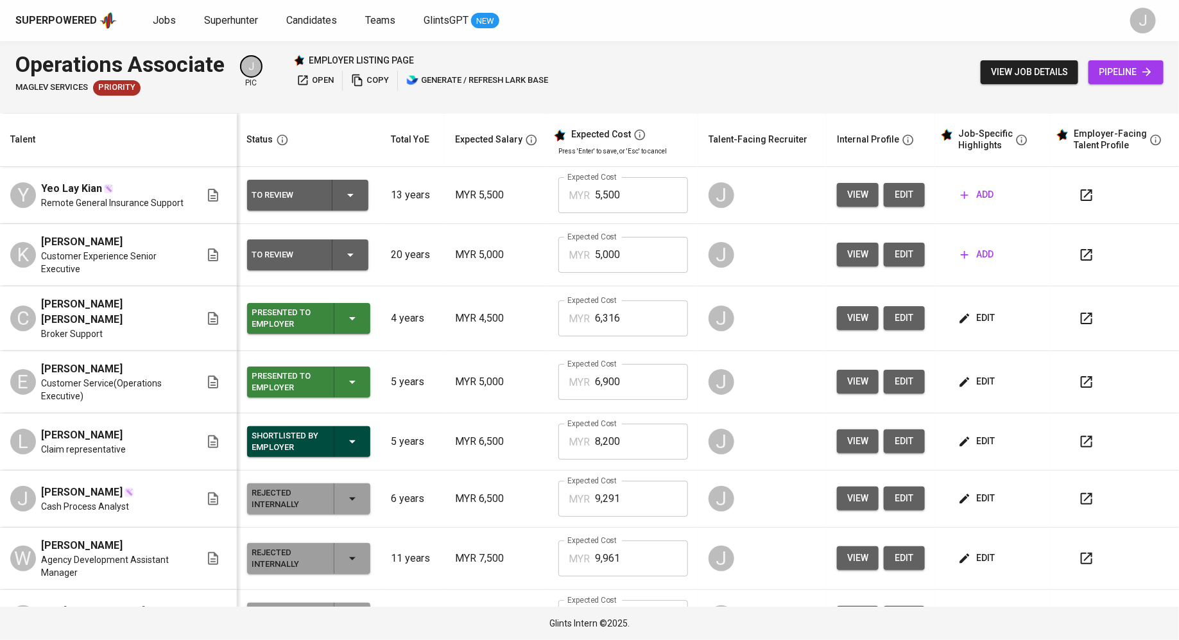
click at [629, 272] on td "Expected Cost MYR 5,000 Expected Cost" at bounding box center [623, 255] width 150 height 62
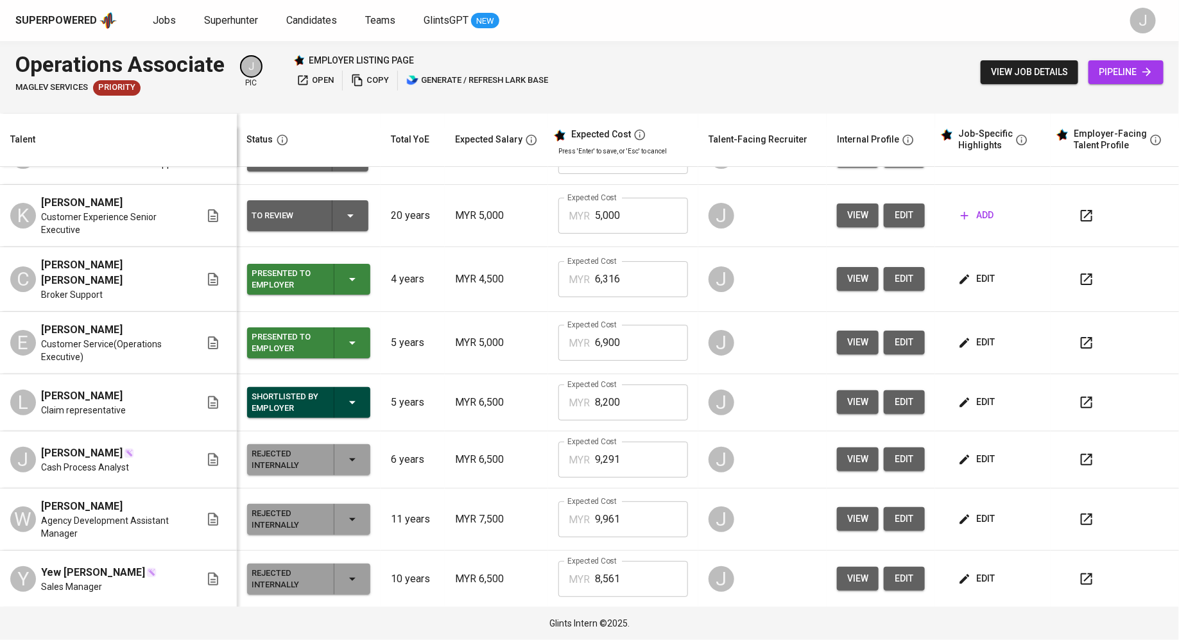
scroll to position [43, 0]
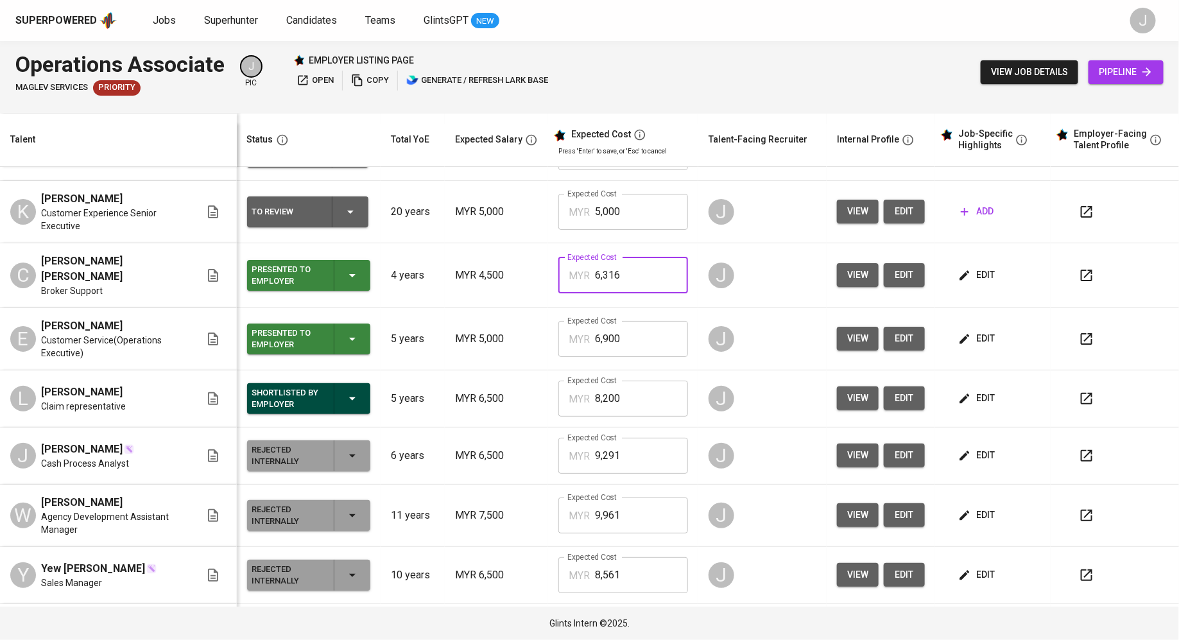
click at [647, 266] on input "6,316" at bounding box center [641, 275] width 93 height 36
click at [620, 343] on input "6,900" at bounding box center [641, 339] width 93 height 36
click at [620, 278] on input "6,316" at bounding box center [641, 275] width 93 height 36
click at [894, 267] on span "edit" at bounding box center [904, 275] width 21 height 16
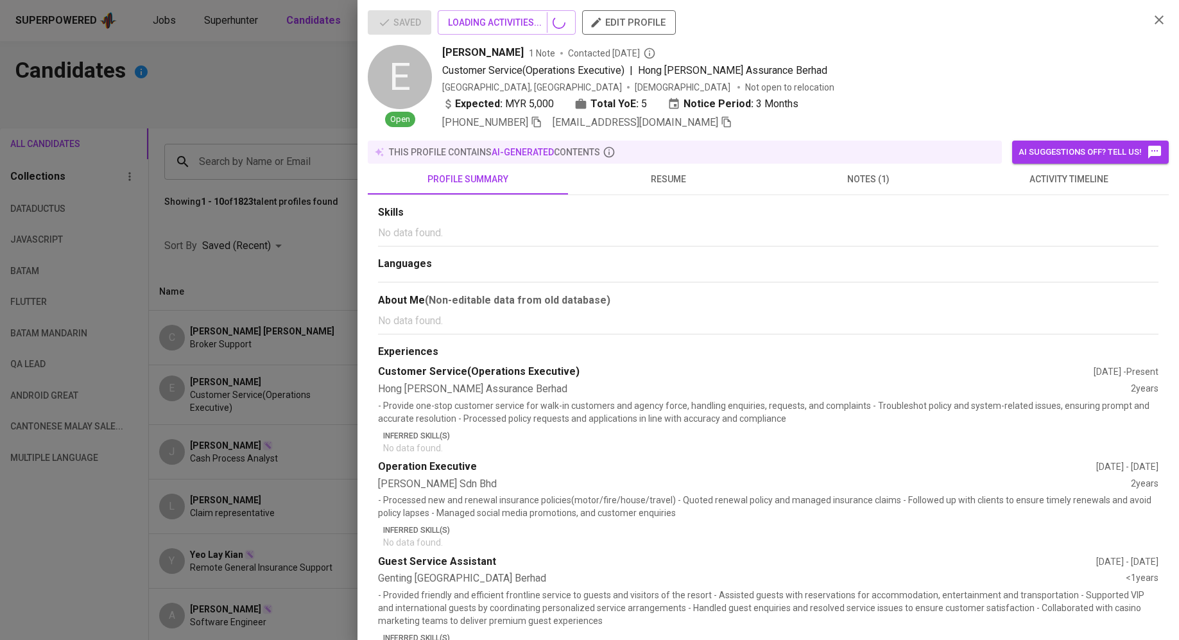
scroll to position [19, 0]
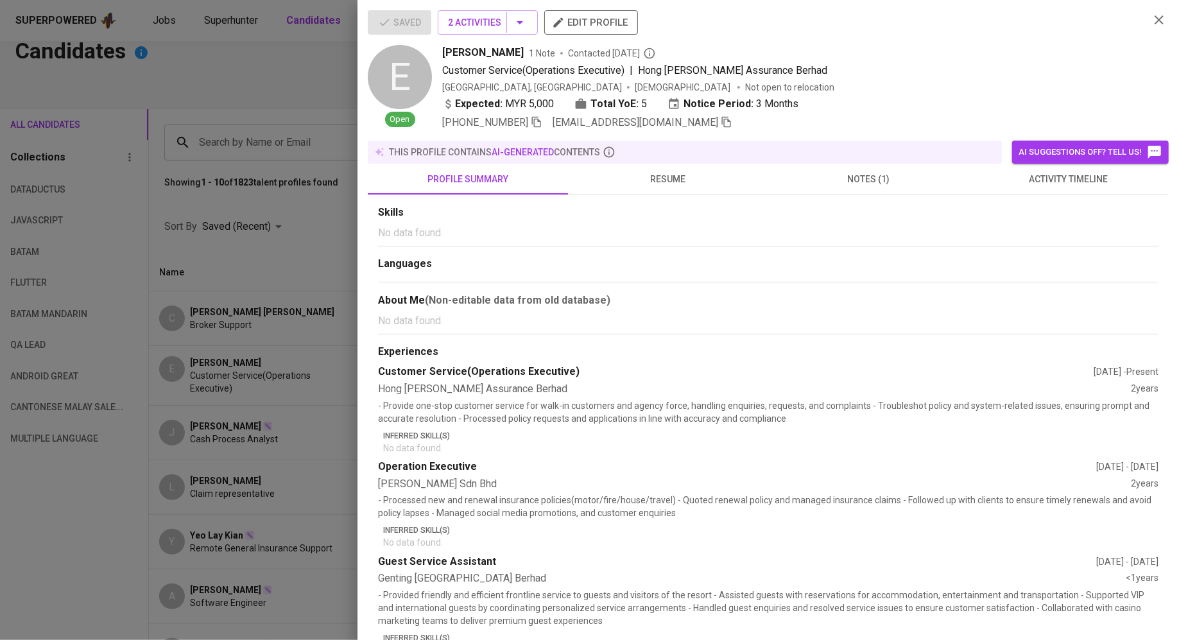
click at [662, 173] on span "resume" at bounding box center [668, 179] width 185 height 16
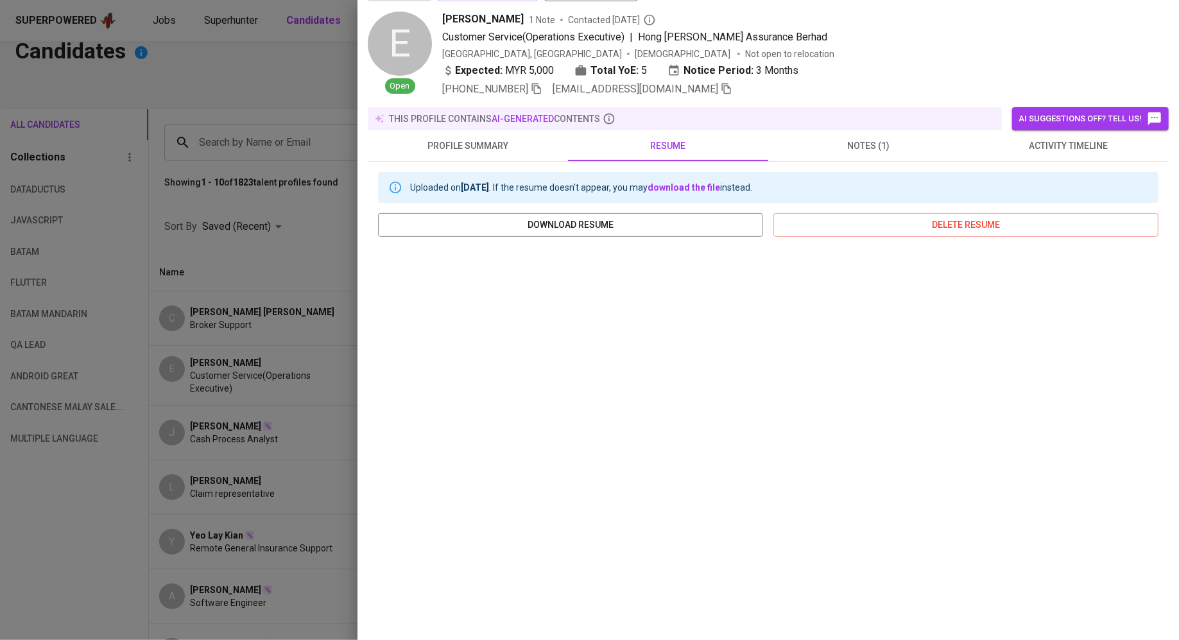
scroll to position [44, 0]
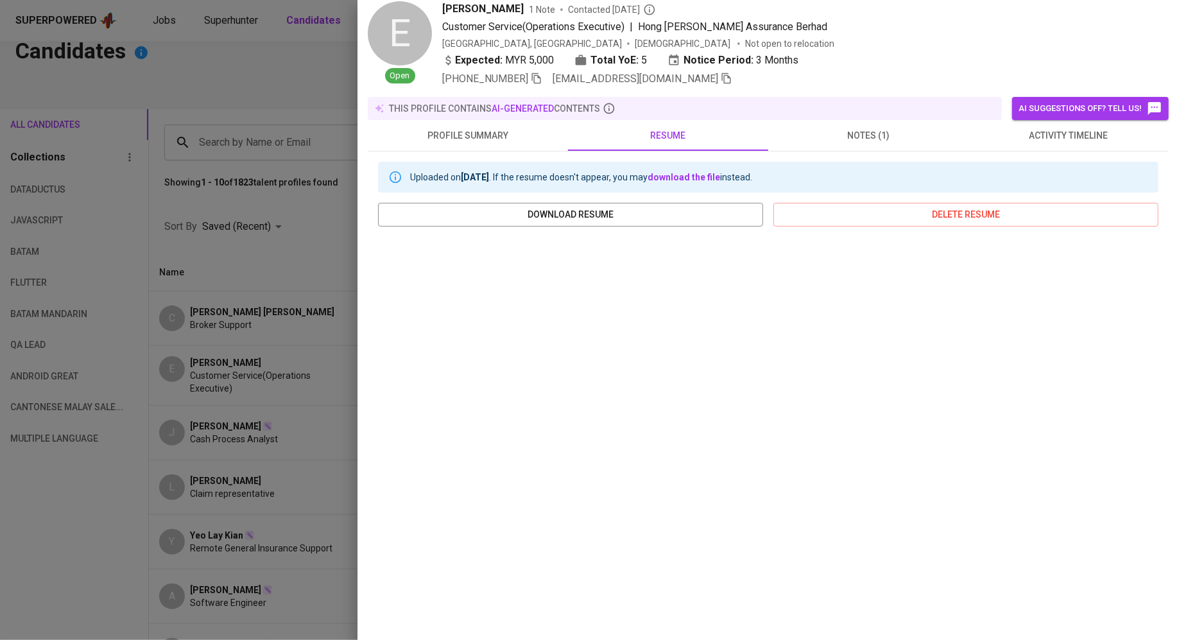
click at [897, 134] on span "notes (1)" at bounding box center [868, 136] width 185 height 16
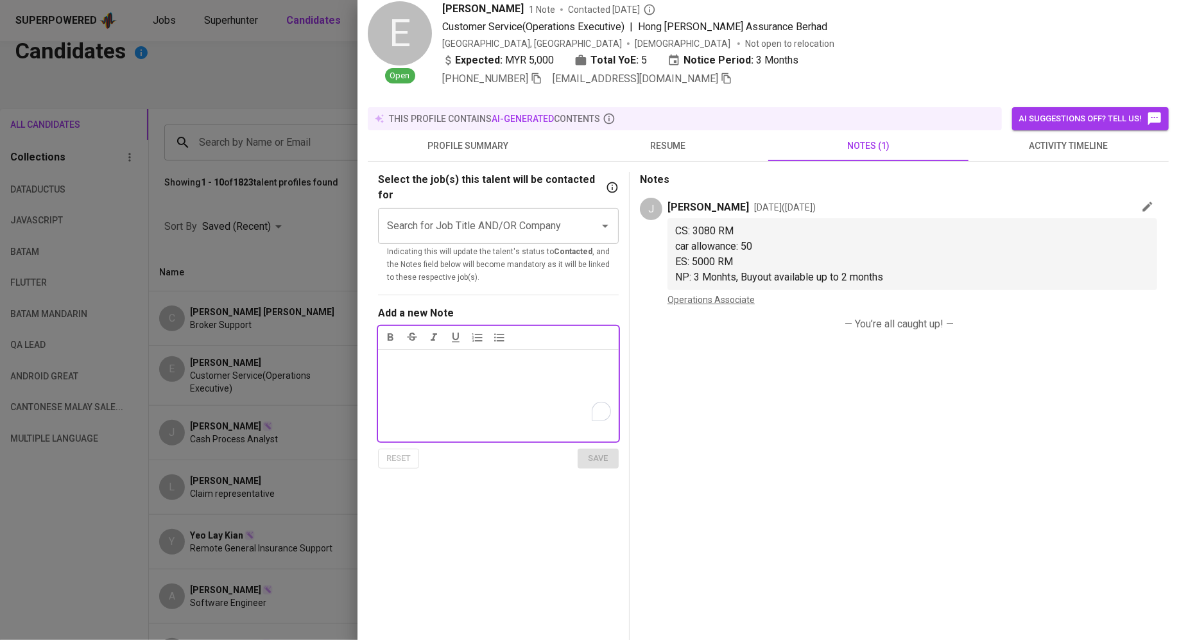
click at [1077, 134] on button "activity timeline" at bounding box center [1068, 145] width 200 height 31
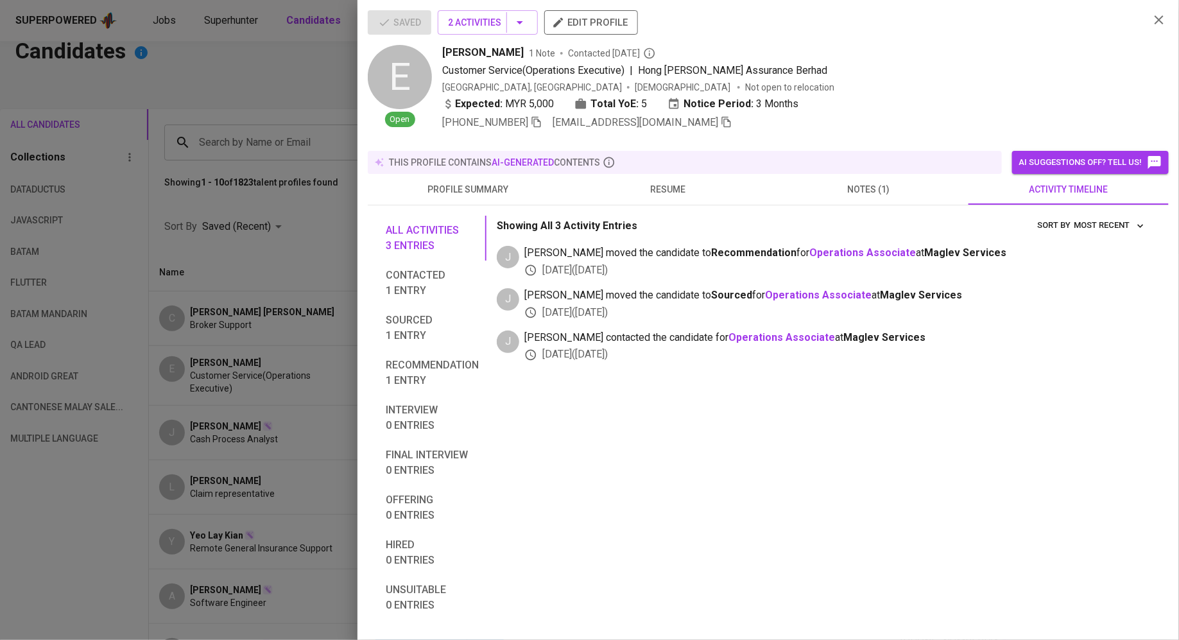
scroll to position [0, 0]
click at [915, 151] on div "this profile contains AI-generated contents" at bounding box center [685, 162] width 634 height 23
click at [857, 193] on button "notes (1)" at bounding box center [868, 189] width 200 height 31
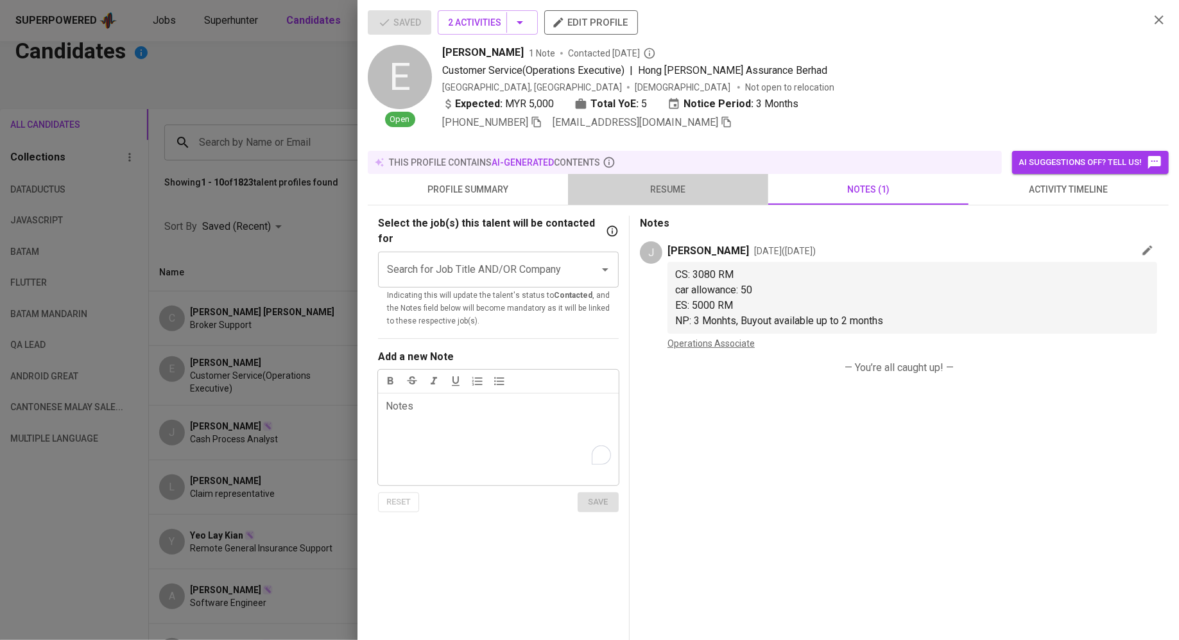
click at [666, 192] on span "resume" at bounding box center [668, 190] width 185 height 16
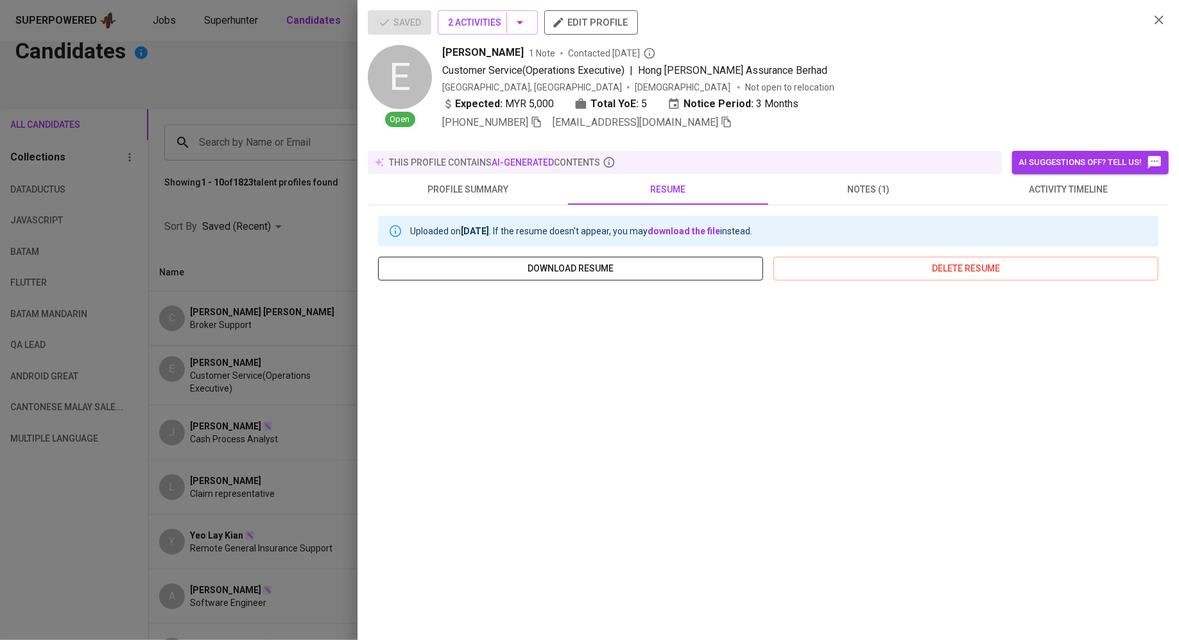
scroll to position [44, 0]
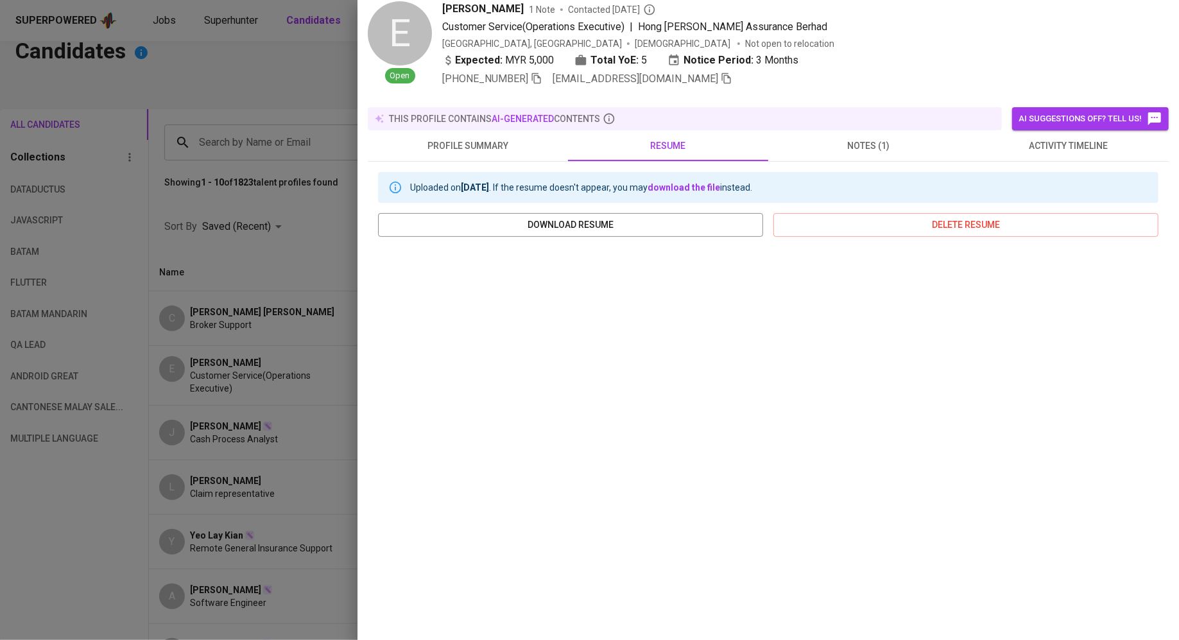
click at [248, 92] on div at bounding box center [589, 320] width 1179 height 640
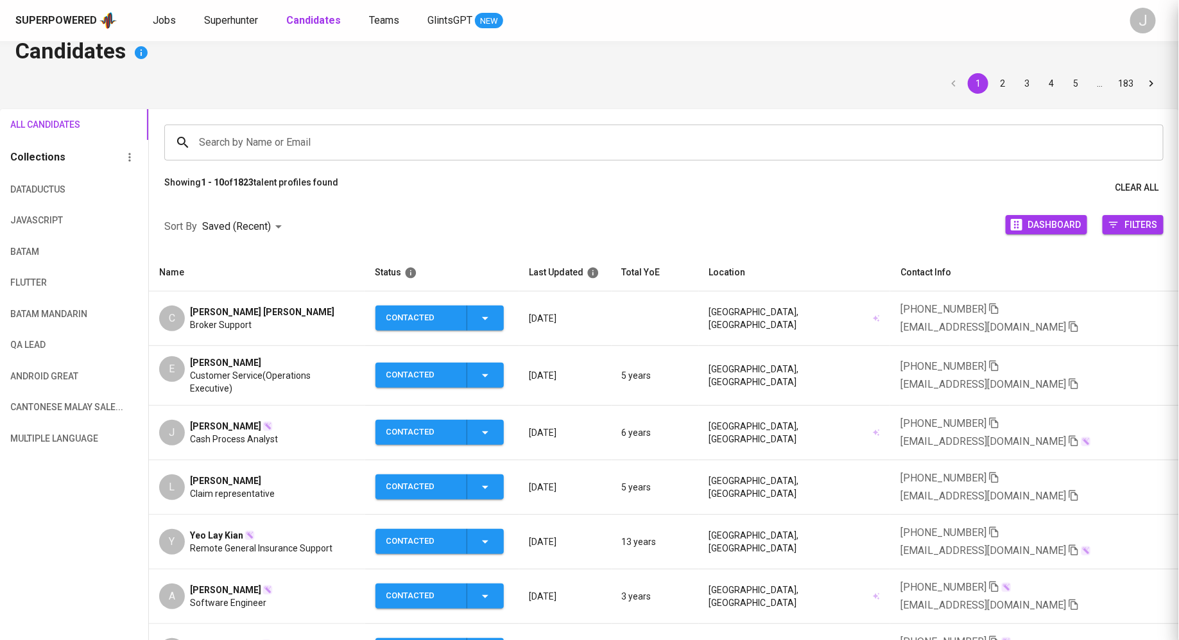
scroll to position [0, 0]
click at [160, 18] on span "Jobs" at bounding box center [164, 20] width 23 height 12
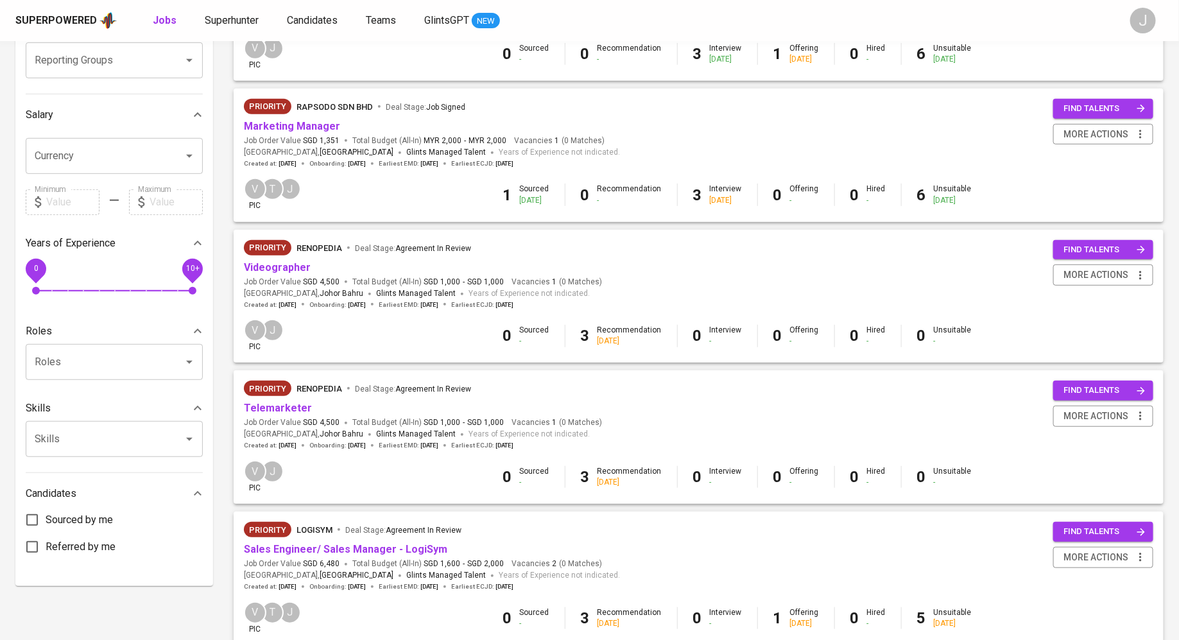
scroll to position [472, 0]
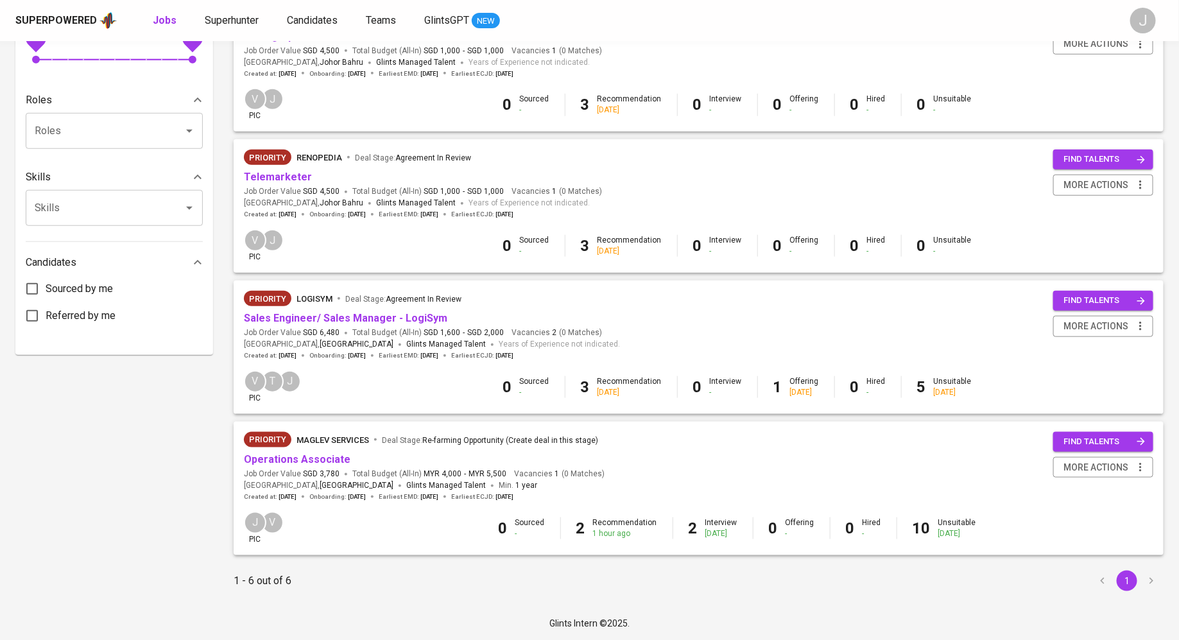
click at [298, 467] on div "Priority Maglev Services Deal Stage : Re-farming Opportunity (Create deal in th…" at bounding box center [424, 466] width 361 height 69
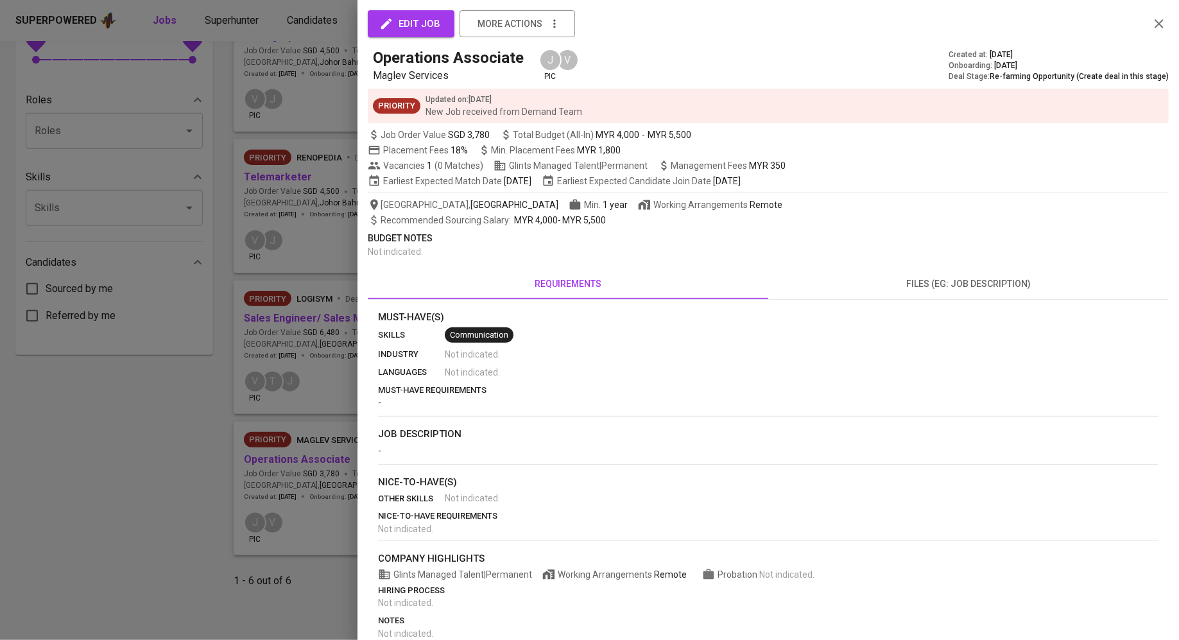
click at [295, 241] on div at bounding box center [589, 320] width 1179 height 640
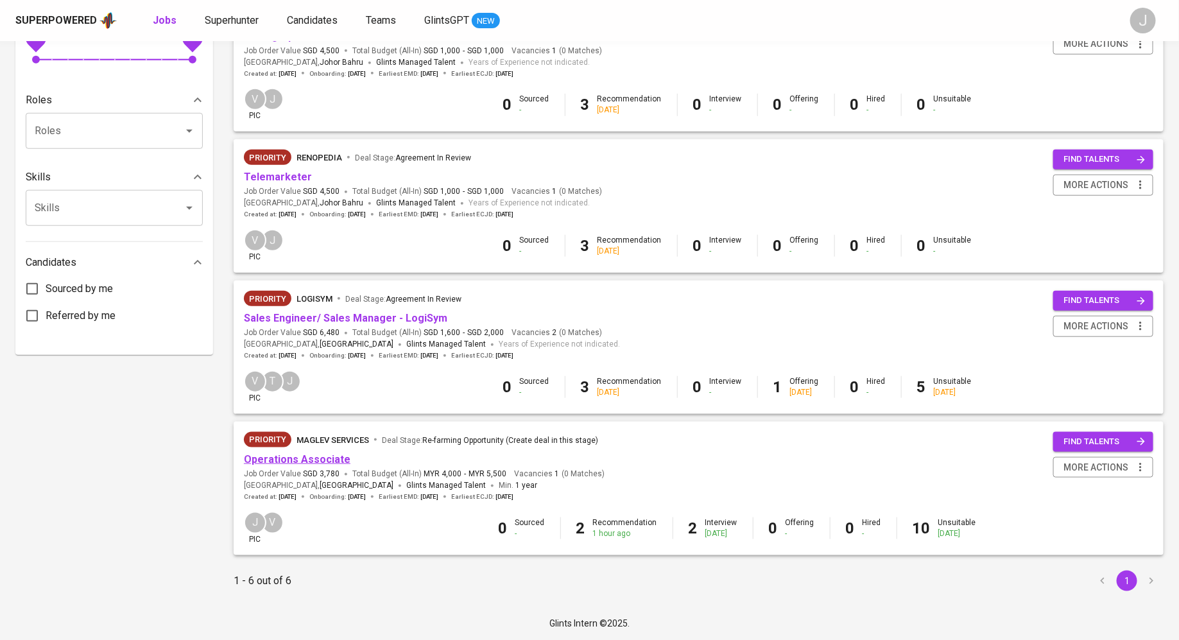
click at [283, 459] on link "Operations Associate" at bounding box center [297, 459] width 107 height 12
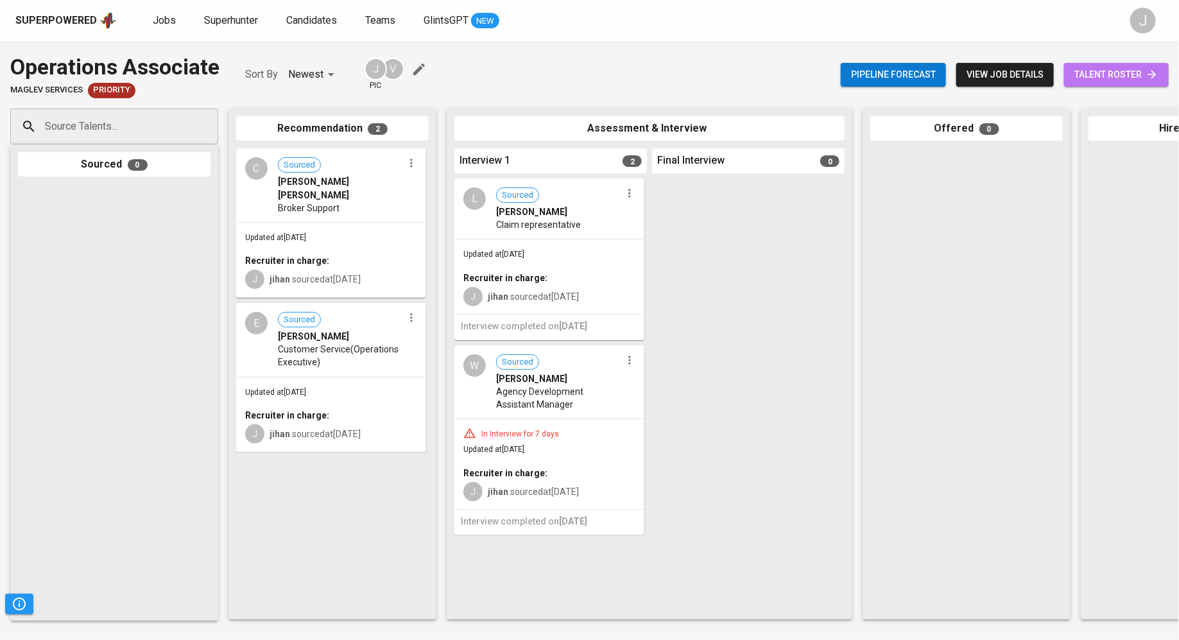
click at [1088, 78] on span "talent roster" at bounding box center [1116, 75] width 84 height 16
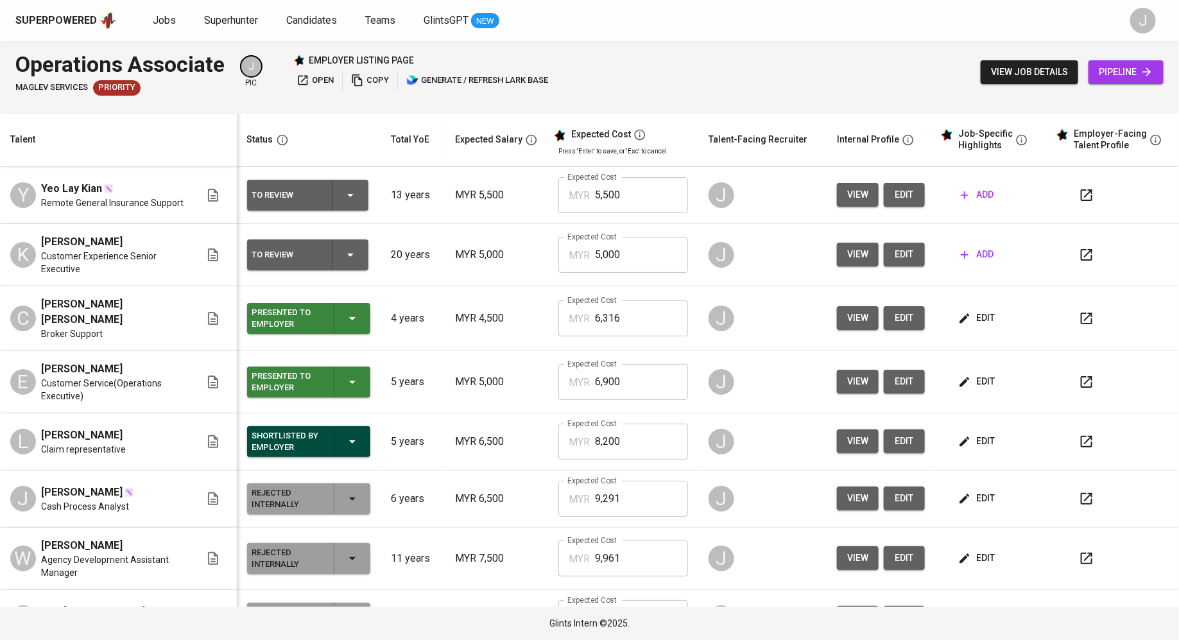
click at [311, 89] on button "open" at bounding box center [315, 81] width 44 height 20
click at [313, 78] on span "open" at bounding box center [314, 80] width 37 height 15
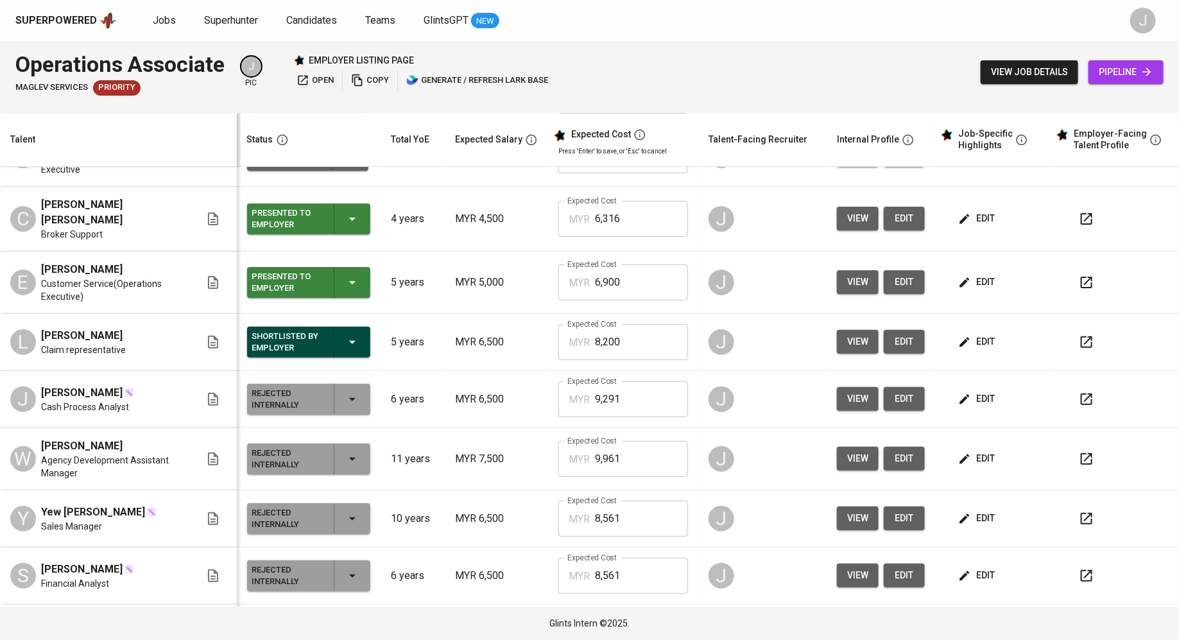
scroll to position [100, 0]
click at [21, 329] on div "L" at bounding box center [23, 342] width 26 height 26
click at [827, 327] on td "view edit" at bounding box center [881, 341] width 108 height 57
click at [847, 333] on span "view" at bounding box center [857, 341] width 21 height 16
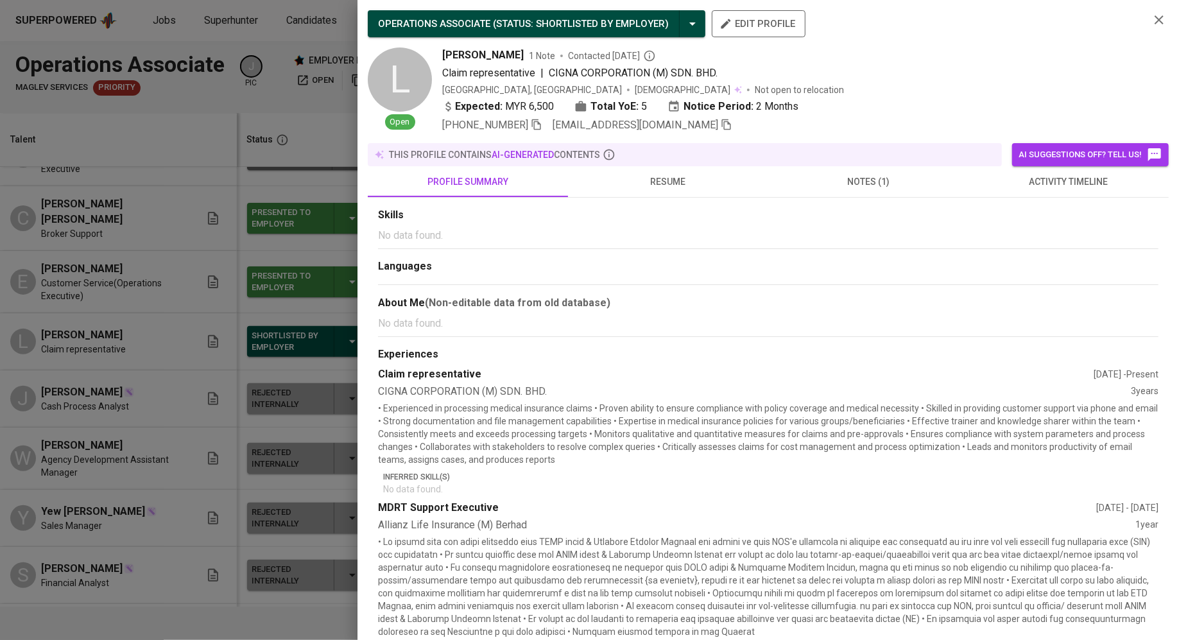
click at [850, 188] on span "notes (1)" at bounding box center [868, 182] width 185 height 16
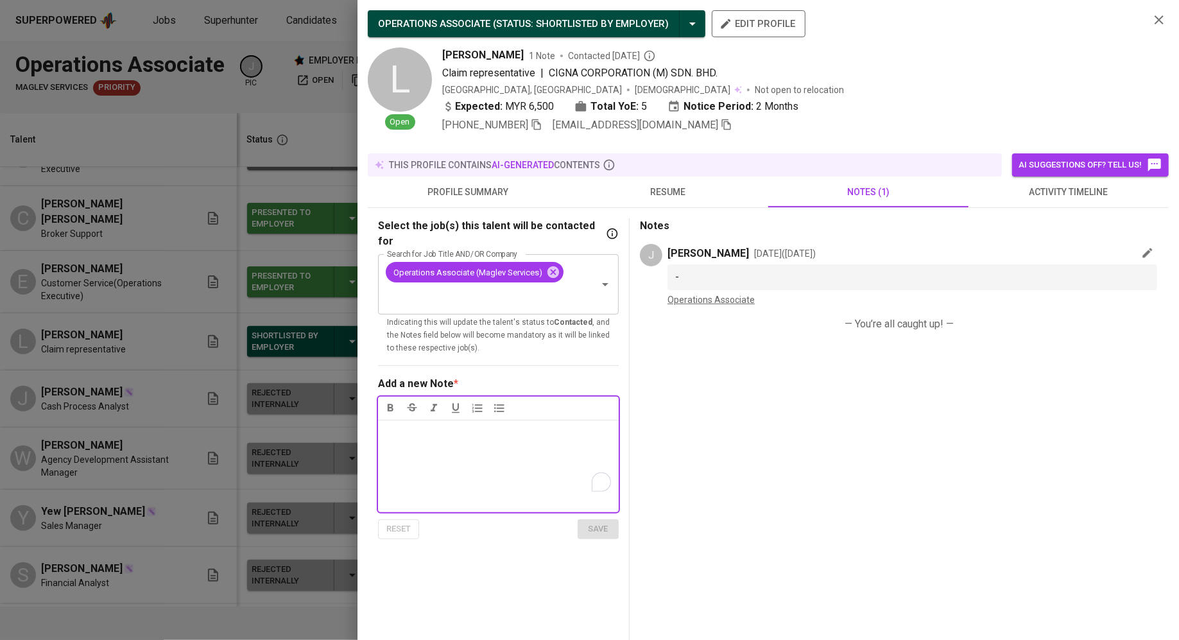
click at [218, 261] on div at bounding box center [589, 320] width 1179 height 640
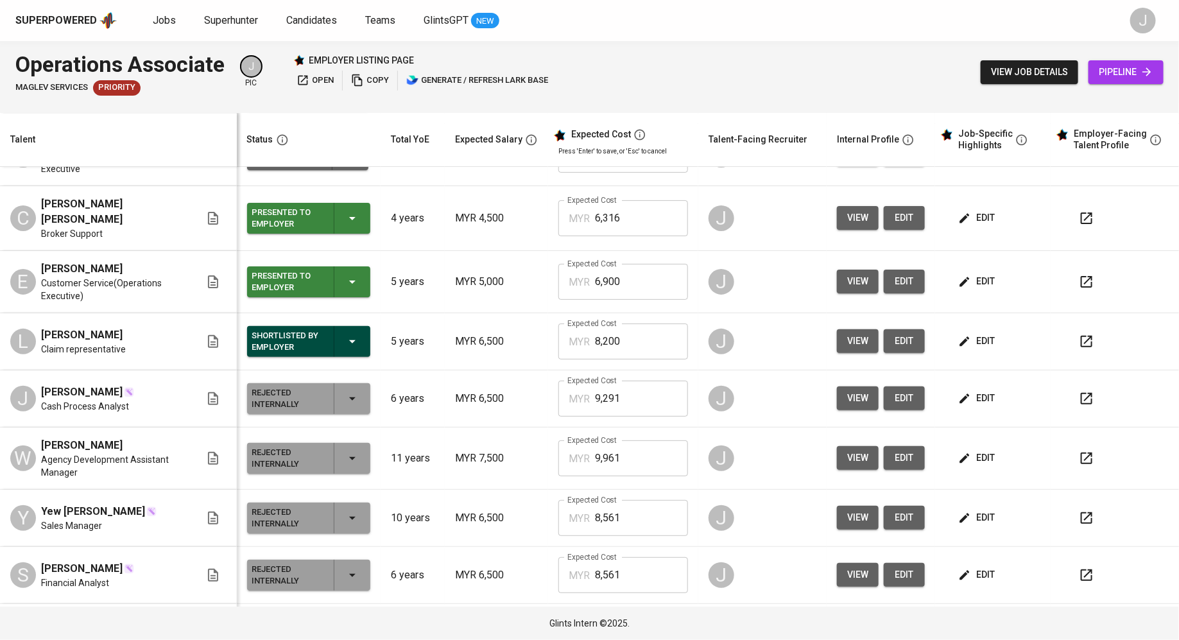
scroll to position [0, 0]
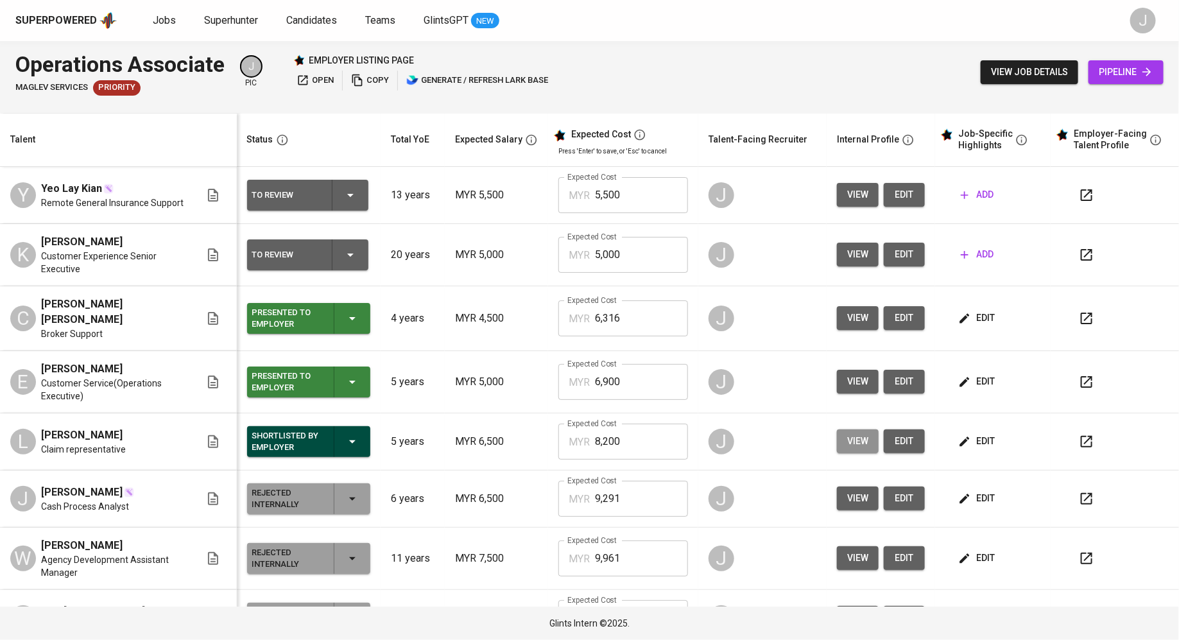
click at [847, 433] on span "view" at bounding box center [857, 441] width 21 height 16
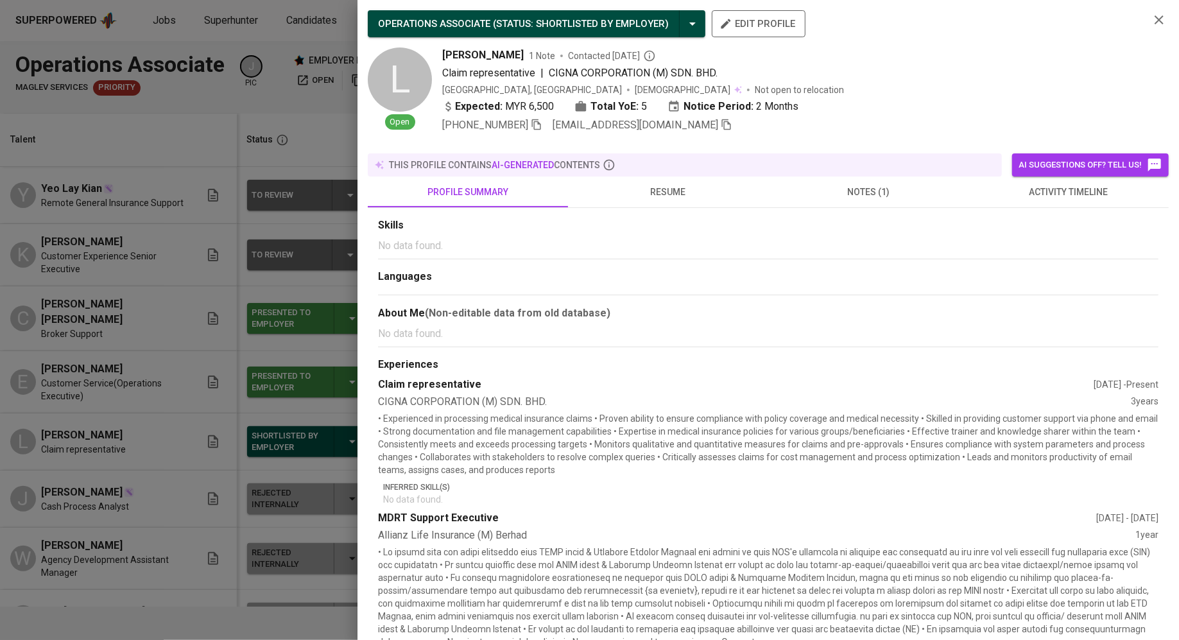
click at [669, 190] on button "resume" at bounding box center [668, 191] width 200 height 31
